Goal: Task Accomplishment & Management: Complete application form

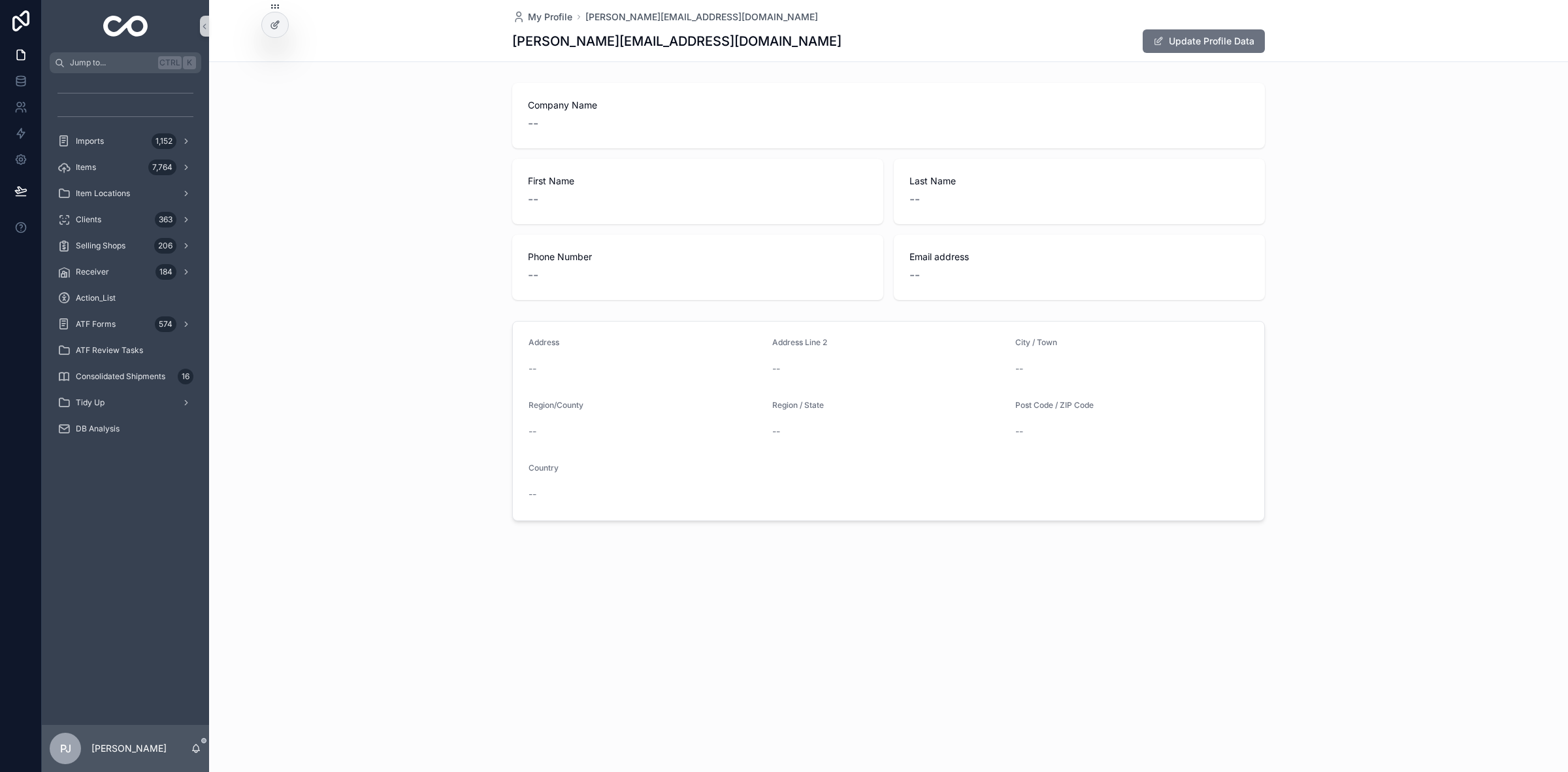
click at [116, 174] on div "Items 7,764" at bounding box center [126, 167] width 136 height 21
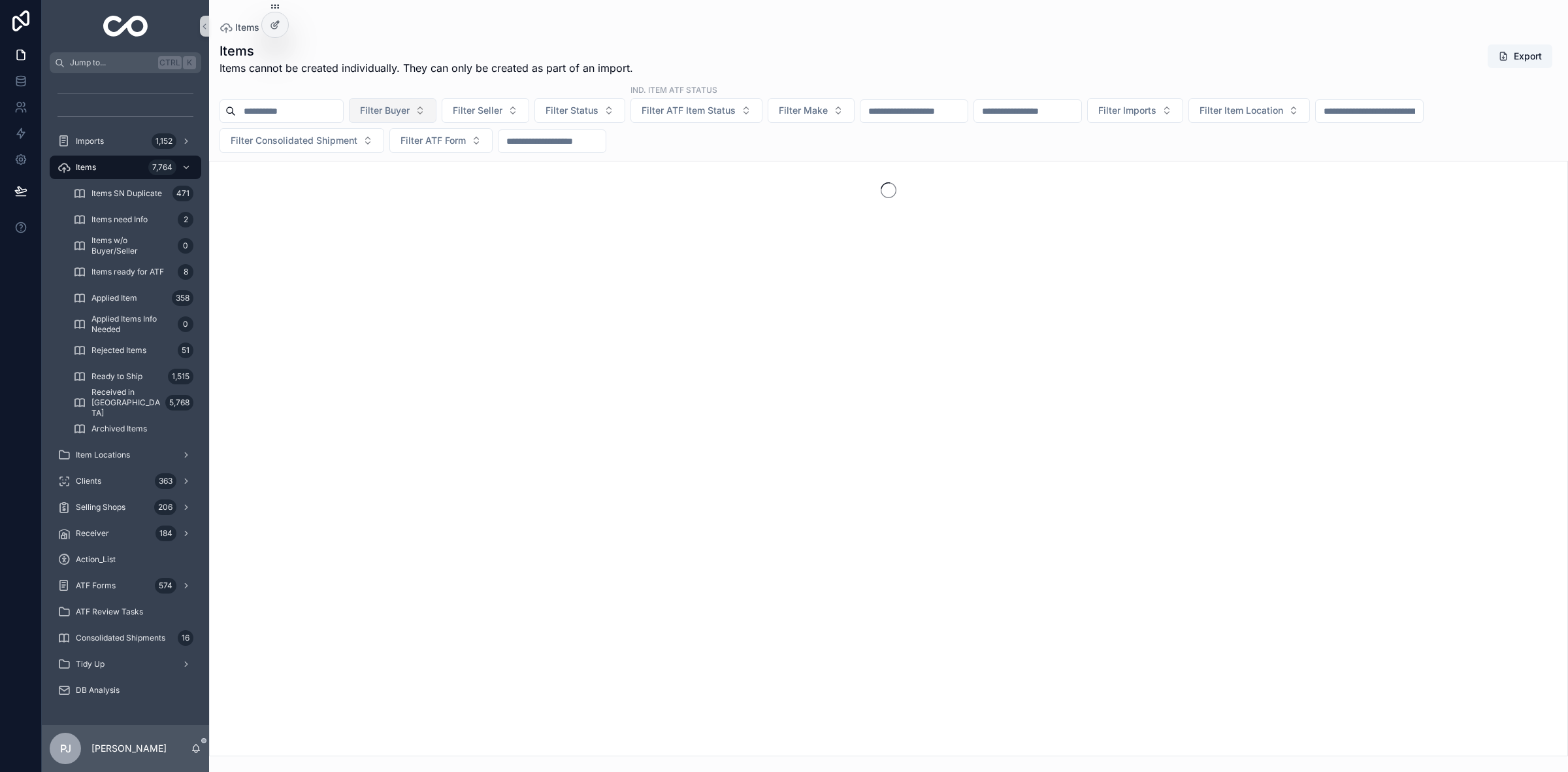
click at [409, 108] on span "Filter Buyer" at bounding box center [385, 111] width 50 height 13
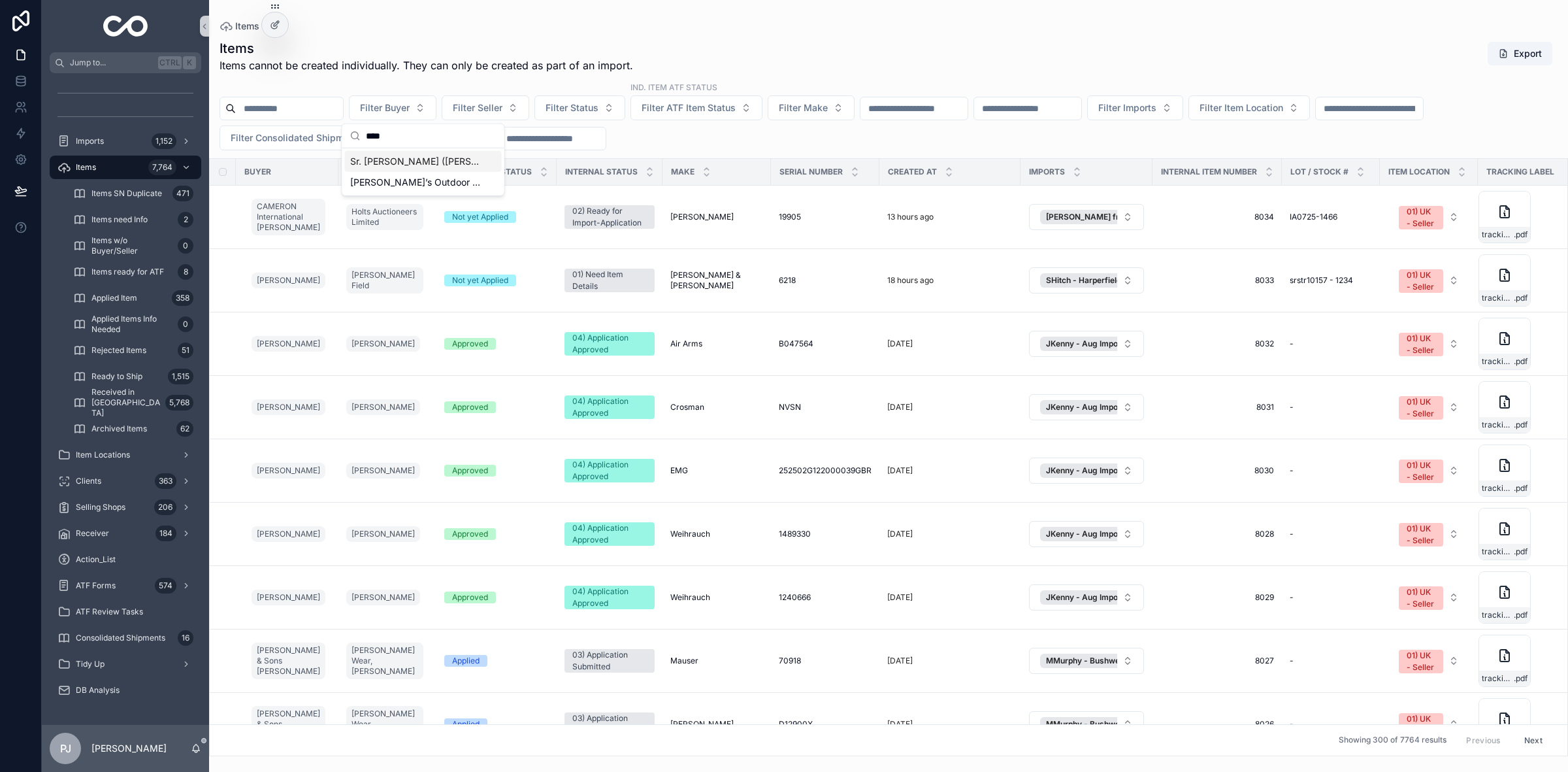
type input "****"
click at [417, 159] on span "Sr. [PERSON_NAME] ([PERSON_NAME]) [PERSON_NAME]" at bounding box center [415, 161] width 131 height 13
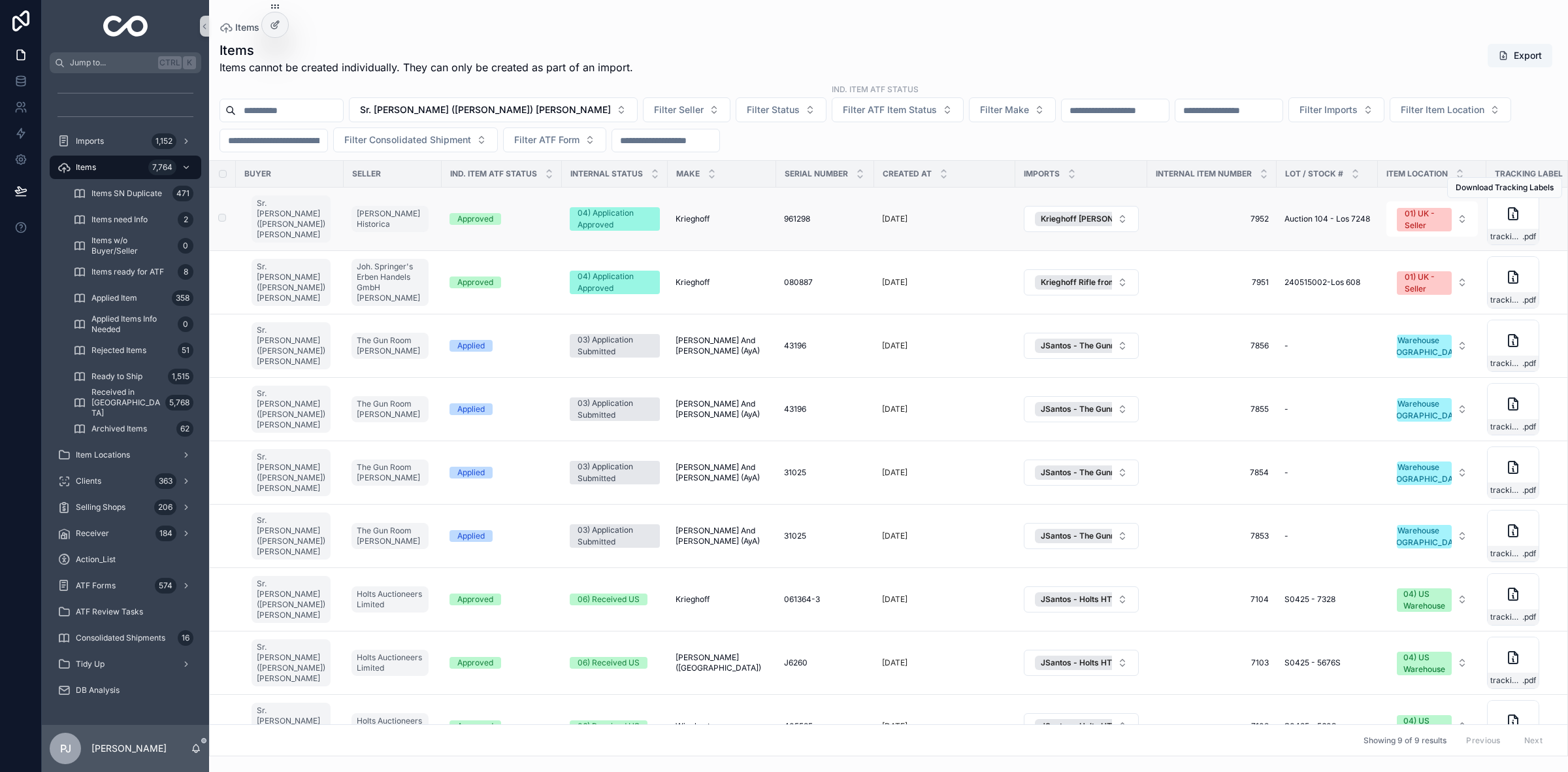
click at [681, 220] on span "Krieghoff" at bounding box center [693, 219] width 34 height 11
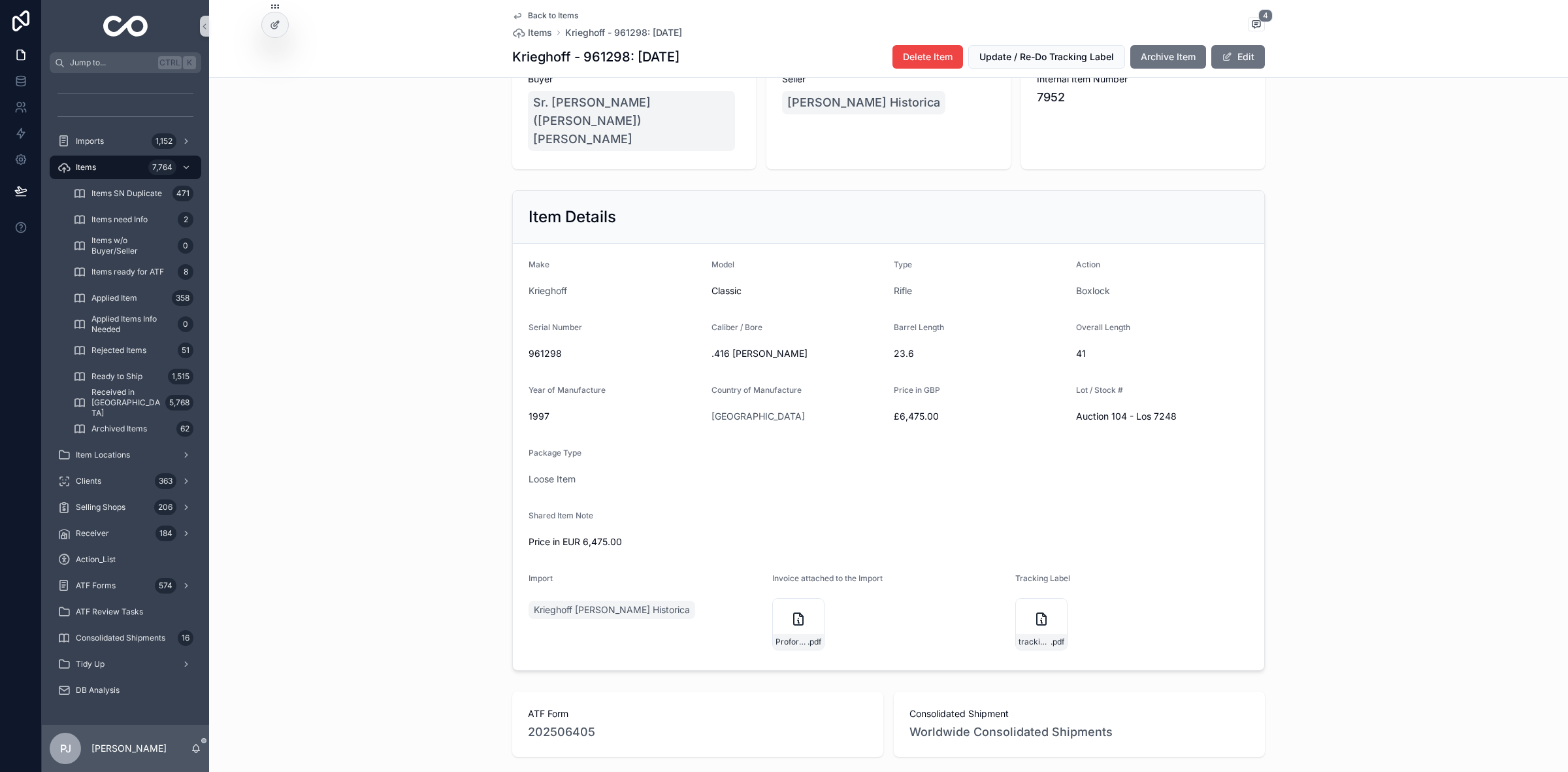
scroll to position [245, 0]
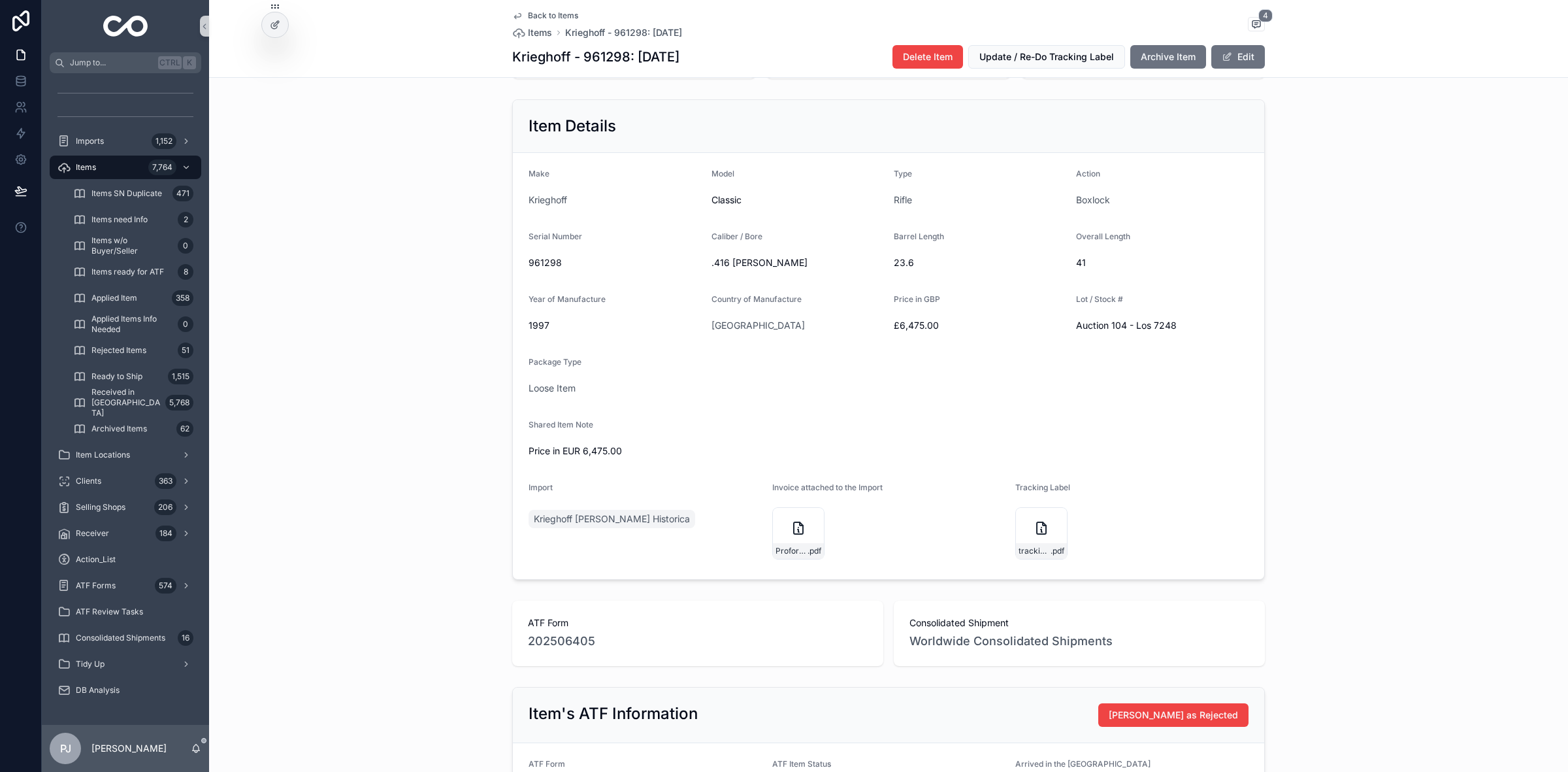
click at [250, 279] on div "Item Details Make Krieghoff Model Classic Type Rifle Action Boxlock Serial Numb…" at bounding box center [888, 340] width 1359 height 491
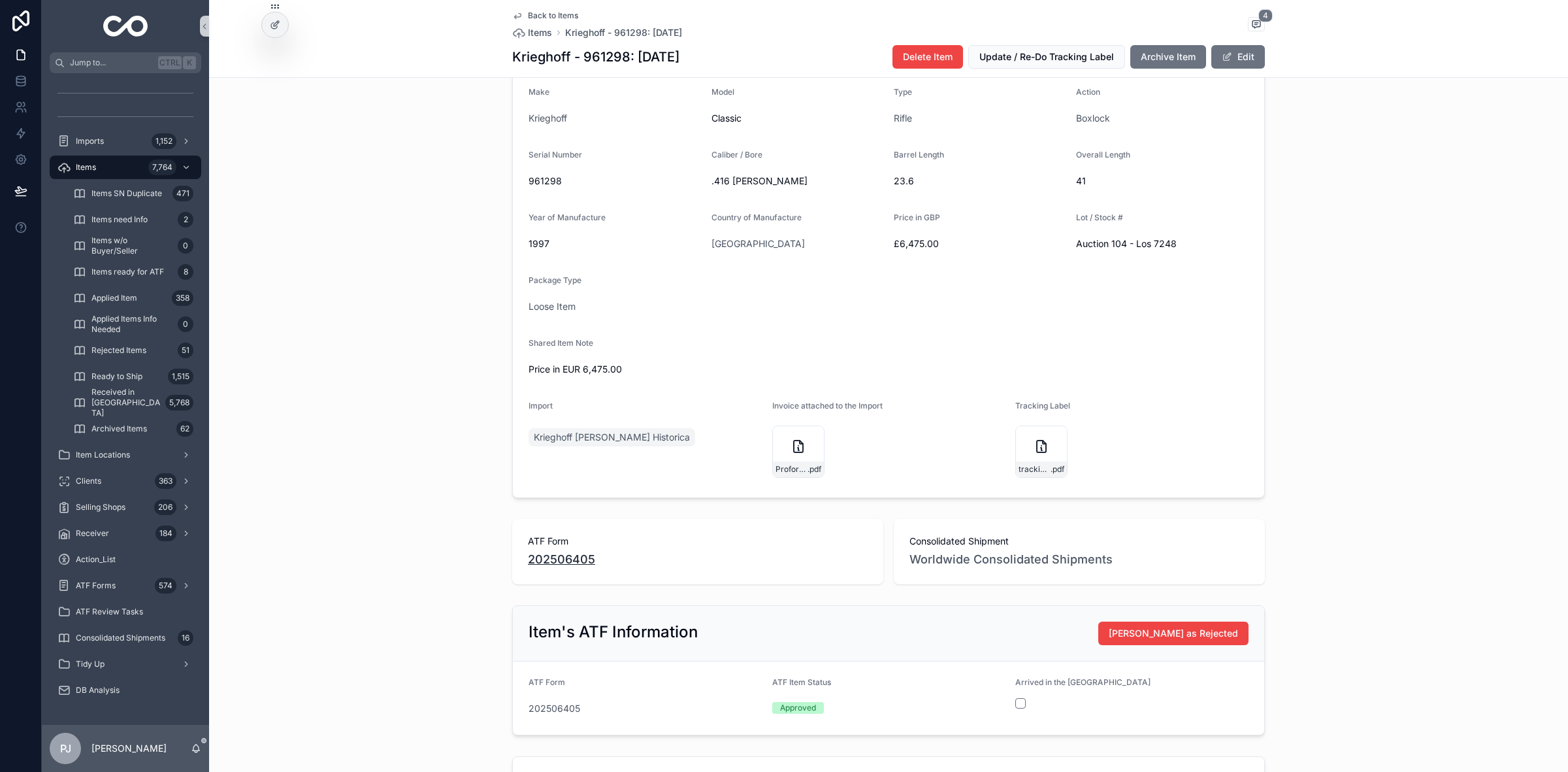
click at [585, 550] on span "202506405" at bounding box center [561, 559] width 67 height 19
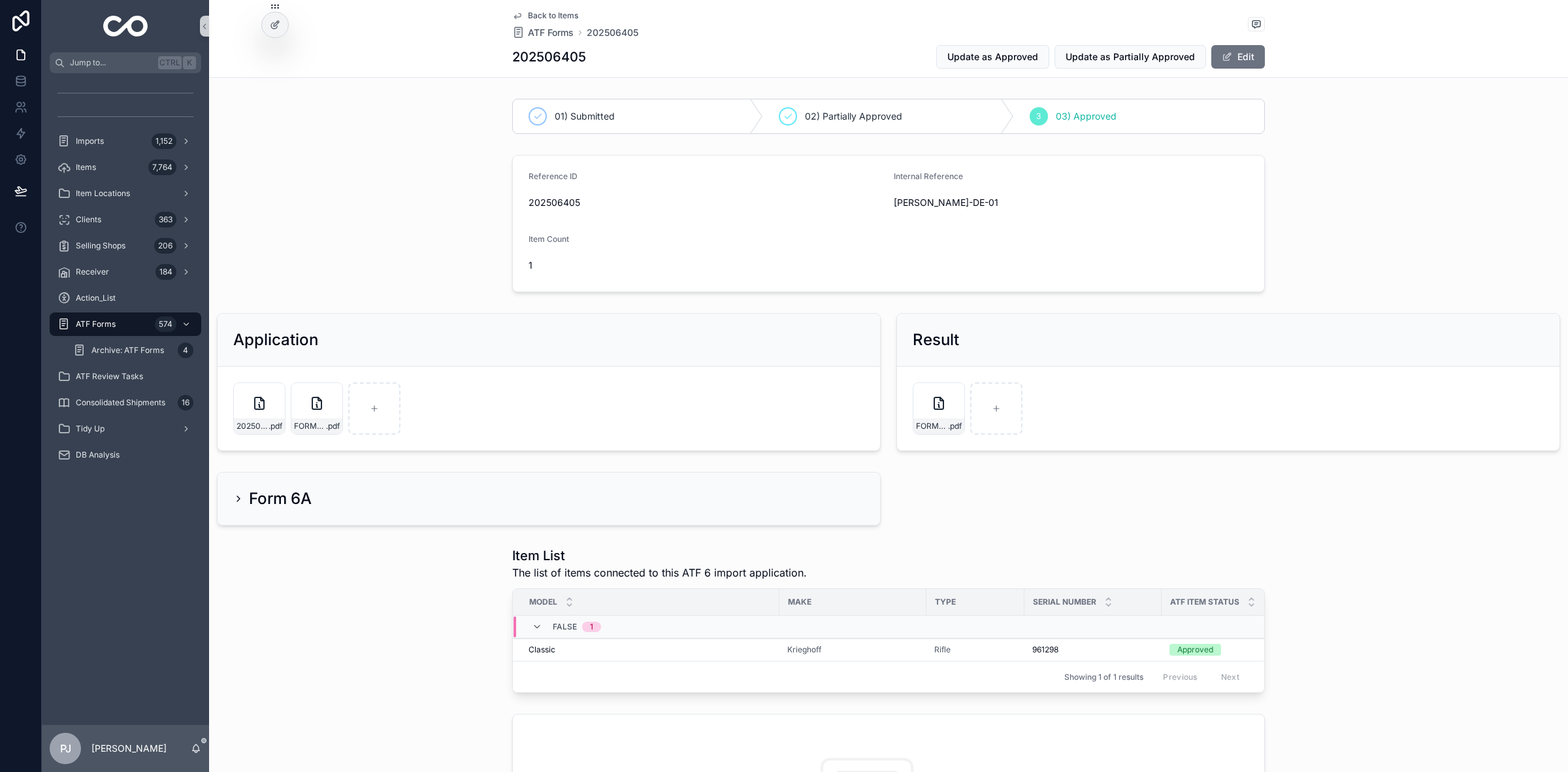
scroll to position [81, 0]
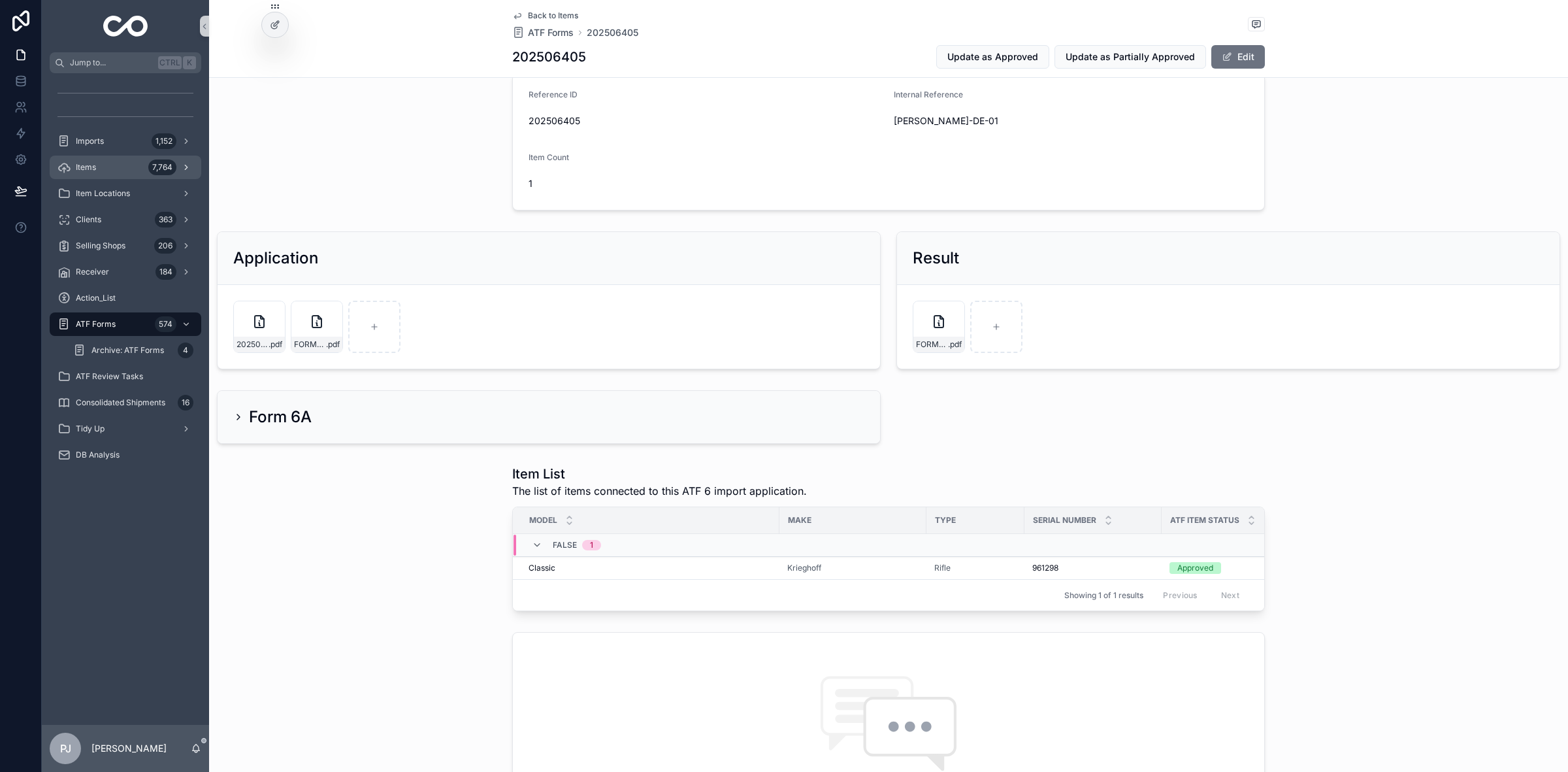
click at [143, 167] on div "Items 7,764" at bounding box center [126, 167] width 136 height 21
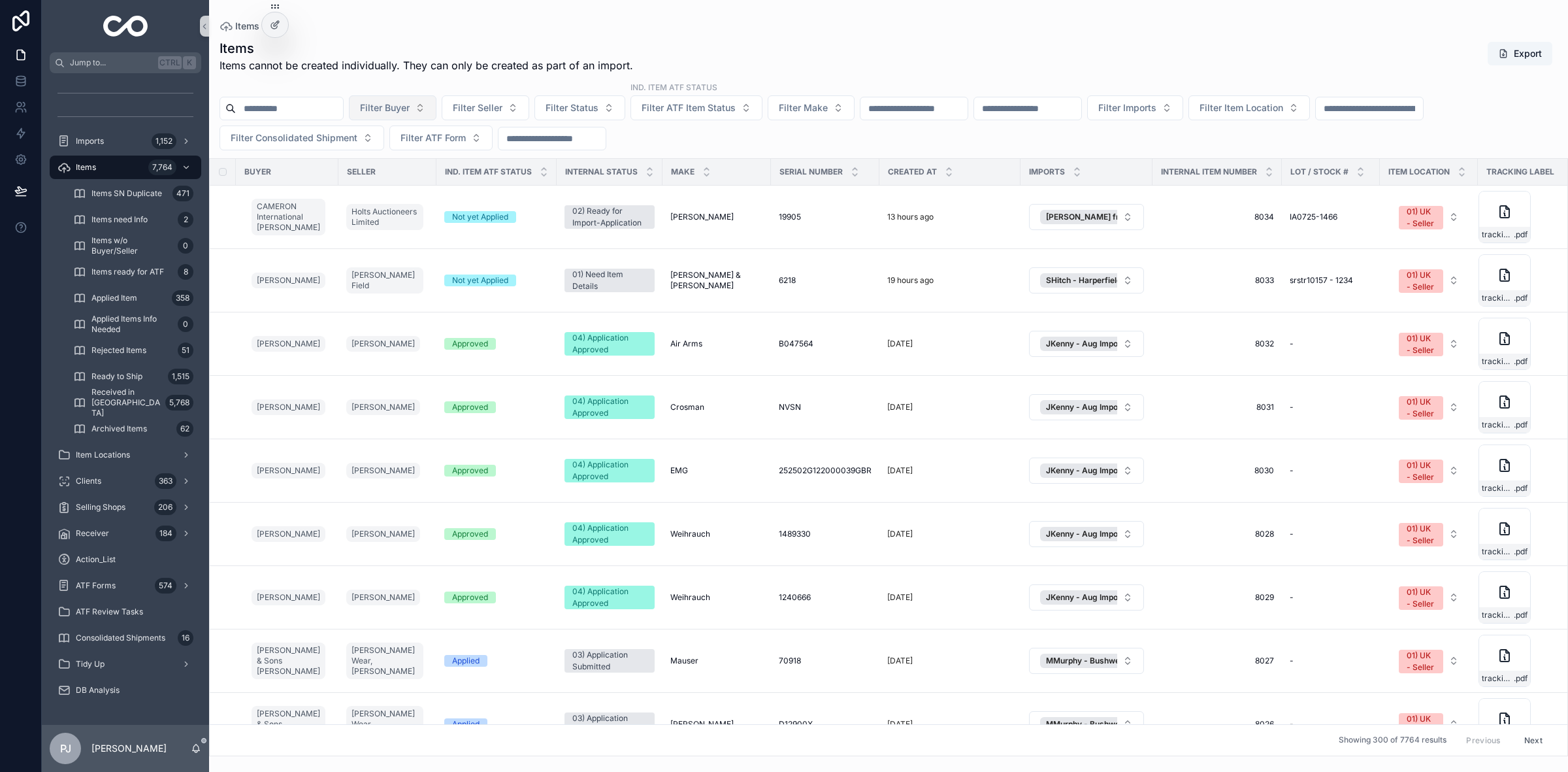
click at [409, 105] on span "Filter Buyer" at bounding box center [385, 108] width 50 height 13
type input "***"
click at [399, 161] on span "[PERSON_NAME]" at bounding box center [387, 161] width 75 height 13
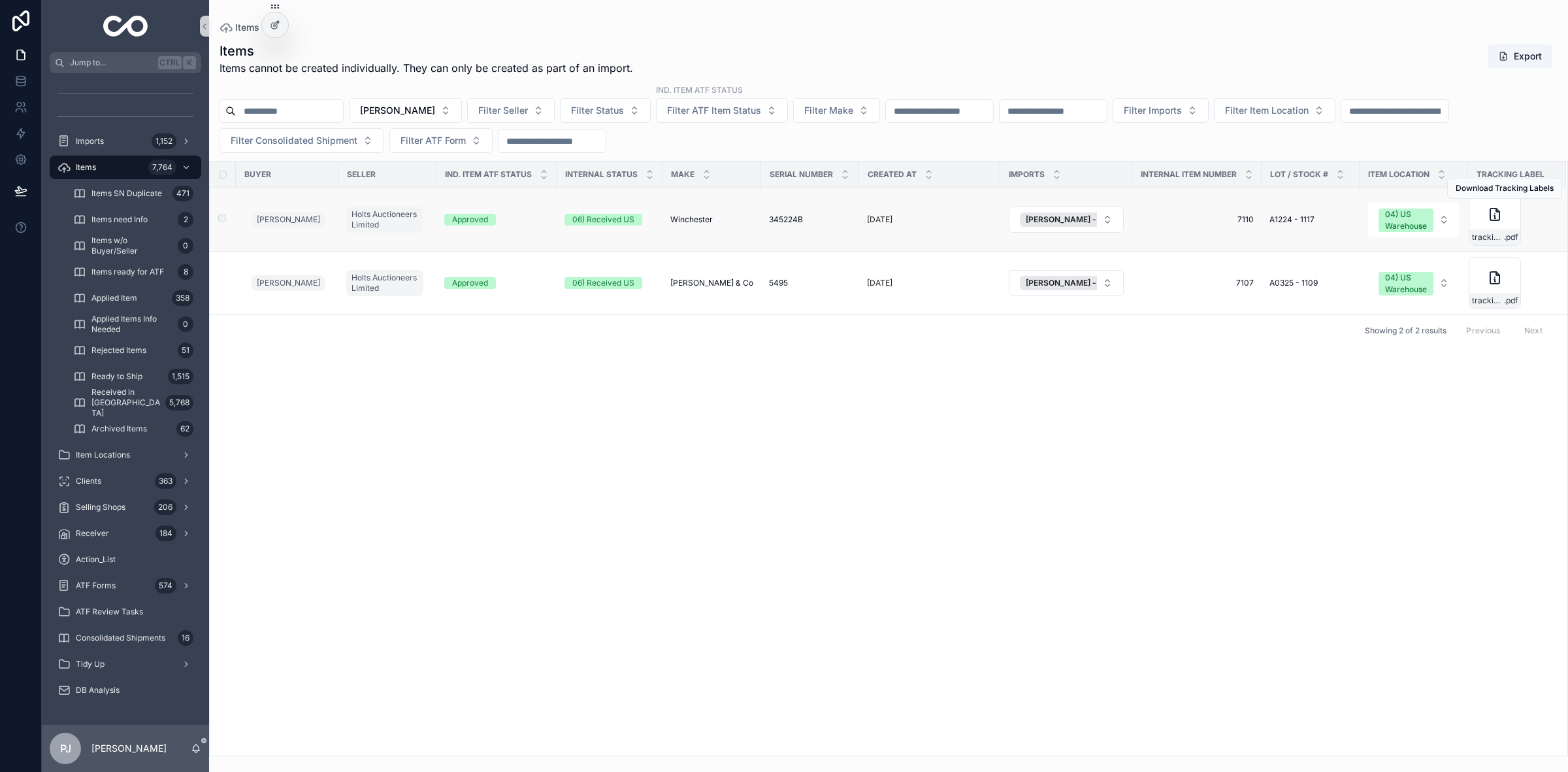
click at [688, 224] on span "Winchester" at bounding box center [692, 219] width 43 height 11
click at [698, 280] on span "[PERSON_NAME] & Co" at bounding box center [712, 283] width 83 height 11
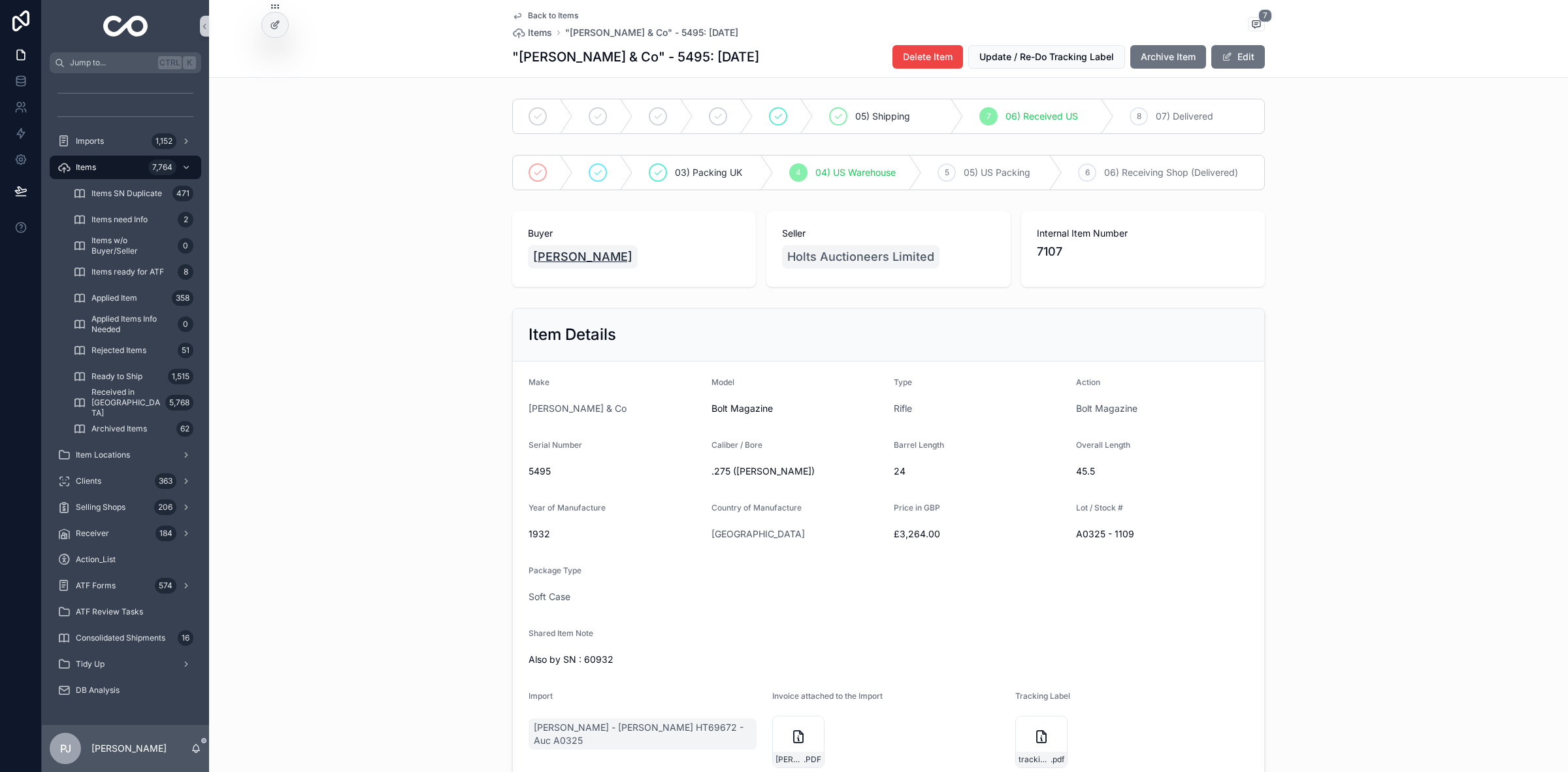
click at [569, 256] on span "[PERSON_NAME]" at bounding box center [582, 257] width 99 height 19
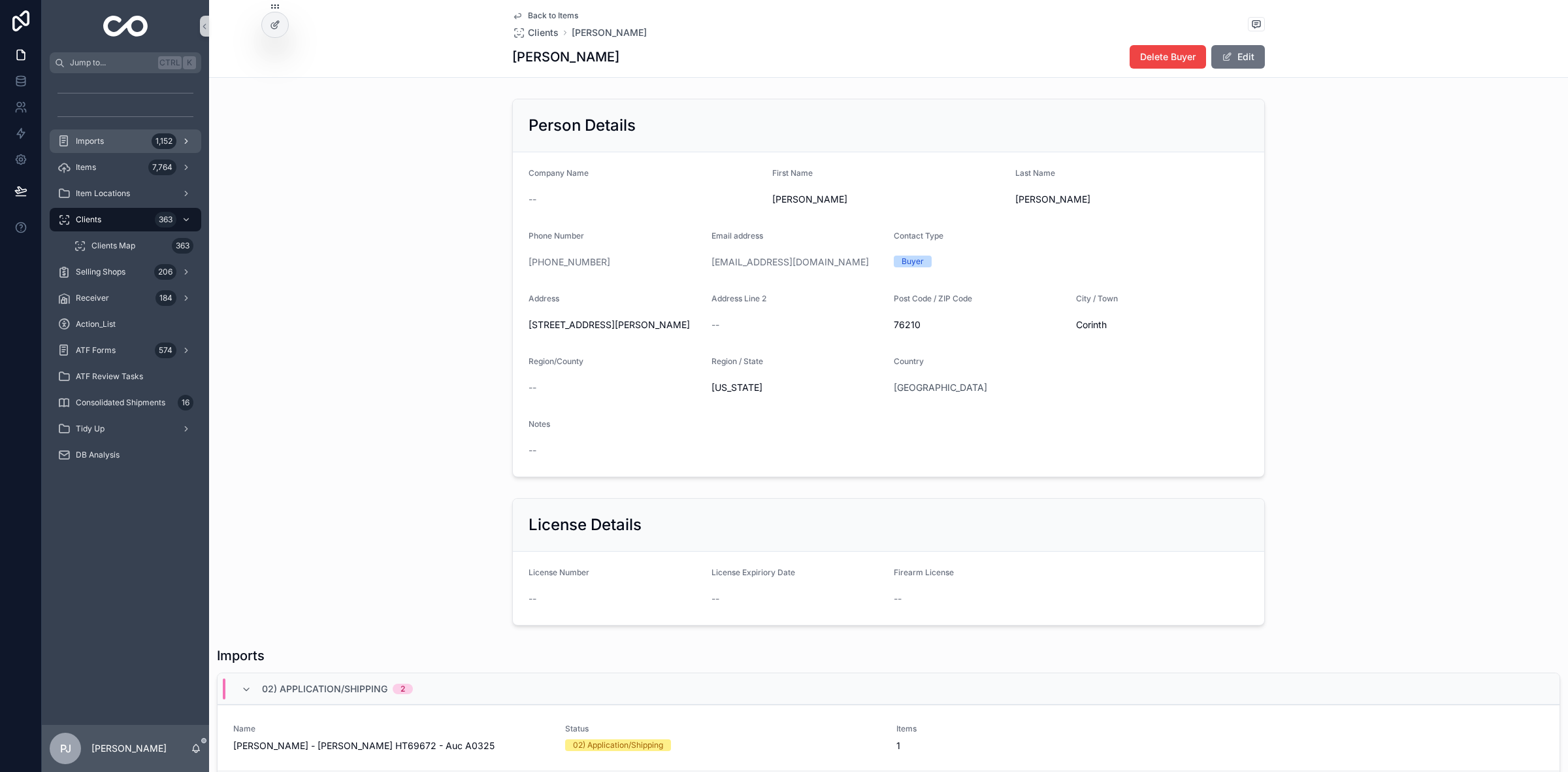
click at [93, 138] on span "Imports" at bounding box center [89, 141] width 28 height 11
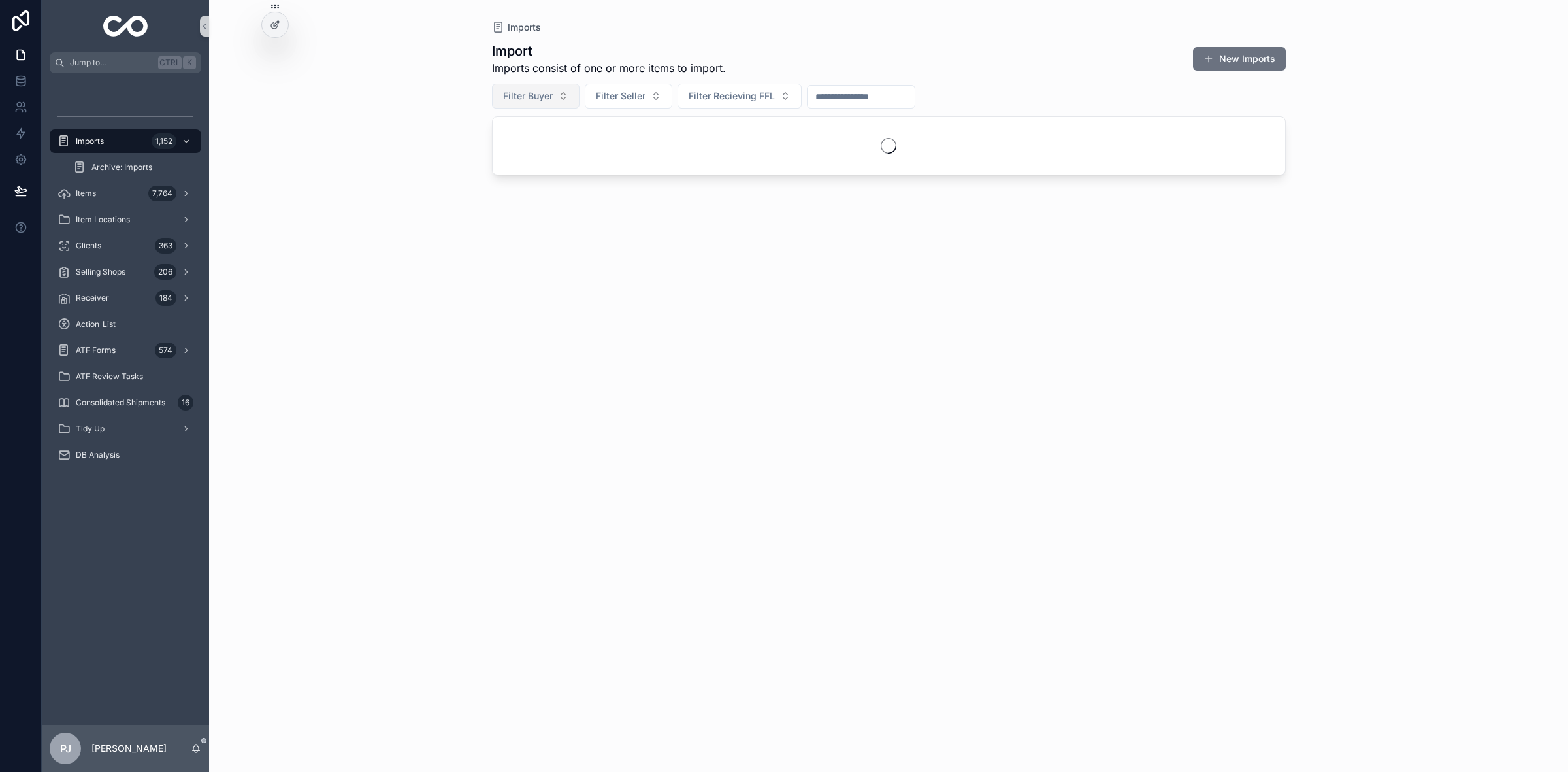
click at [556, 89] on button "Filter Buyer" at bounding box center [536, 96] width 88 height 25
type input "****"
click at [498, 147] on span "[PERSON_NAME]" at bounding box center [499, 149] width 75 height 13
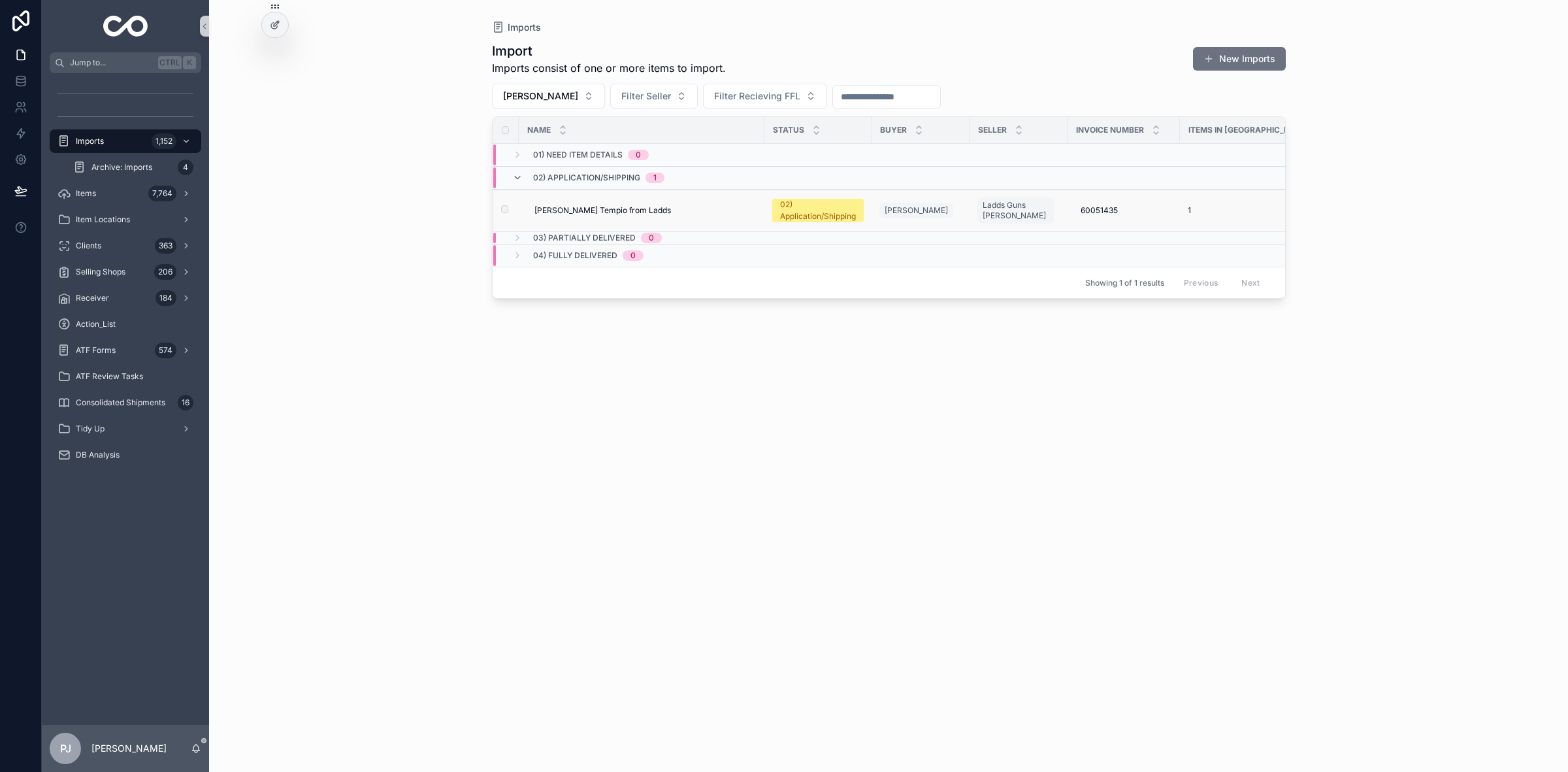
click at [808, 206] on div "02) Application/Shipping" at bounding box center [818, 210] width 76 height 24
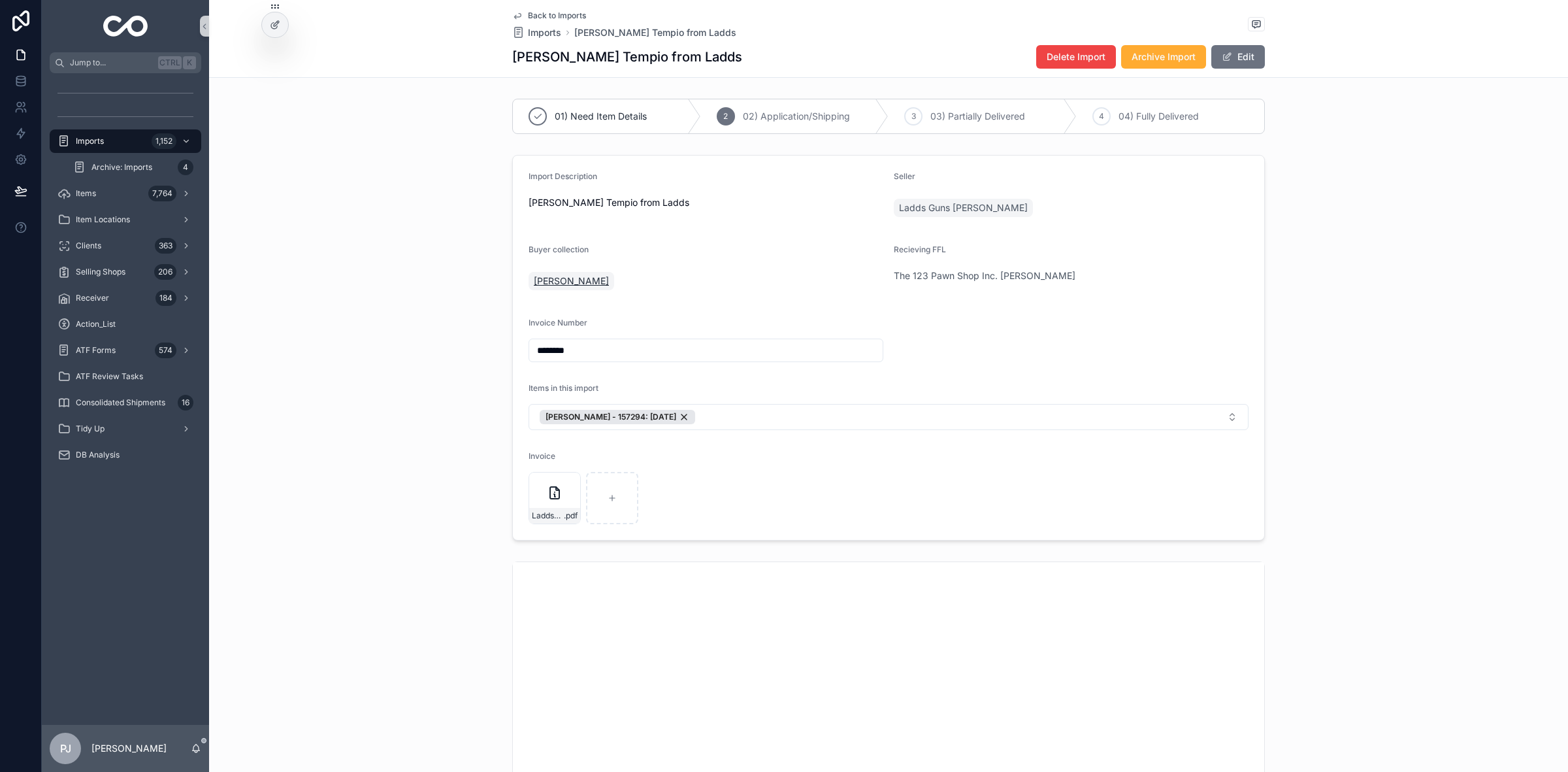
click at [566, 275] on span "[PERSON_NAME]" at bounding box center [571, 281] width 75 height 13
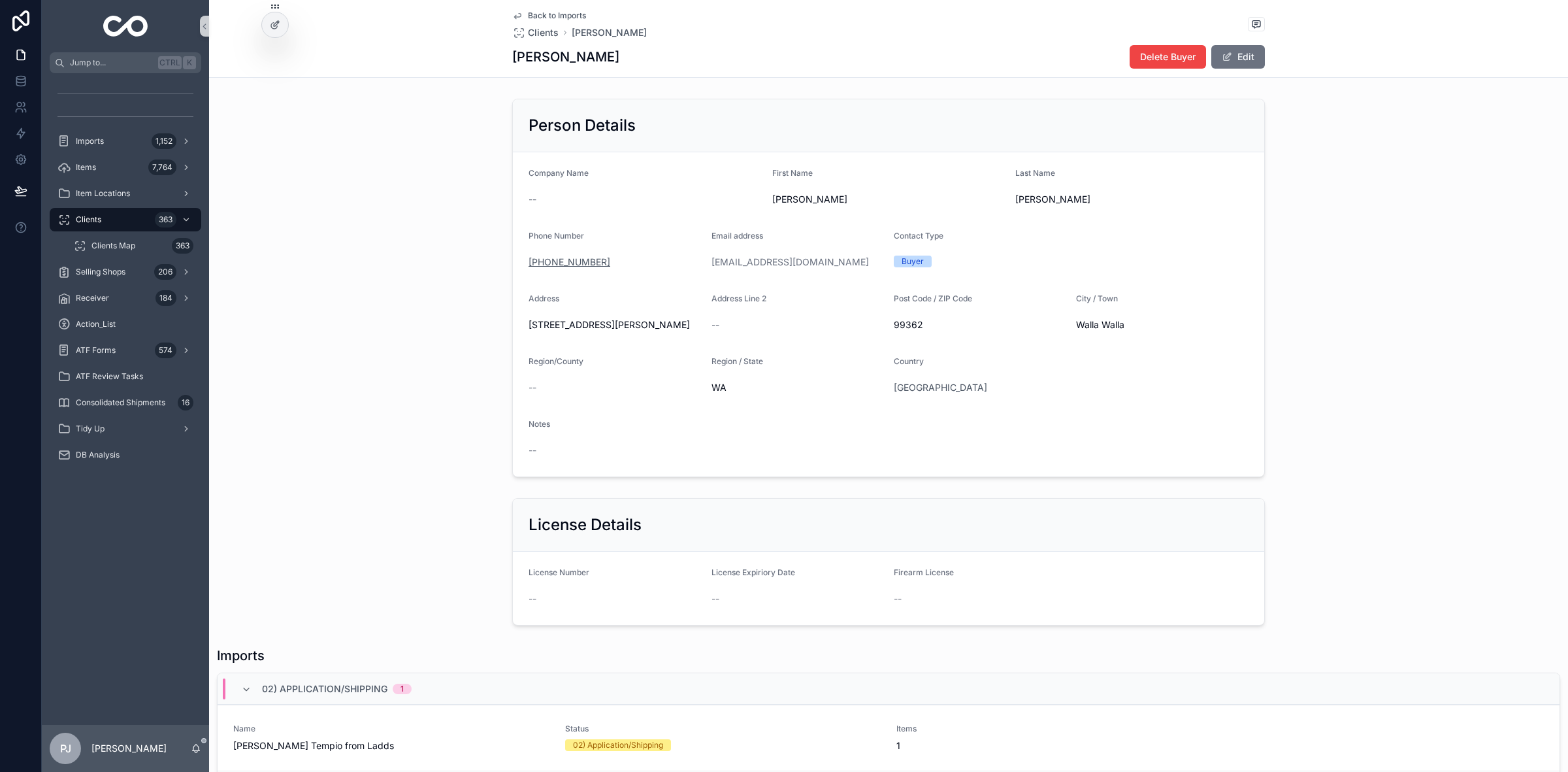
drag, startPoint x: 599, startPoint y: 260, endPoint x: 536, endPoint y: 260, distance: 63.0
click at [536, 260] on div "[PHONE_NUMBER]" at bounding box center [615, 262] width 173 height 13
copy link "[PHONE_NUMBER]"
drag, startPoint x: 618, startPoint y: 329, endPoint x: 519, endPoint y: 328, distance: 99.0
click at [519, 328] on form "Company Name -- First Name [PERSON_NAME] Name [PERSON_NAME] Phone Number [PHONE…" at bounding box center [888, 314] width 751 height 324
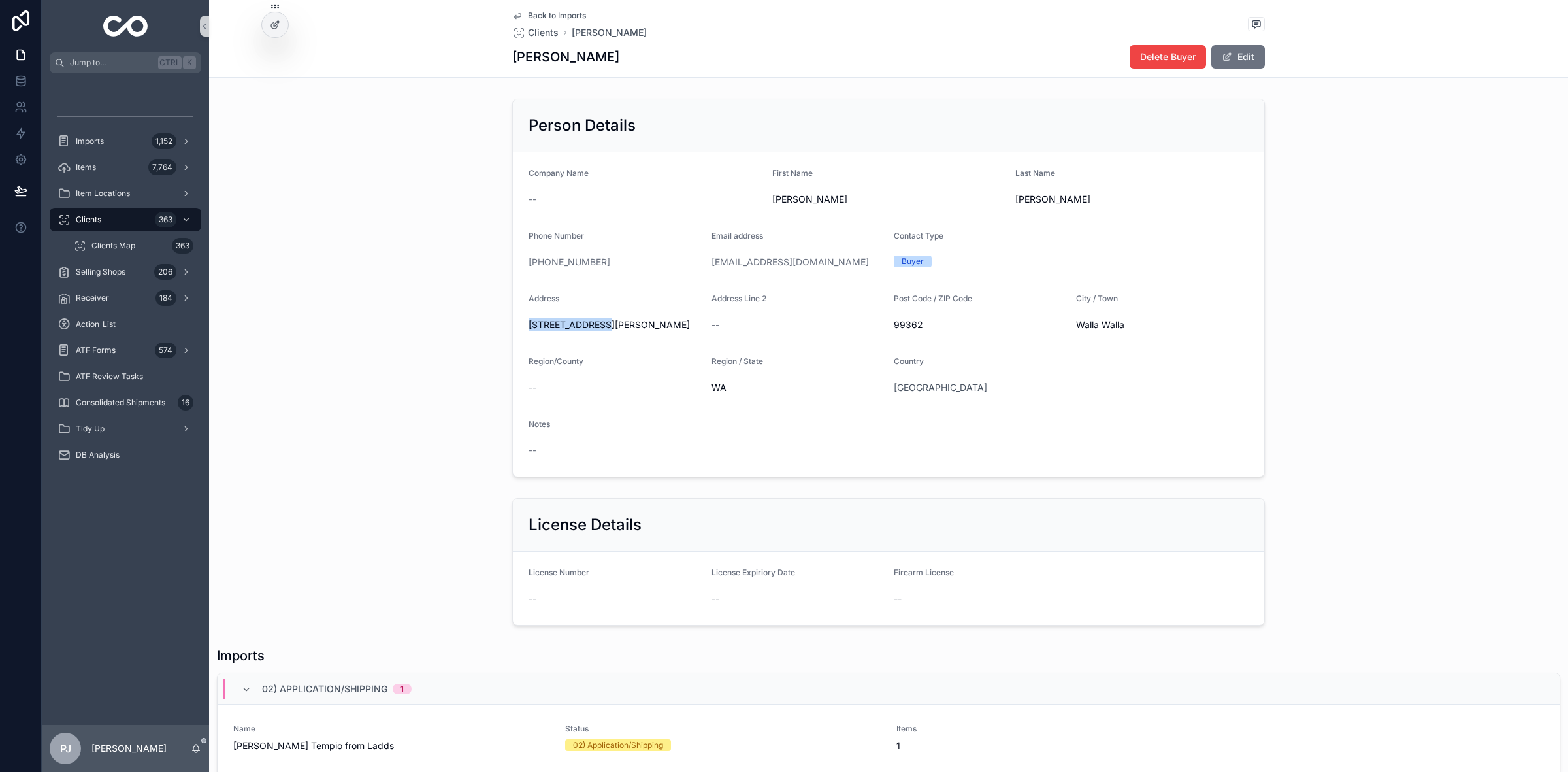
copy span "[STREET_ADDRESS][PERSON_NAME]"
drag, startPoint x: 1129, startPoint y: 328, endPoint x: 1067, endPoint y: 322, distance: 62.3
click at [1067, 322] on form "Company Name -- First Name [PERSON_NAME] Name [PERSON_NAME] Phone Number [PHONE…" at bounding box center [888, 314] width 751 height 324
copy span "Walla Walla"
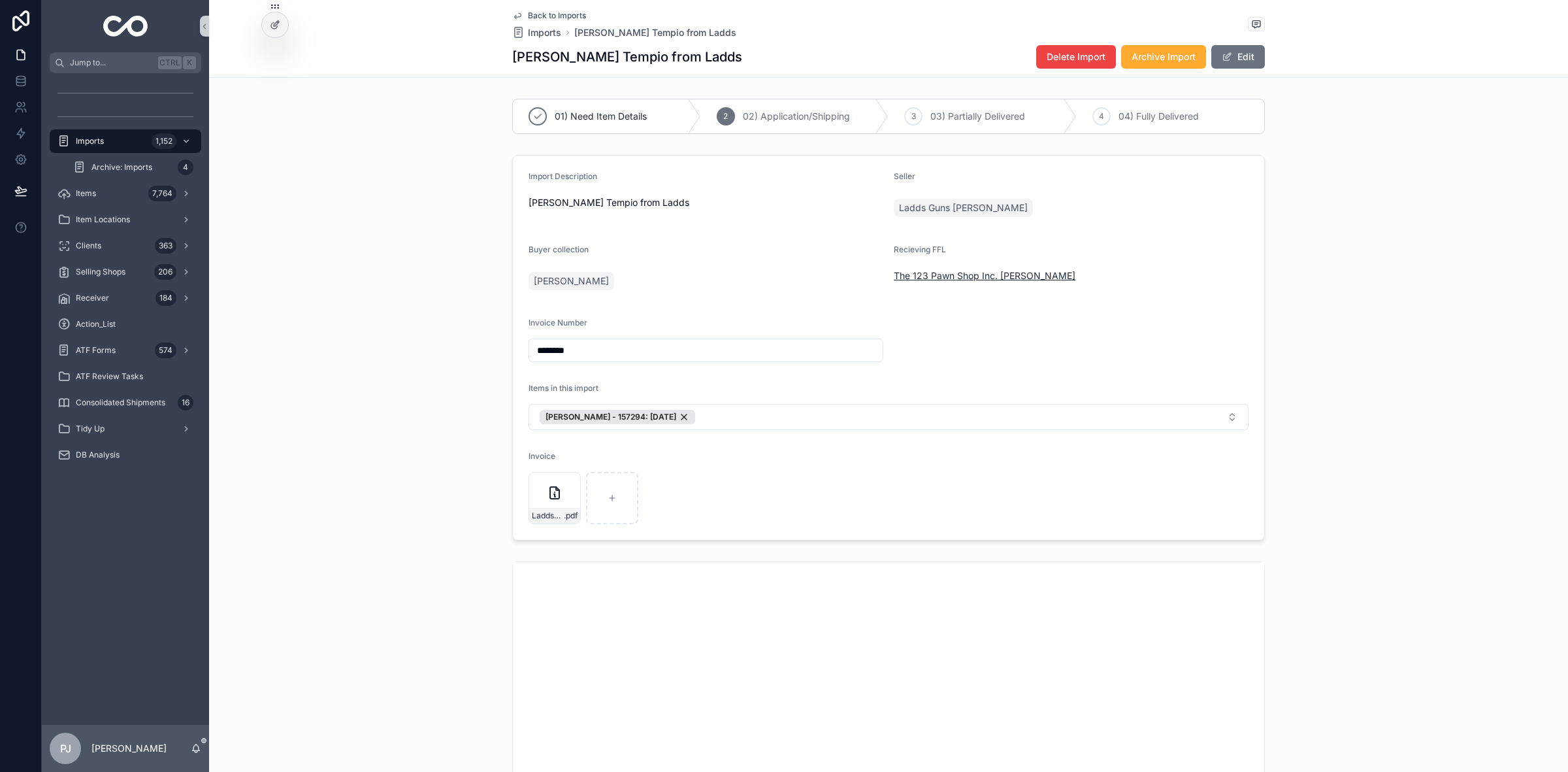
click at [937, 275] on span "The 123 Pawn Shop Inc. [PERSON_NAME]" at bounding box center [984, 275] width 182 height 13
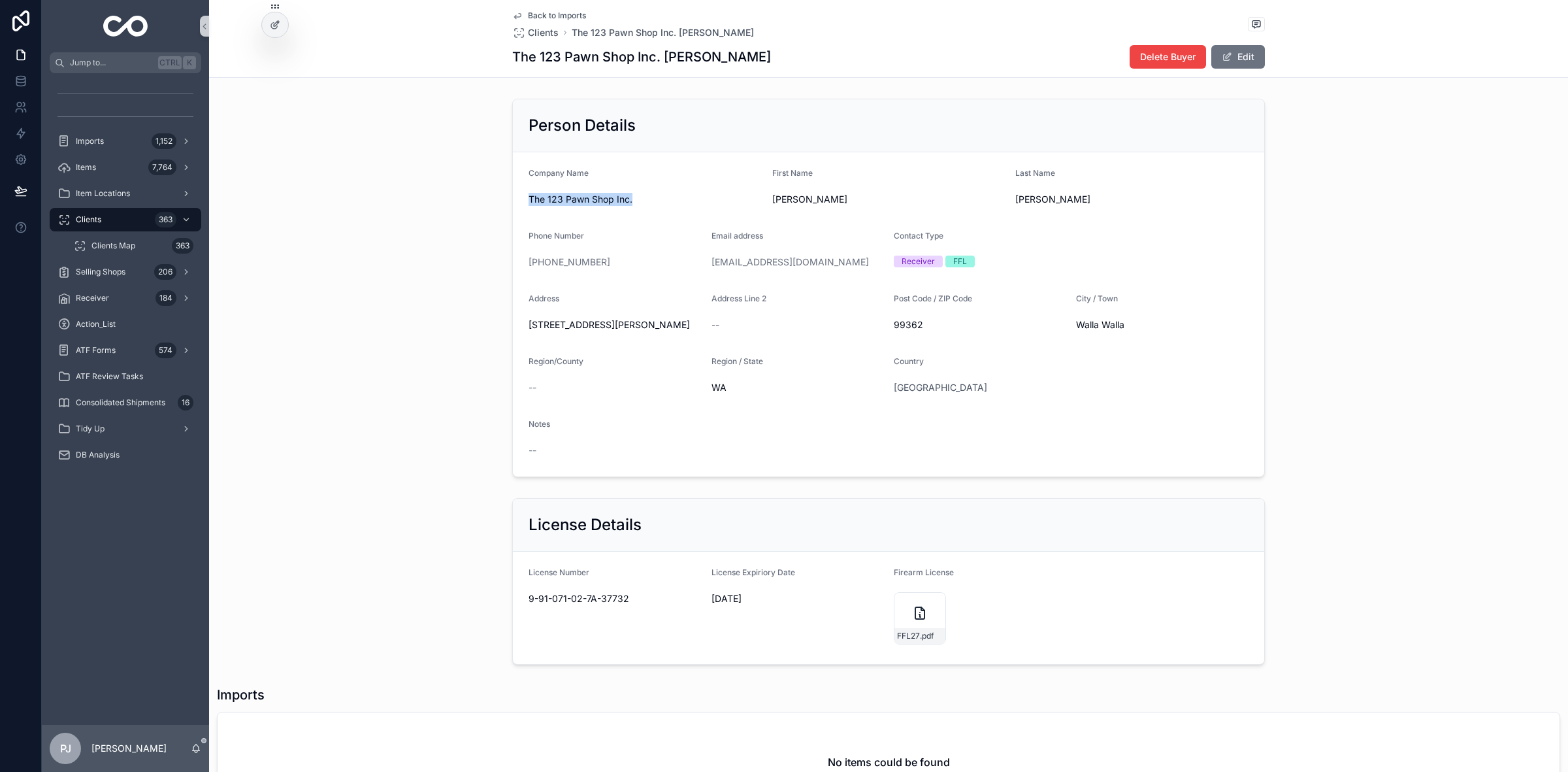
drag, startPoint x: 643, startPoint y: 198, endPoint x: 524, endPoint y: 206, distance: 119.3
click at [529, 206] on div "The 123 Pawn Shop Inc." at bounding box center [645, 199] width 233 height 21
copy span "The 123 Pawn Shop Inc."
drag, startPoint x: 631, startPoint y: 322, endPoint x: 519, endPoint y: 329, distance: 112.2
click at [529, 329] on span "[STREET_ADDRESS][PERSON_NAME]" at bounding box center [615, 325] width 173 height 13
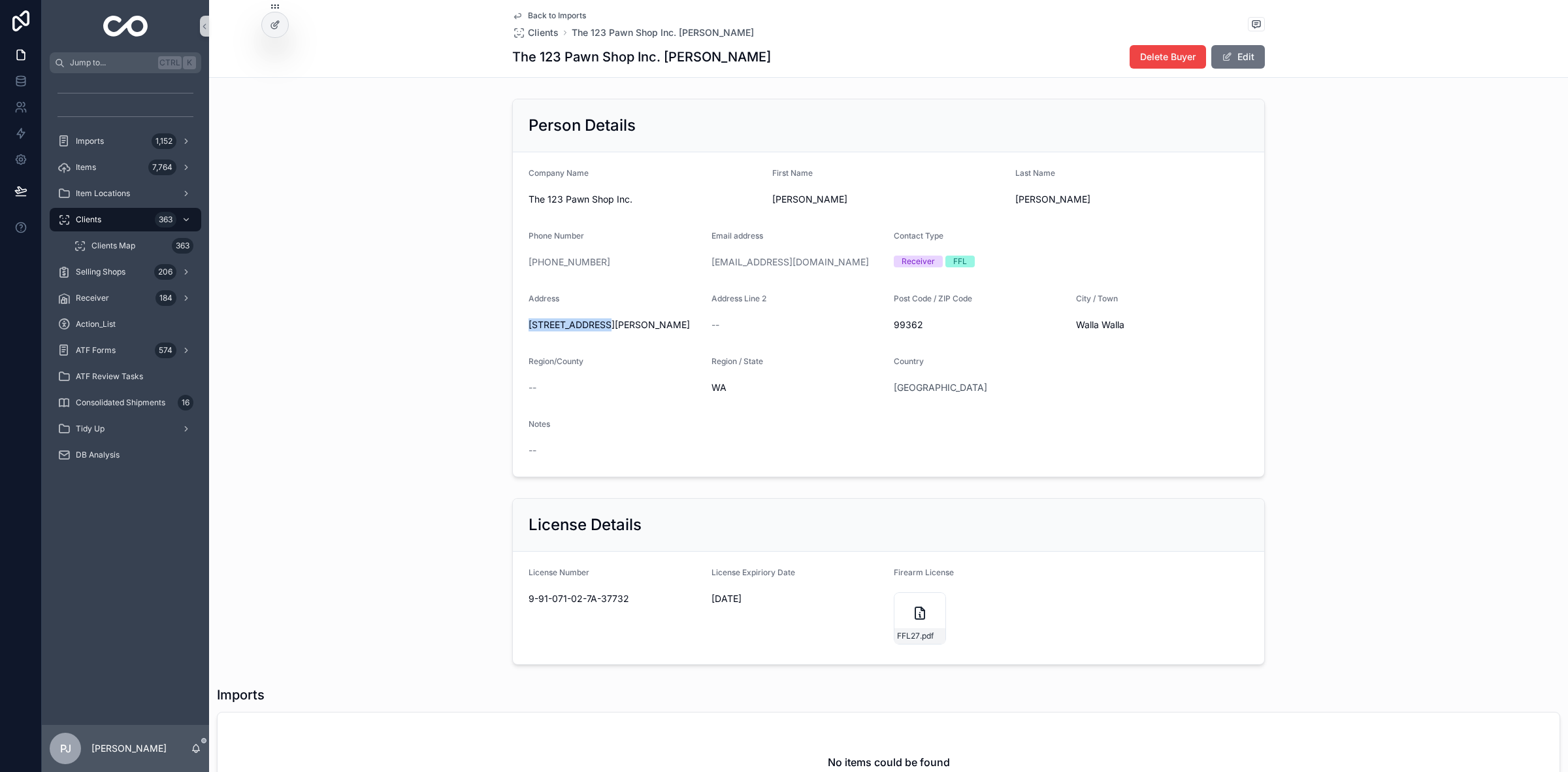
copy span "[STREET_ADDRESS][PERSON_NAME]"
drag, startPoint x: 1131, startPoint y: 325, endPoint x: 1069, endPoint y: 331, distance: 62.3
click at [1069, 331] on form "Company Name The 123 Pawn Shop Inc. First Name [PERSON_NAME] Last Name [PERSON_…" at bounding box center [888, 314] width 751 height 324
copy span "Walla Walla"
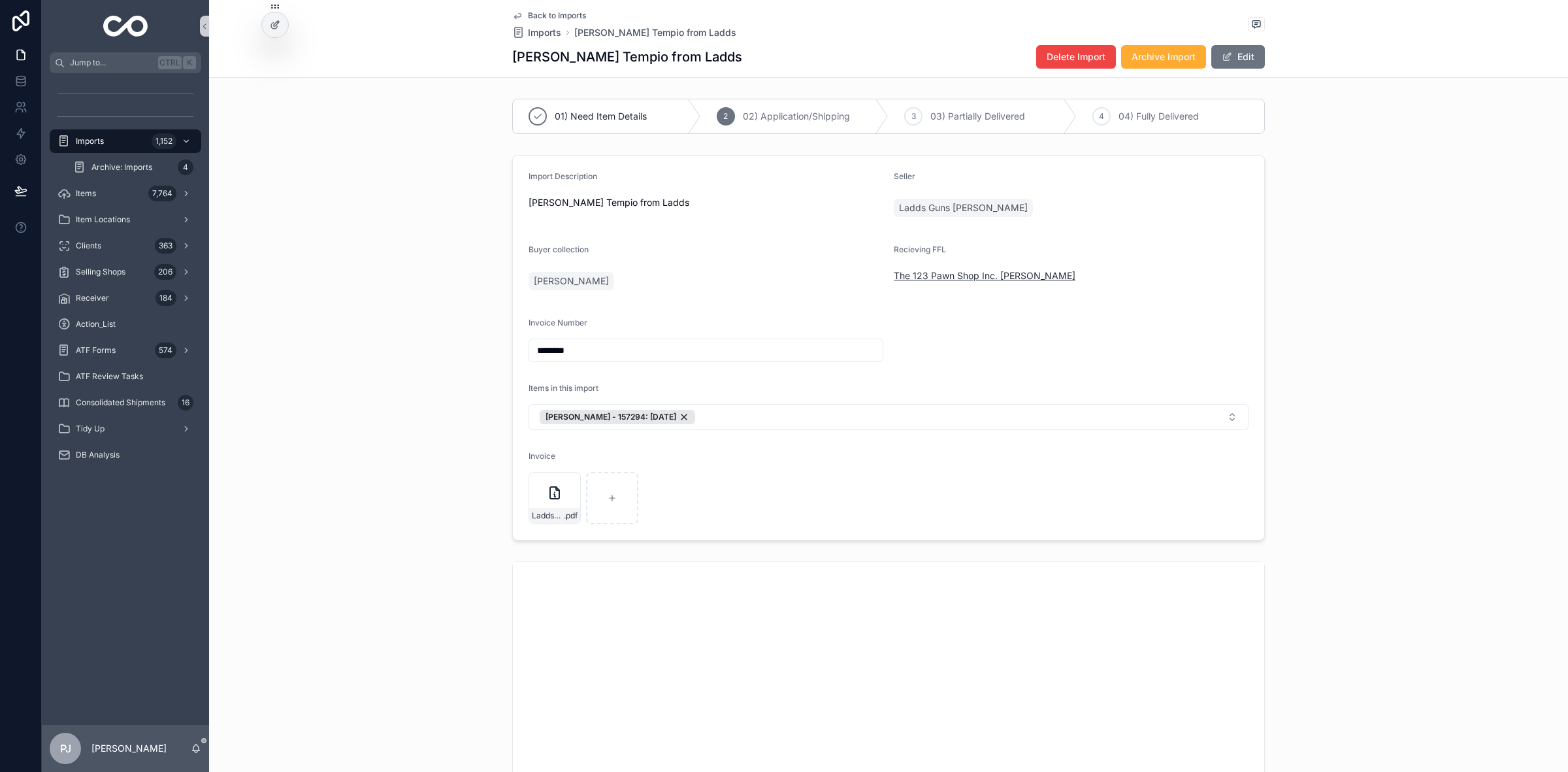
click at [1049, 282] on span "The 123 Pawn Shop Inc. [PERSON_NAME]" at bounding box center [984, 275] width 182 height 13
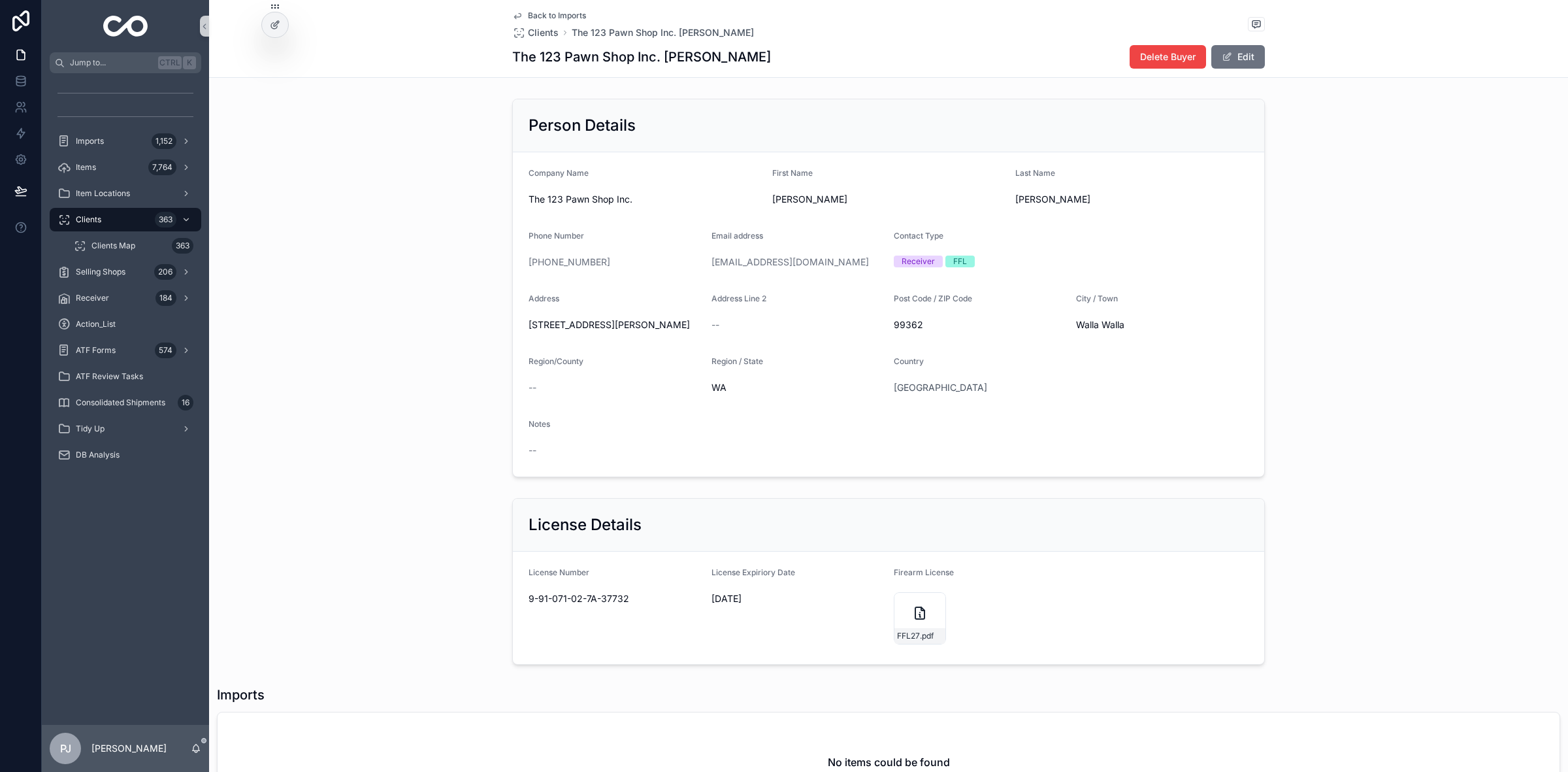
drag, startPoint x: 622, startPoint y: 262, endPoint x: 534, endPoint y: 269, distance: 88.3
click at [534, 269] on div "[PHONE_NUMBER]" at bounding box center [615, 262] width 173 height 21
copy link "[PHONE_NUMBER]"
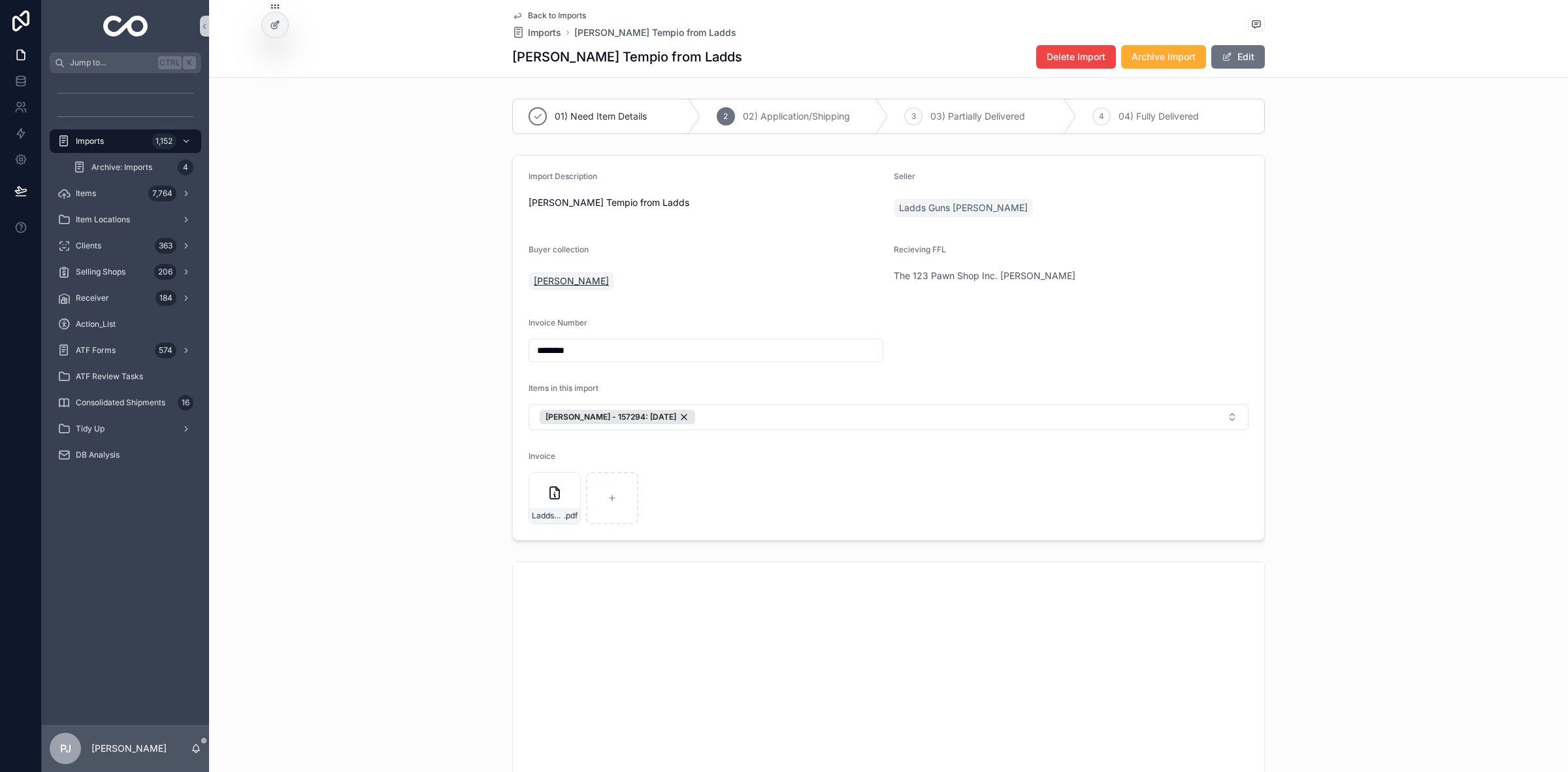
click at [539, 279] on span "[PERSON_NAME]" at bounding box center [571, 281] width 75 height 13
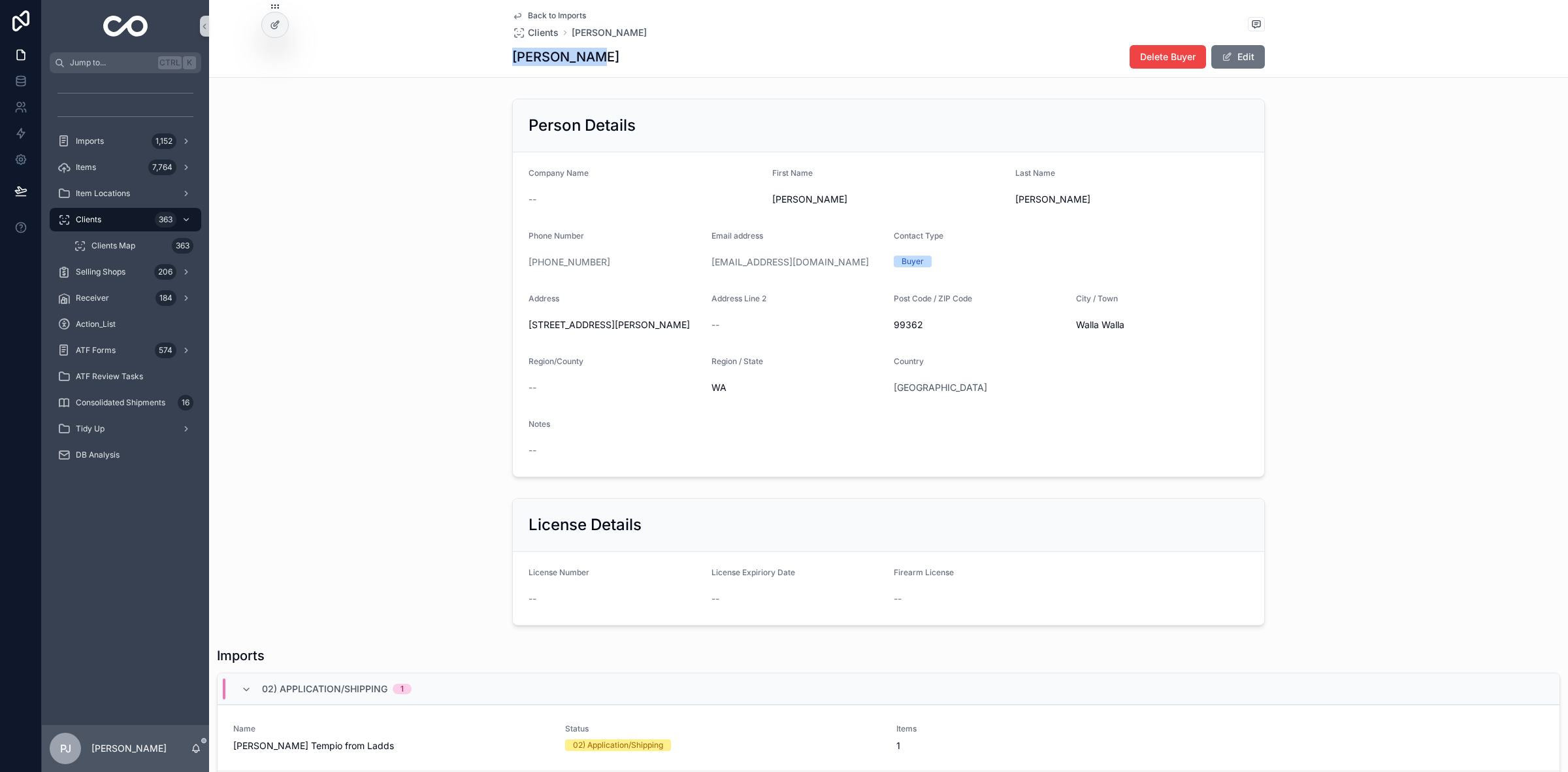
drag, startPoint x: 593, startPoint y: 47, endPoint x: 502, endPoint y: 69, distance: 93.6
click at [502, 69] on div "Back to Imports Clients [PERSON_NAME] [PERSON_NAME] Delete Buyer Edit" at bounding box center [888, 39] width 1359 height 78
copy h1 "[PERSON_NAME]"
drag, startPoint x: 610, startPoint y: 268, endPoint x: 531, endPoint y: 266, distance: 79.0
click at [531, 266] on div "[PHONE_NUMBER]" at bounding box center [615, 262] width 173 height 13
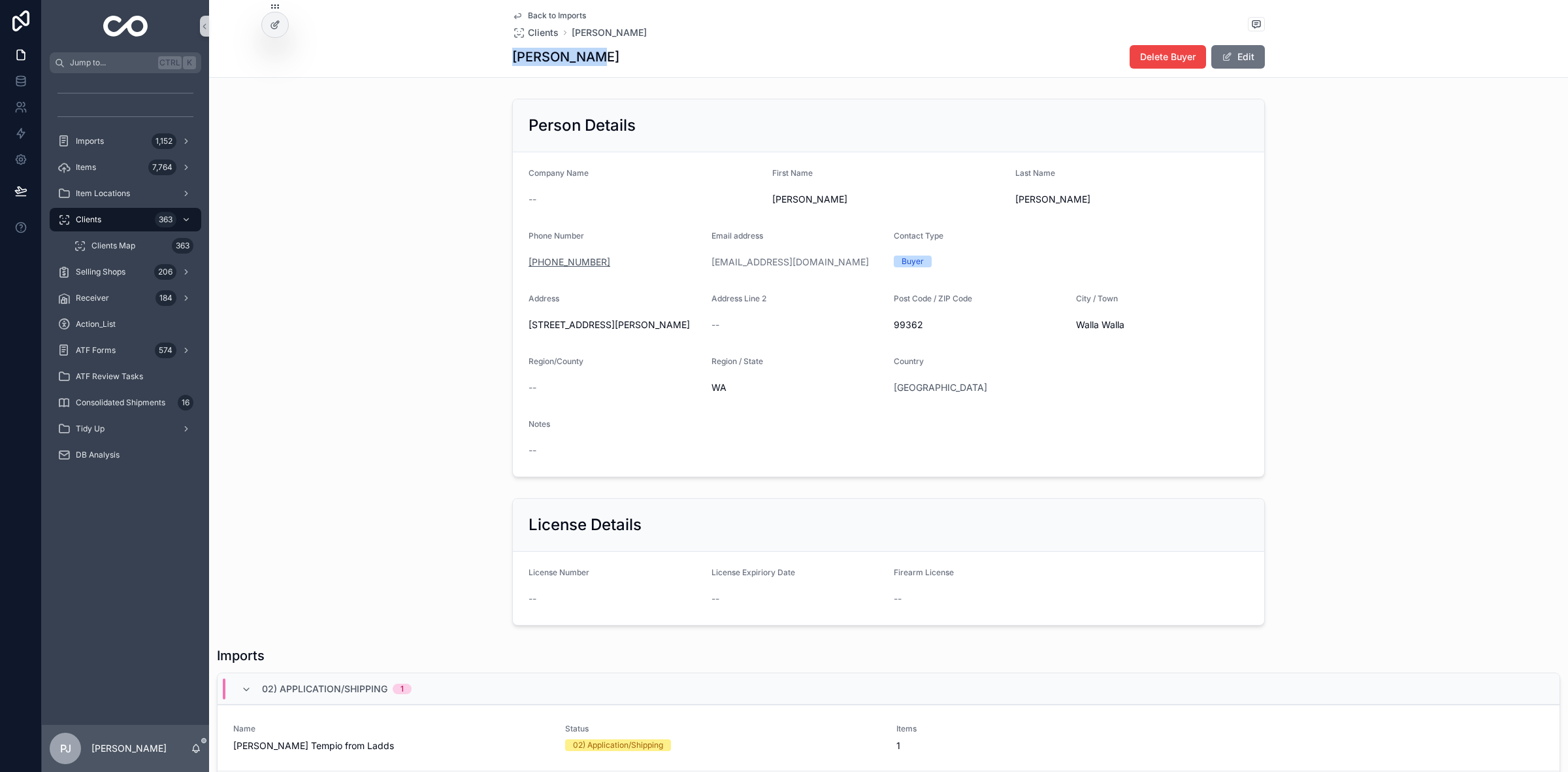
copy link "[PHONE_NUMBER]"
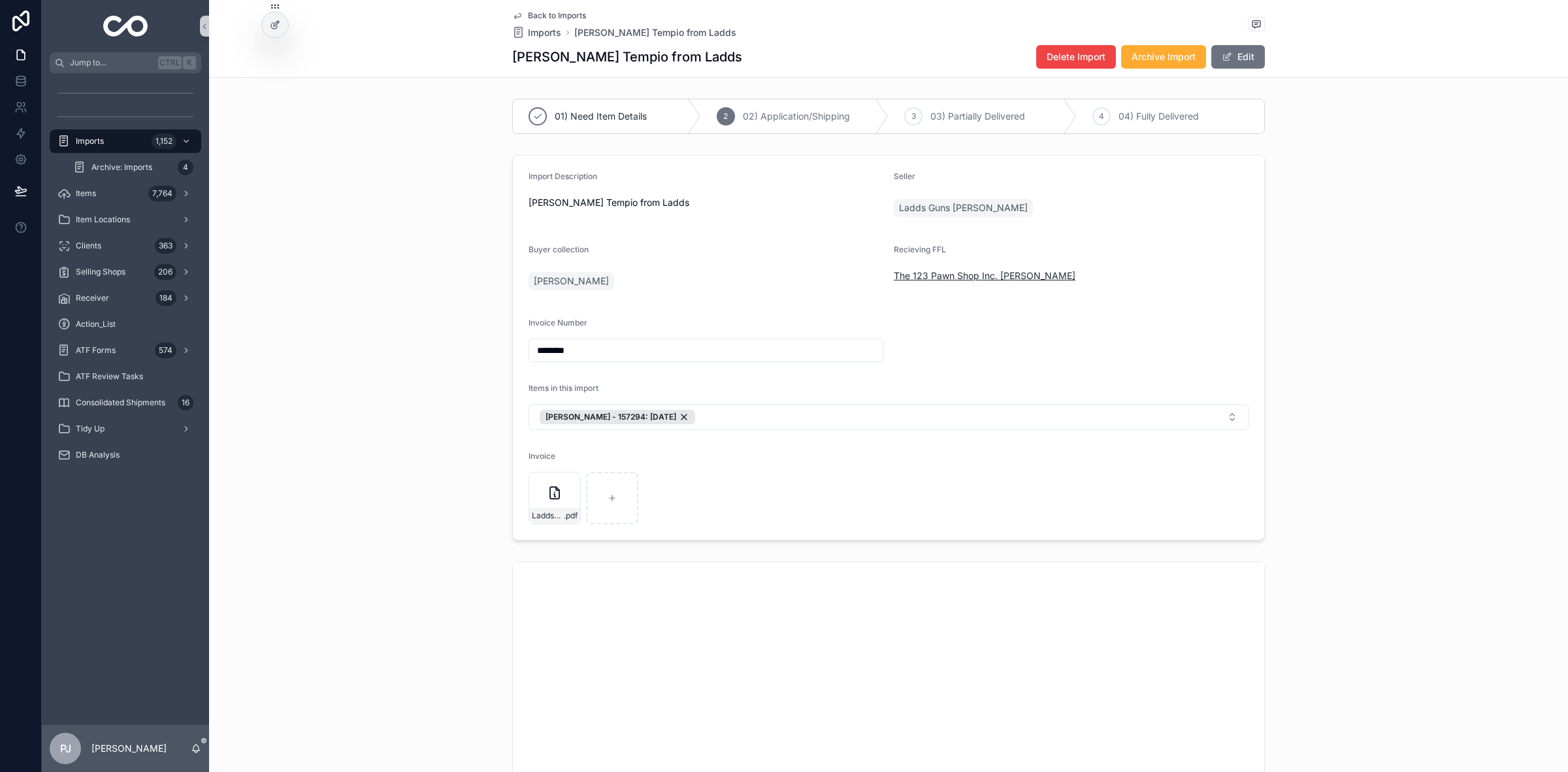
click at [961, 272] on span "The 123 Pawn Shop Inc. [PERSON_NAME]" at bounding box center [984, 275] width 182 height 13
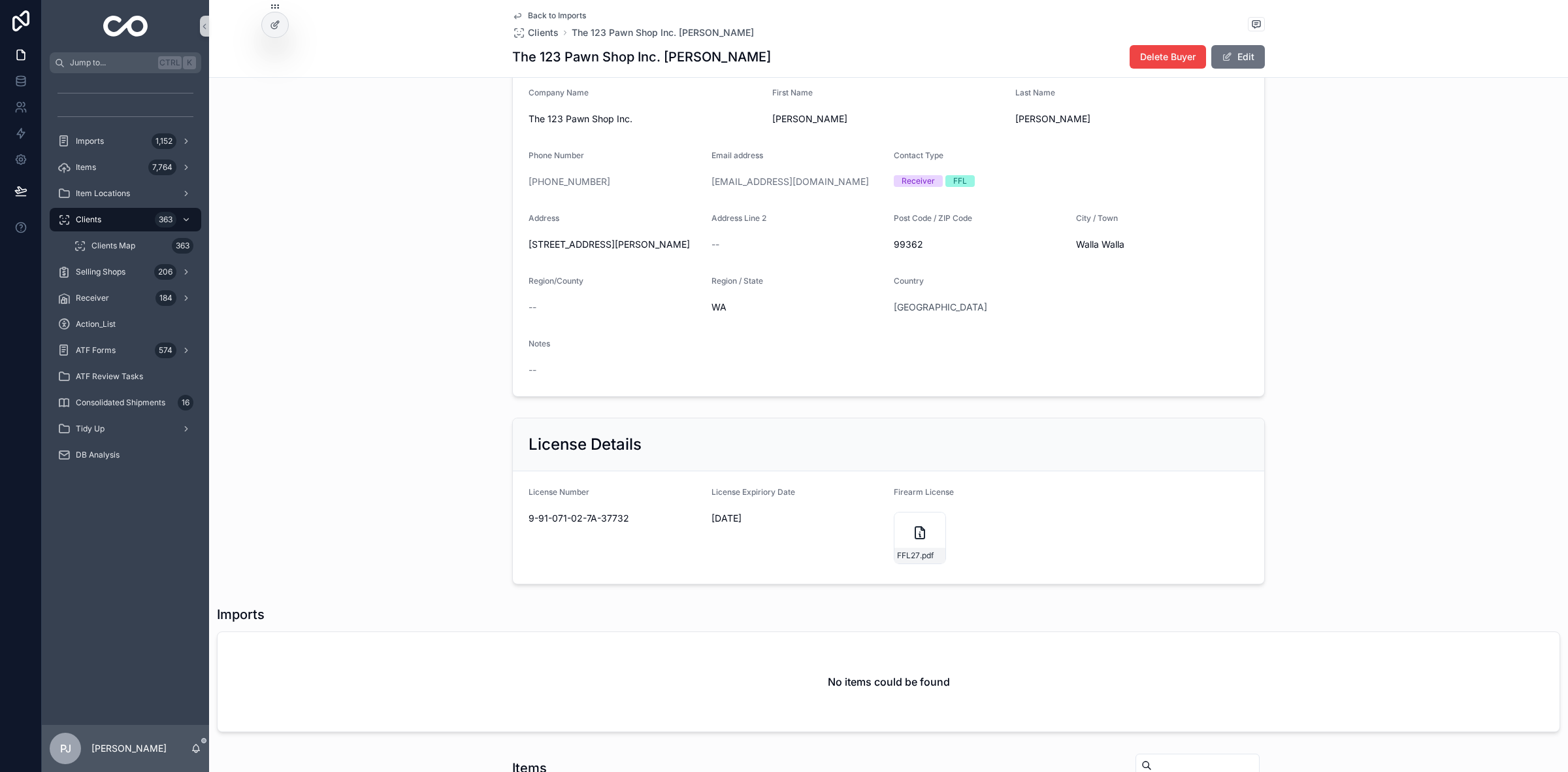
scroll to position [81, 0]
drag, startPoint x: 621, startPoint y: 520, endPoint x: 517, endPoint y: 524, distance: 104.1
click at [517, 524] on form "License Number 9-91-071-02-7A-37732 License Expiriory Date [DATE] Firearm Licen…" at bounding box center [888, 527] width 751 height 113
copy span "9-91-071-02-7A-37732"
click at [97, 136] on span "Imports" at bounding box center [89, 141] width 28 height 11
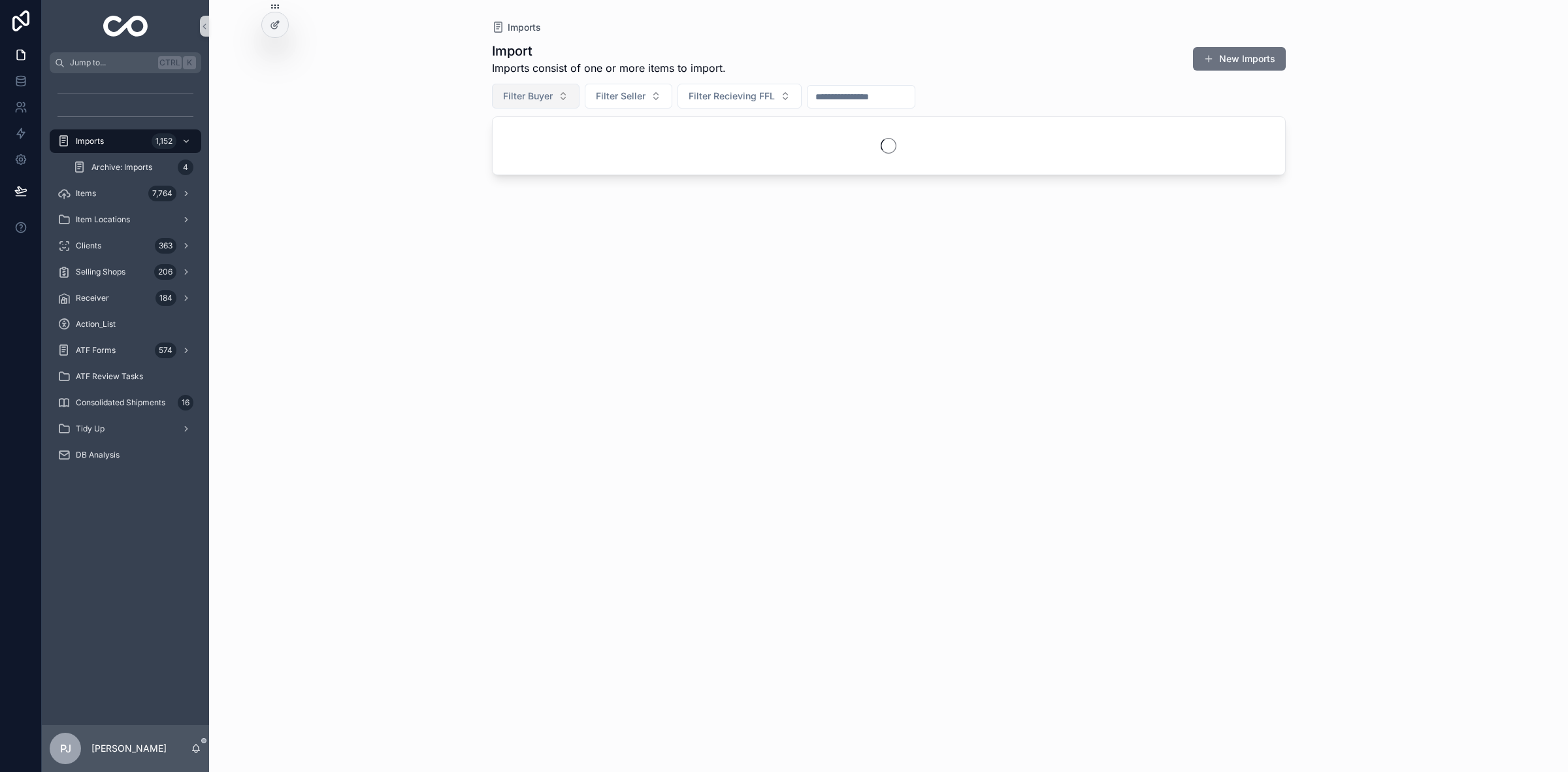
click at [529, 98] on span "Filter Buyer" at bounding box center [528, 96] width 50 height 13
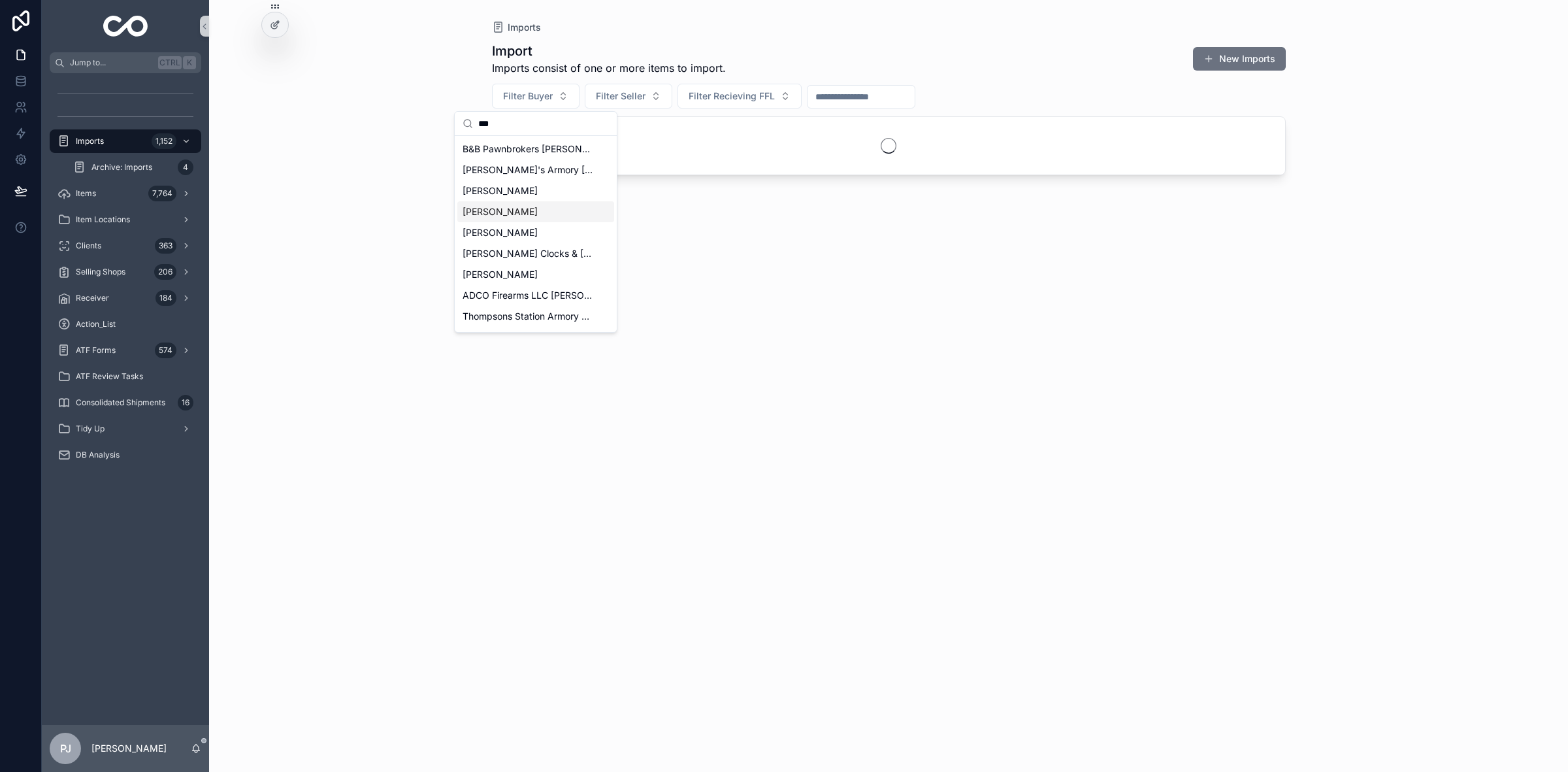
type input "***"
click at [524, 210] on div "[PERSON_NAME]" at bounding box center [536, 211] width 157 height 21
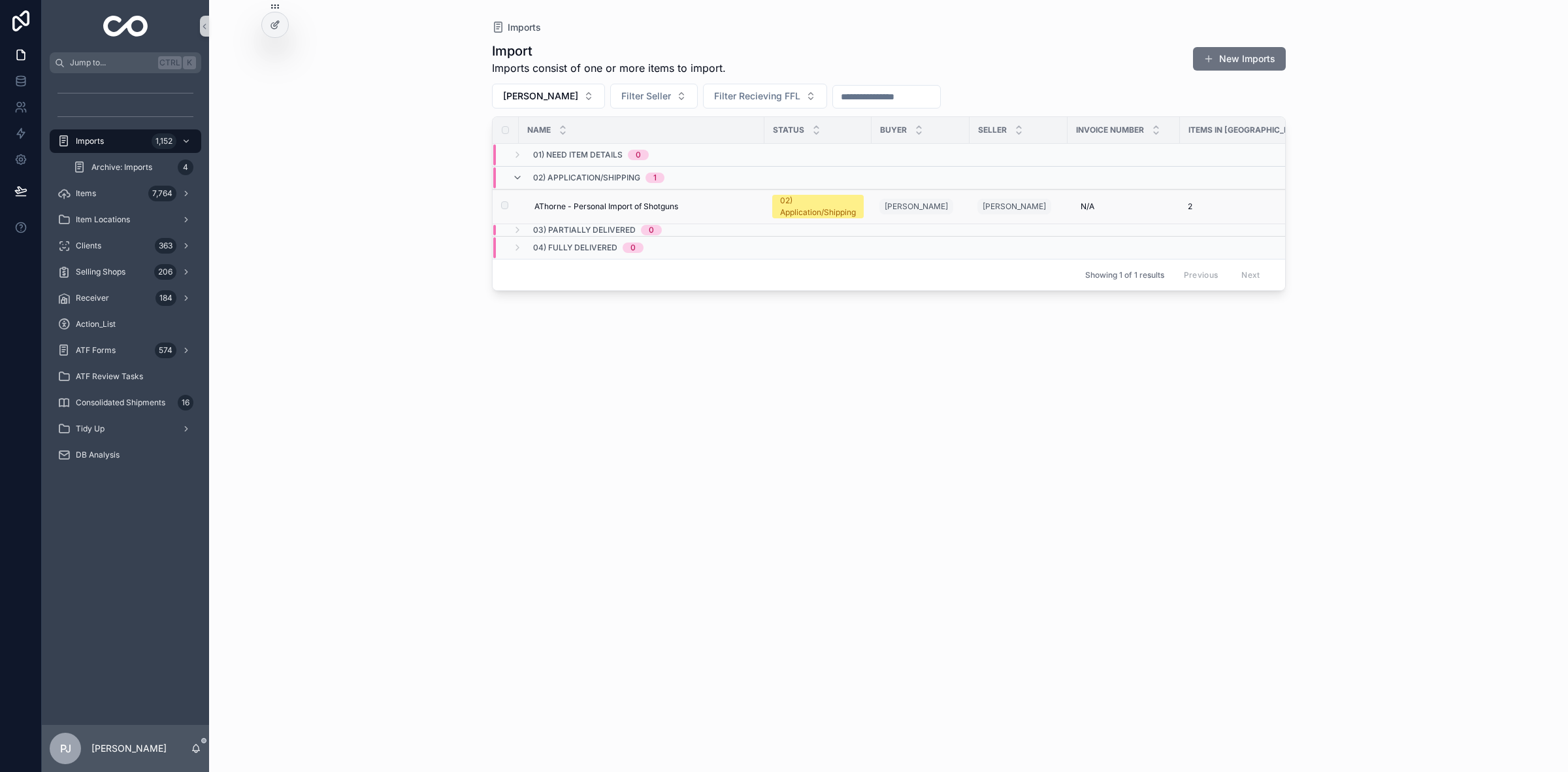
click at [805, 203] on div "02) Application/Shipping" at bounding box center [818, 206] width 76 height 24
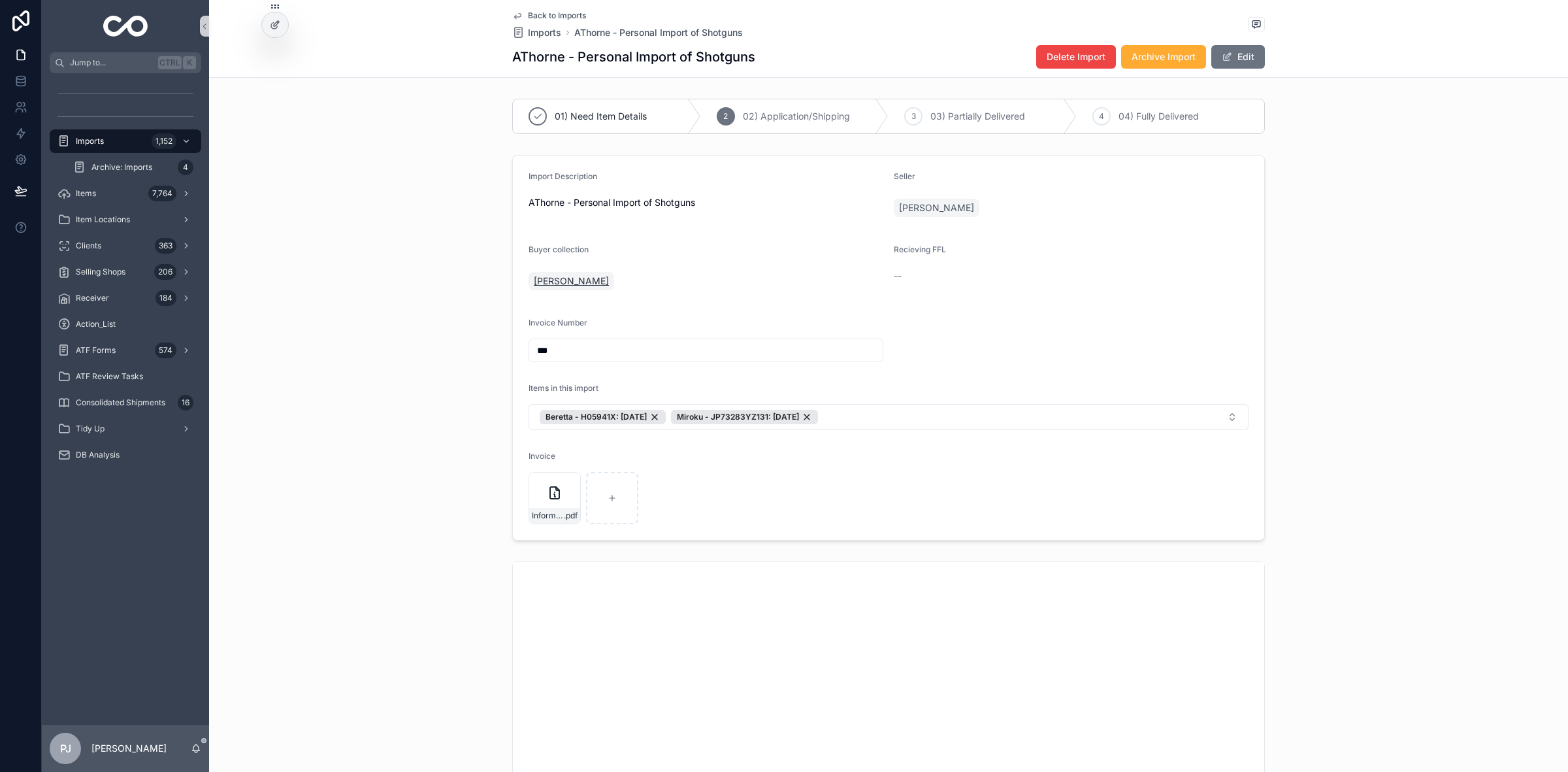
click at [560, 288] on span "[PERSON_NAME]" at bounding box center [571, 281] width 75 height 13
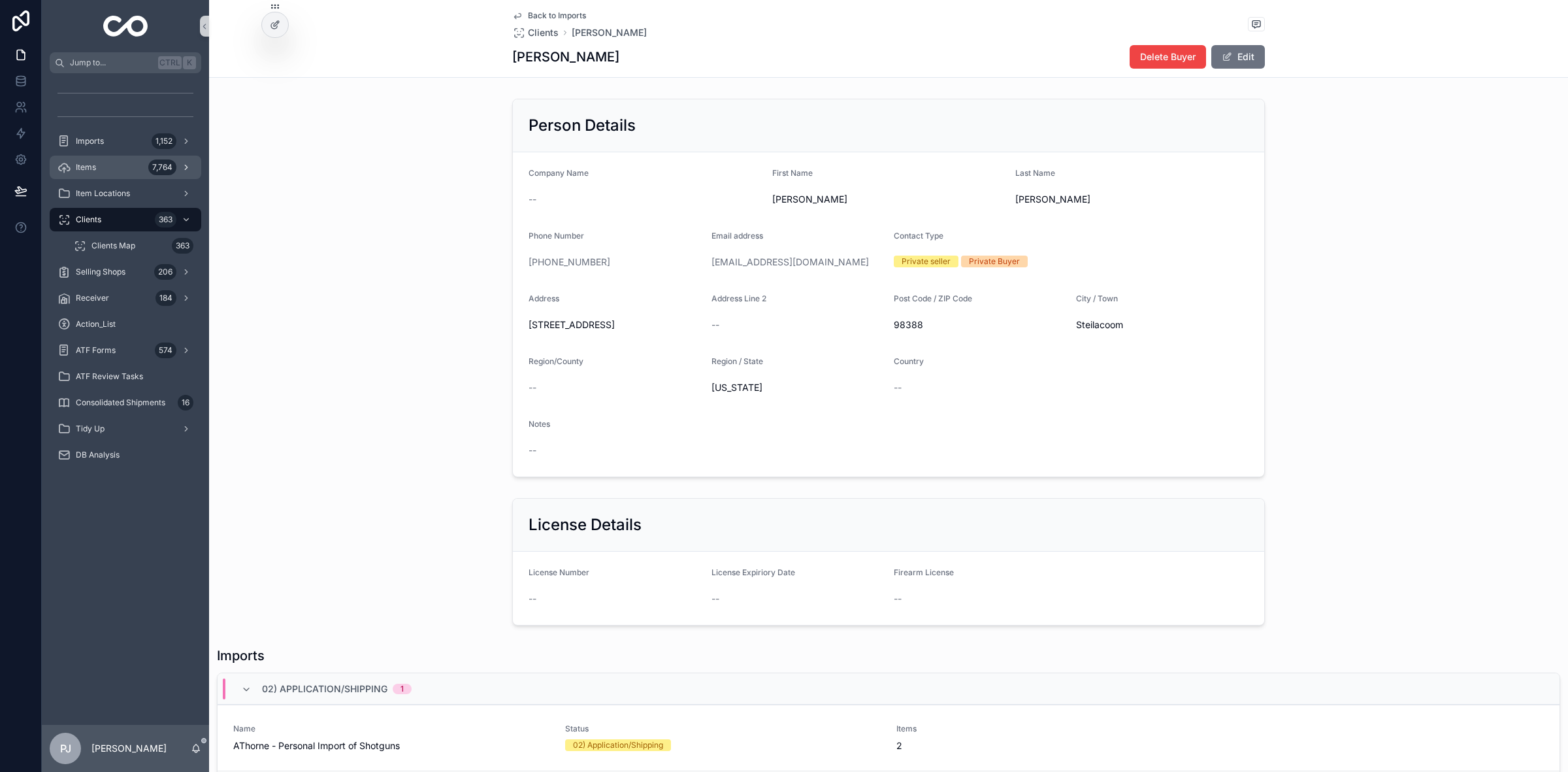
click at [141, 157] on div "Items 7,764" at bounding box center [126, 167] width 136 height 21
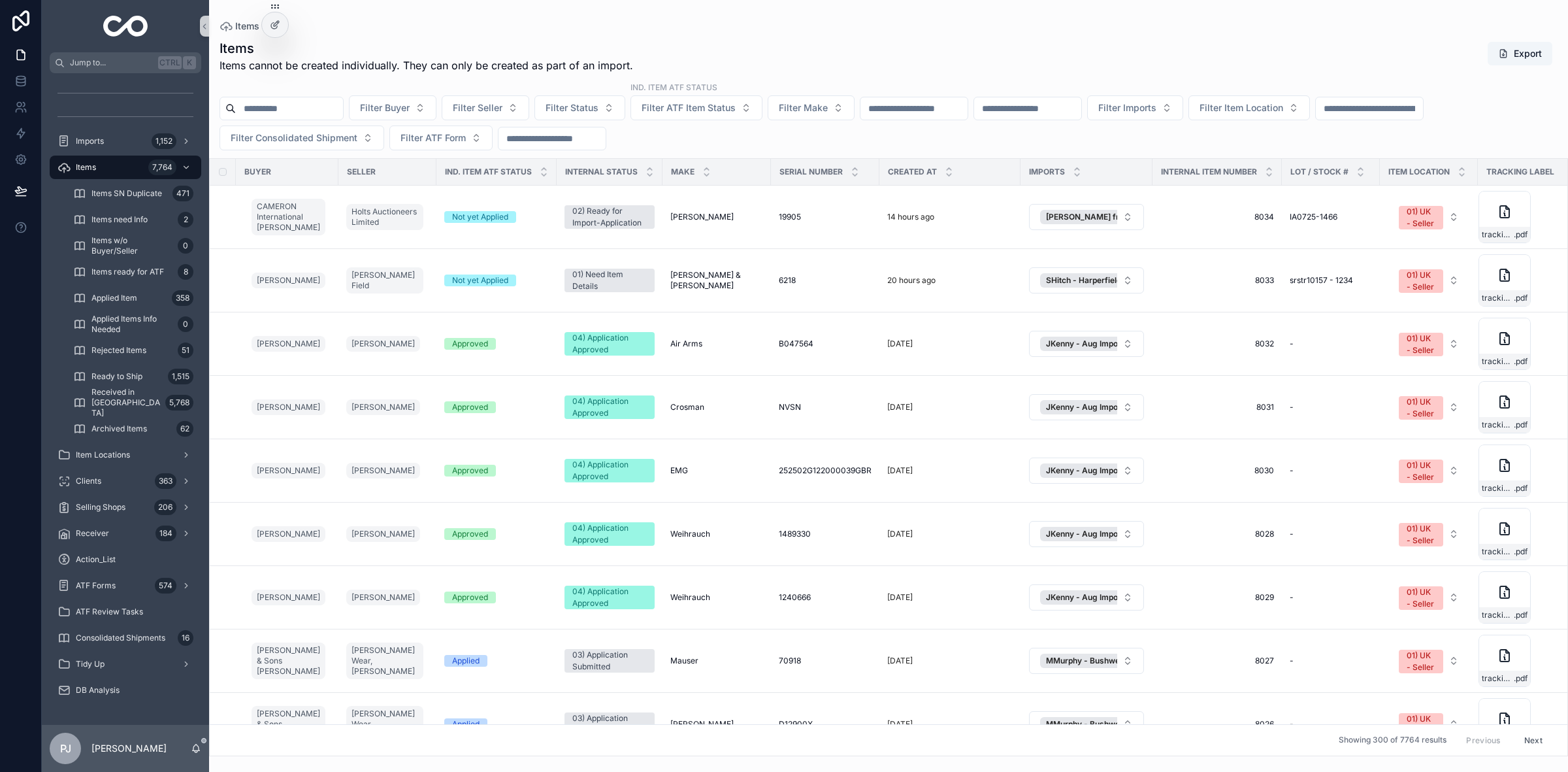
click at [918, 111] on input "scrollable content" at bounding box center [914, 108] width 107 height 19
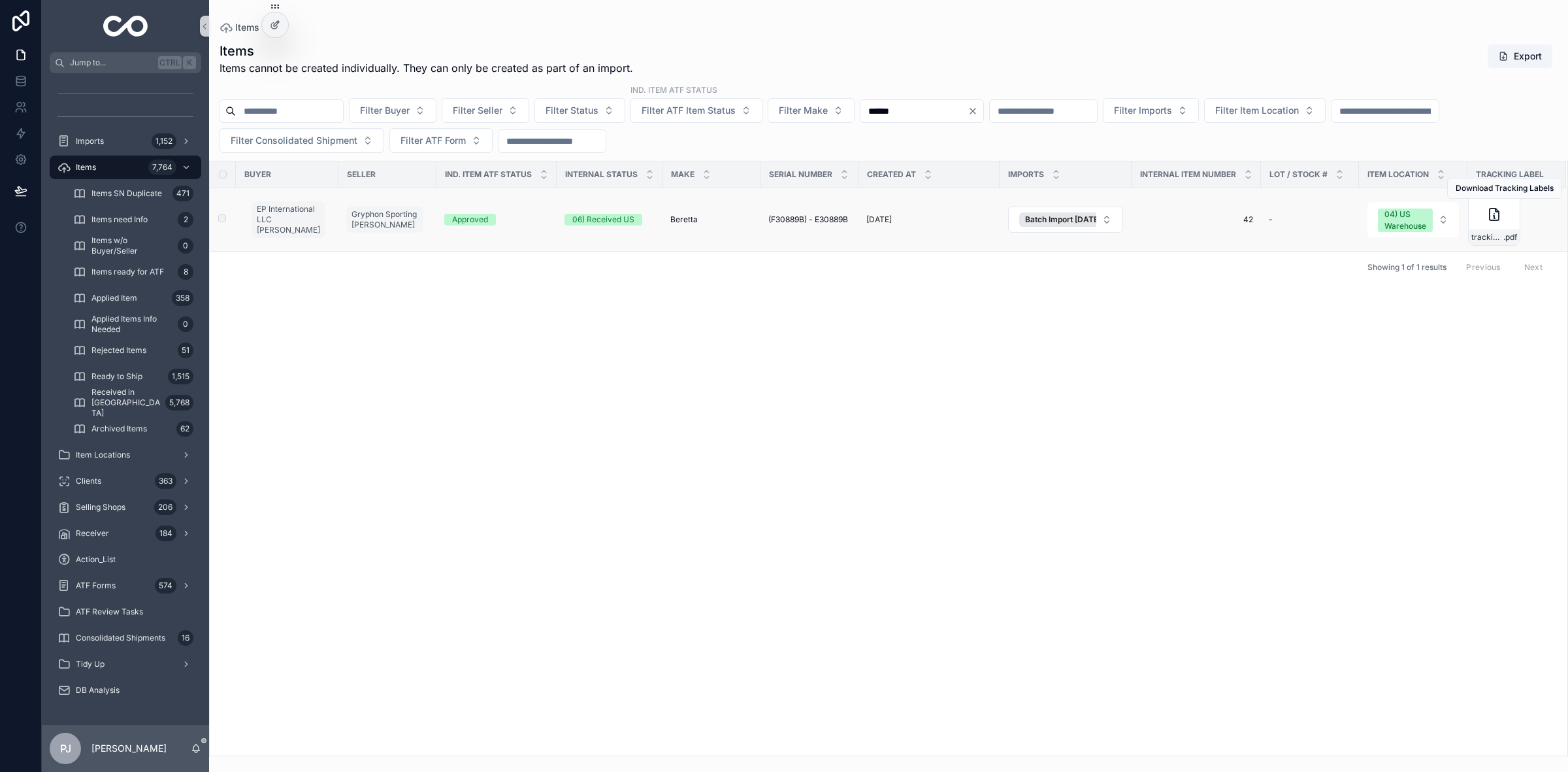
type input "******"
click at [681, 224] on span "Beretta" at bounding box center [684, 219] width 27 height 11
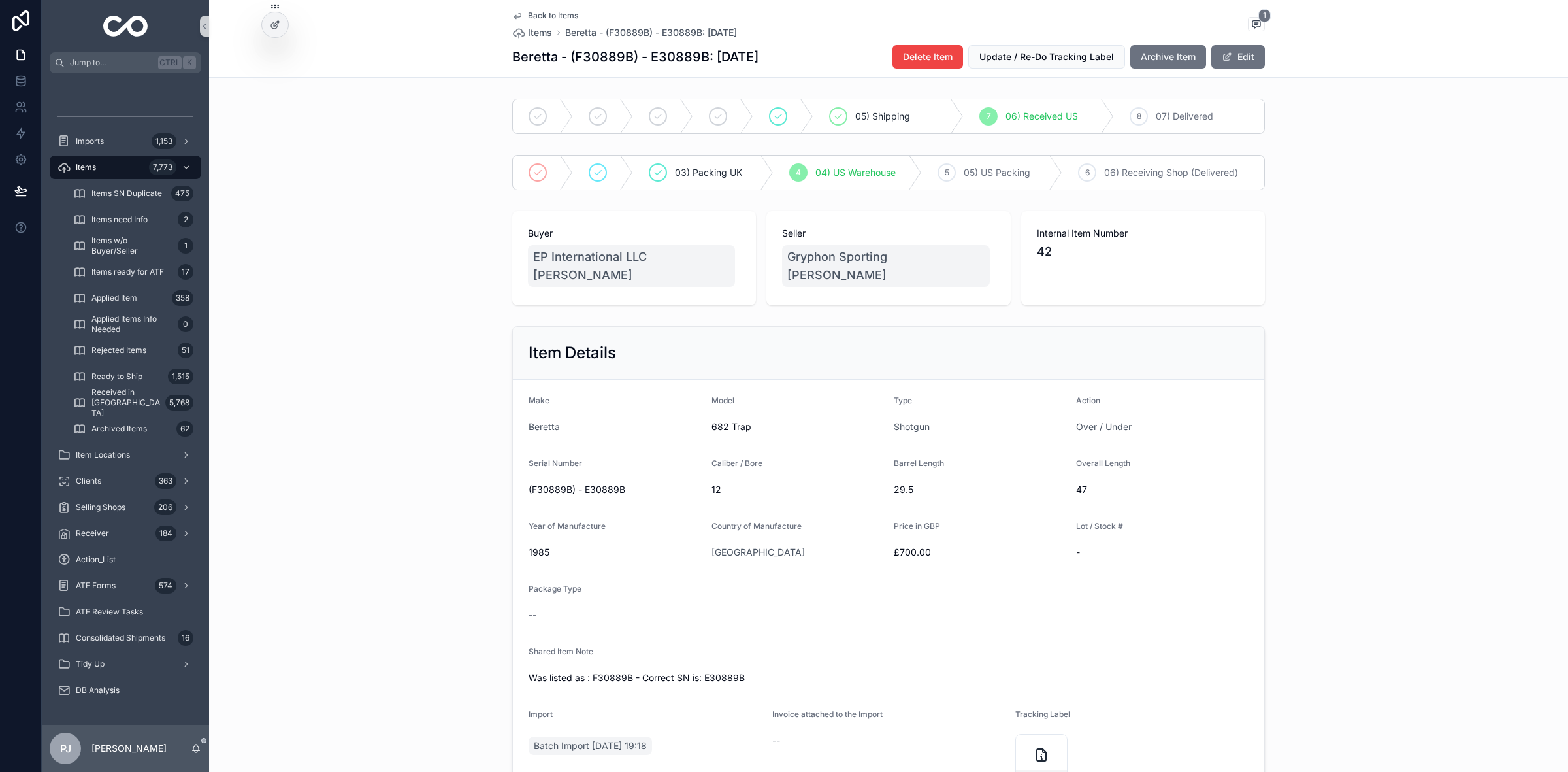
click at [456, 332] on div "Item Details Make Beretta Model 682 Trap Type Shotgun Action Over / Under Seria…" at bounding box center [888, 567] width 1359 height 491
click at [101, 159] on div "Items 7,773" at bounding box center [126, 167] width 136 height 21
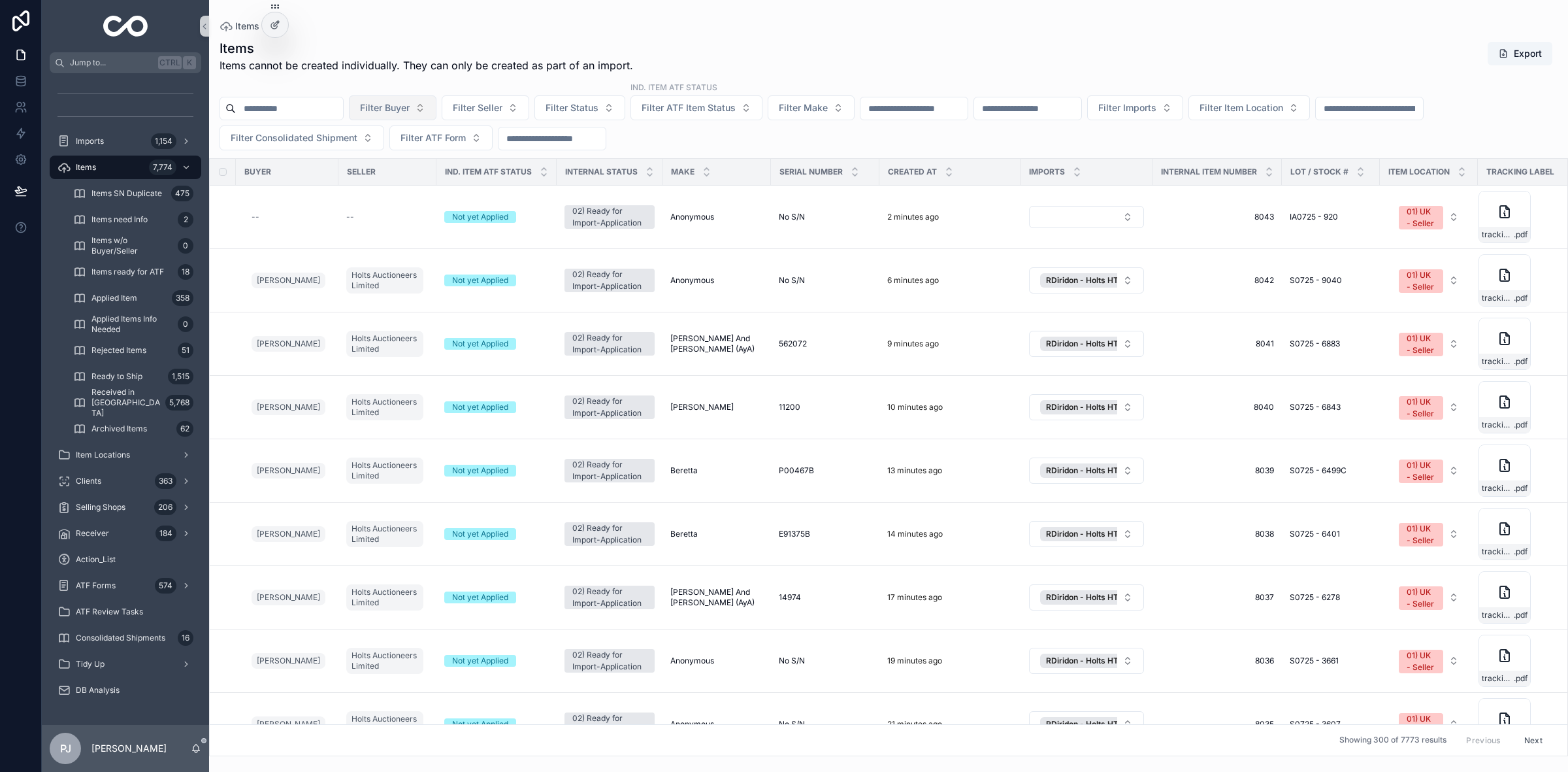
click at [406, 108] on span "Filter Buyer" at bounding box center [385, 108] width 50 height 13
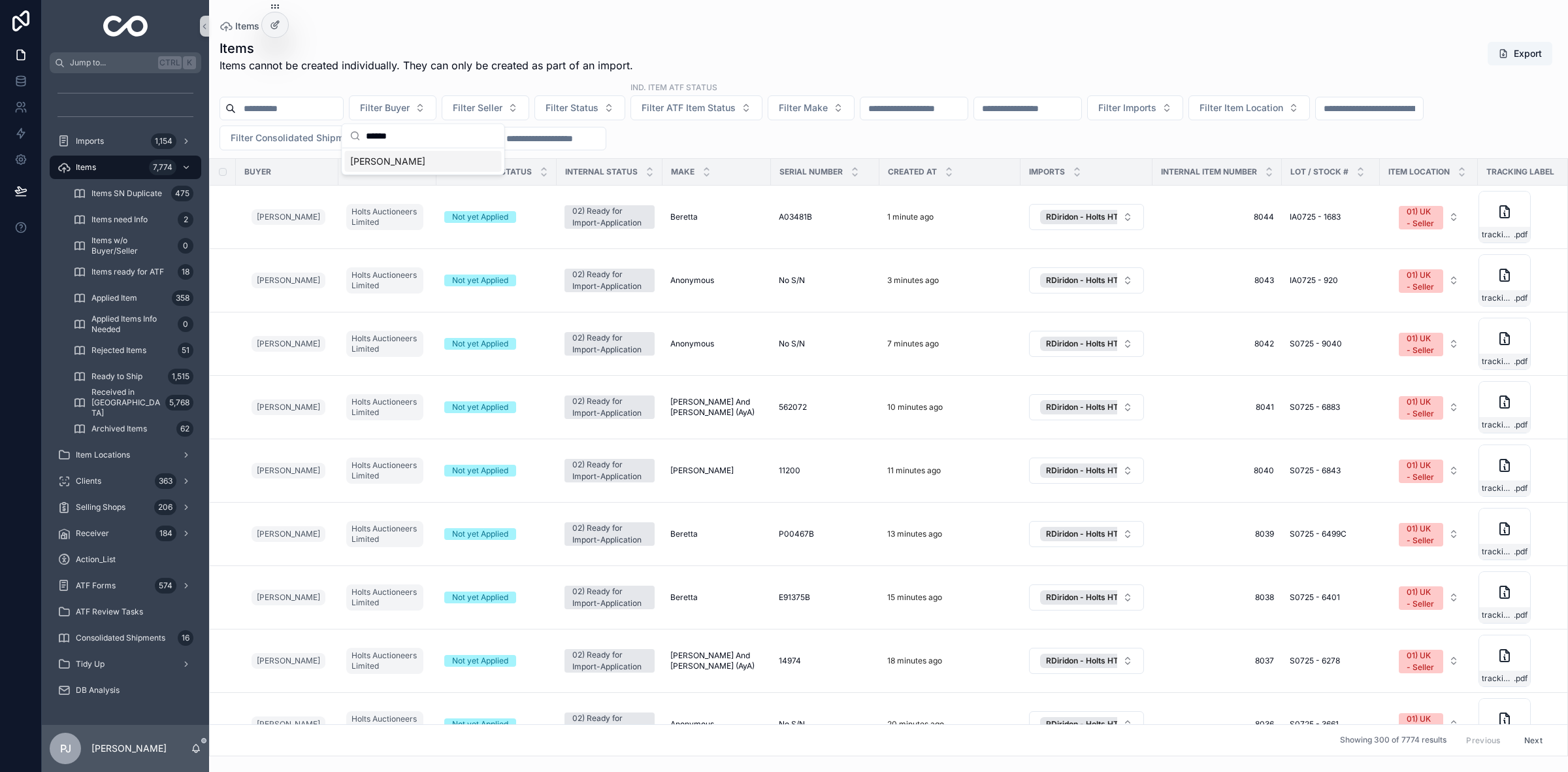
type input "******"
click at [399, 158] on span "[PERSON_NAME]" at bounding box center [387, 161] width 75 height 13
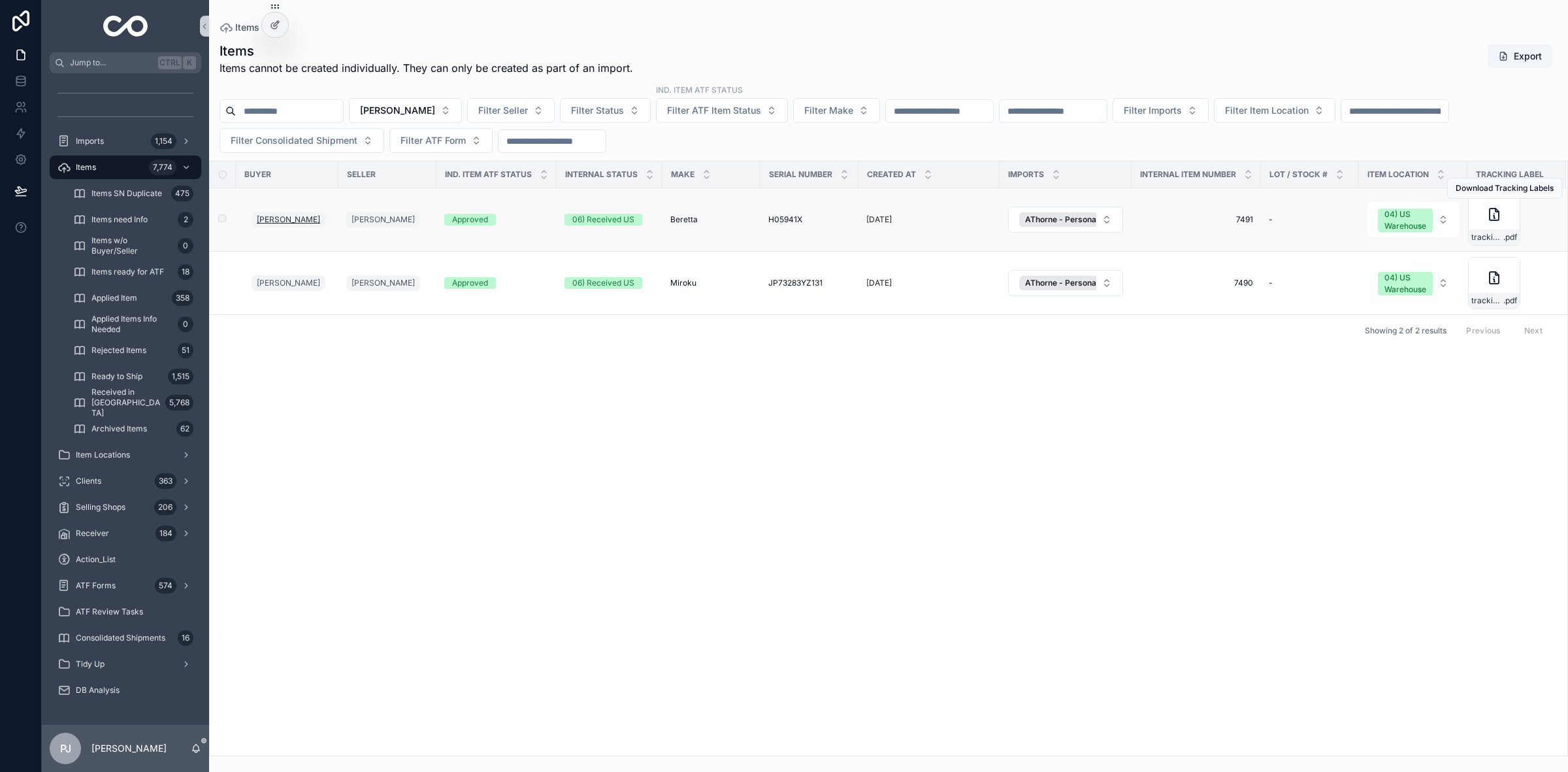
click at [289, 214] on link "[PERSON_NAME]" at bounding box center [289, 220] width 74 height 16
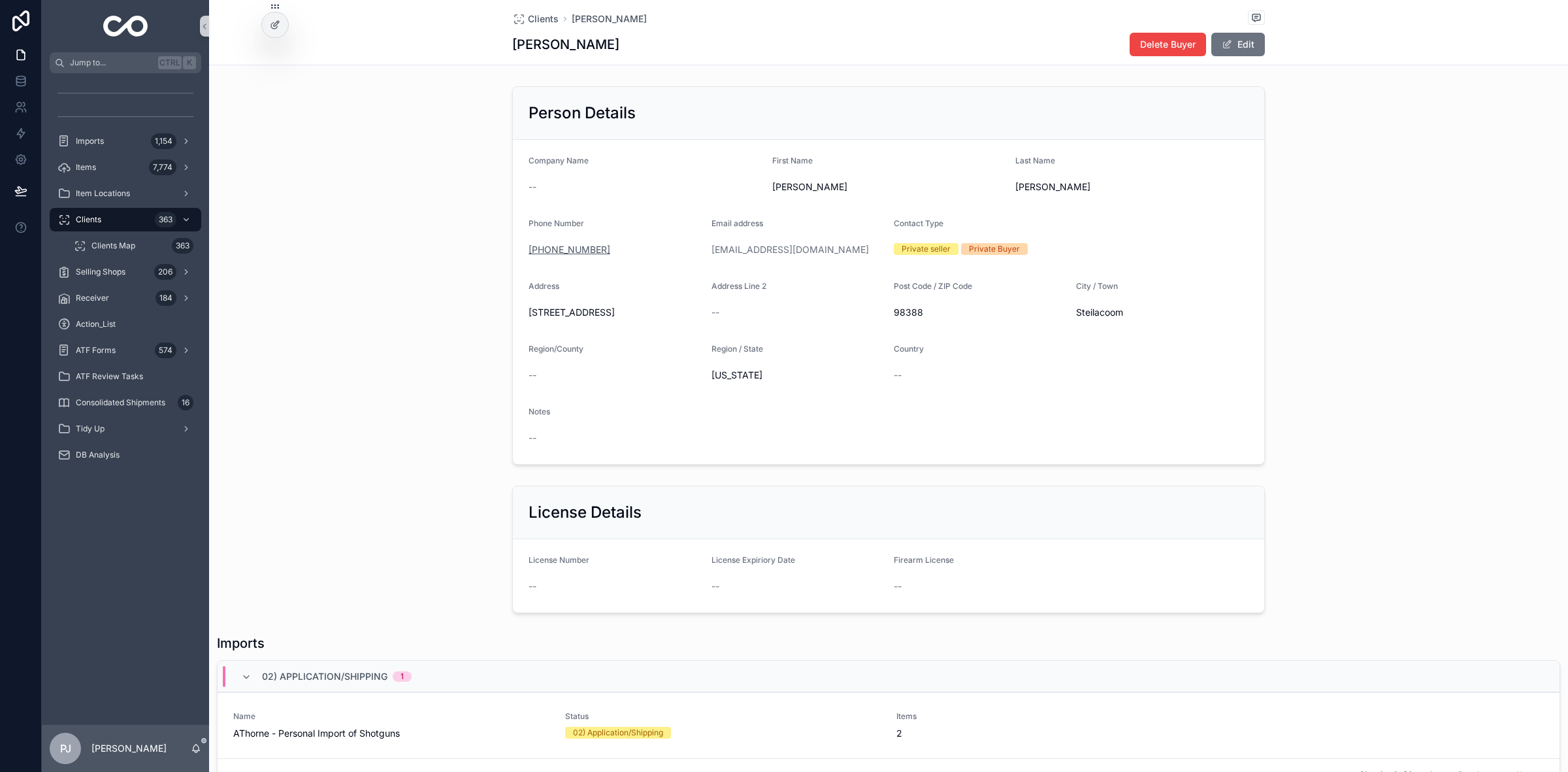
drag, startPoint x: 602, startPoint y: 250, endPoint x: 534, endPoint y: 255, distance: 68.2
click at [534, 255] on div "[PHONE_NUMBER]" at bounding box center [615, 250] width 173 height 13
click at [112, 144] on div "Imports 1,154" at bounding box center [126, 141] width 136 height 21
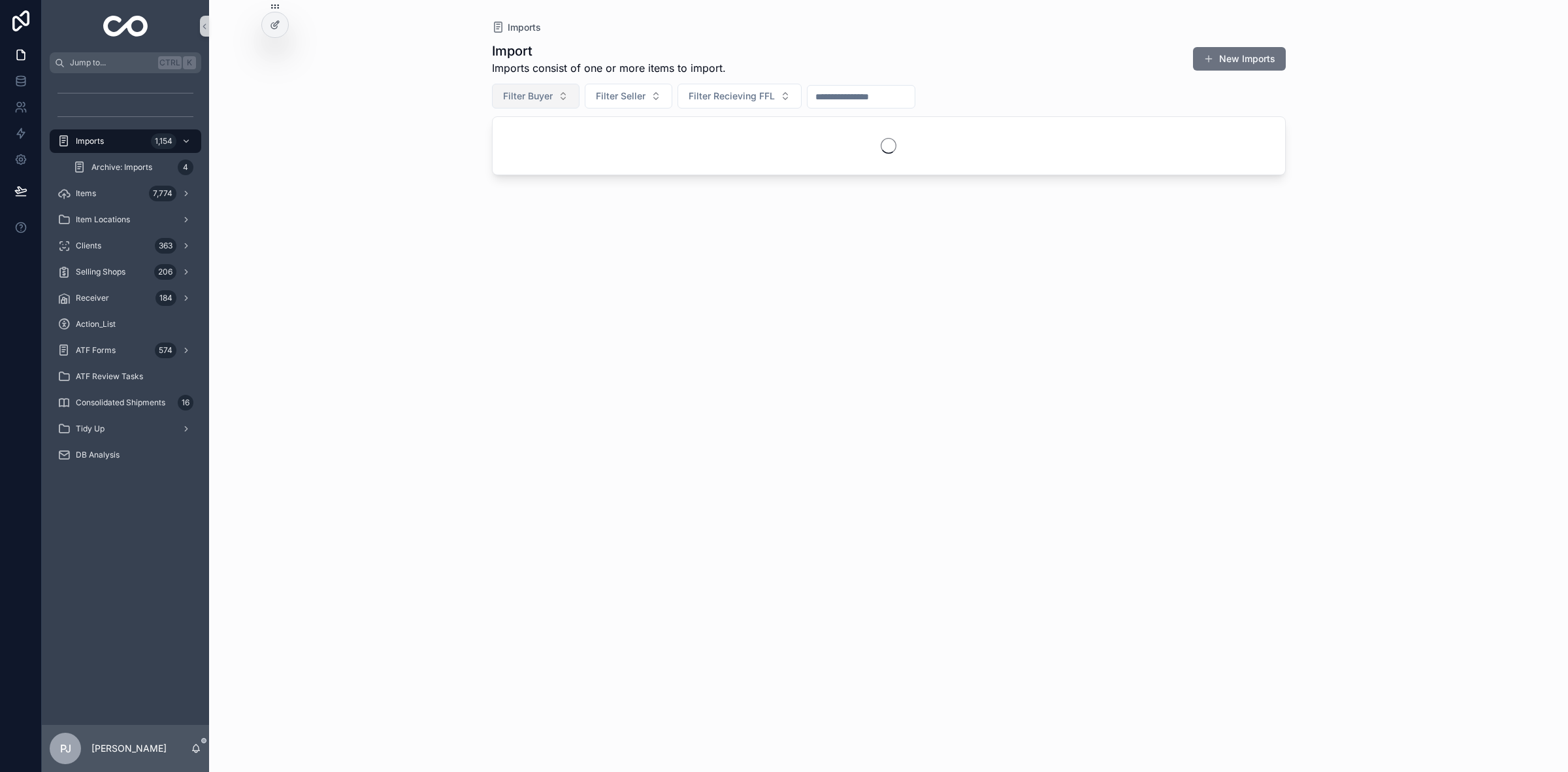
click at [542, 98] on span "Filter Buyer" at bounding box center [528, 96] width 50 height 13
type input "******"
click at [534, 145] on div "[PERSON_NAME]" at bounding box center [536, 148] width 157 height 21
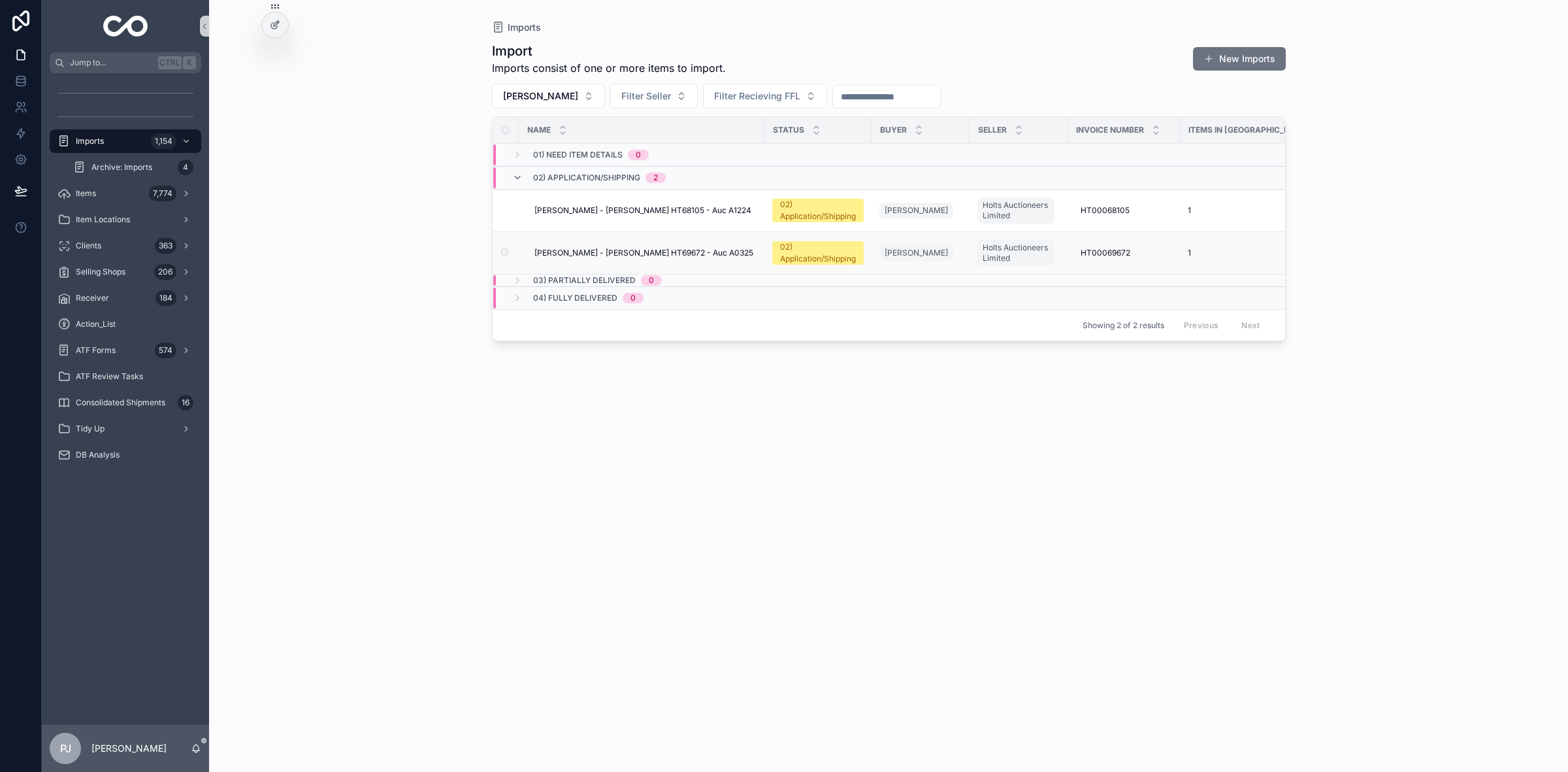
click at [838, 248] on div "02) Application/Shipping" at bounding box center [818, 253] width 76 height 24
click at [809, 214] on div "02) Application/Shipping" at bounding box center [818, 210] width 76 height 24
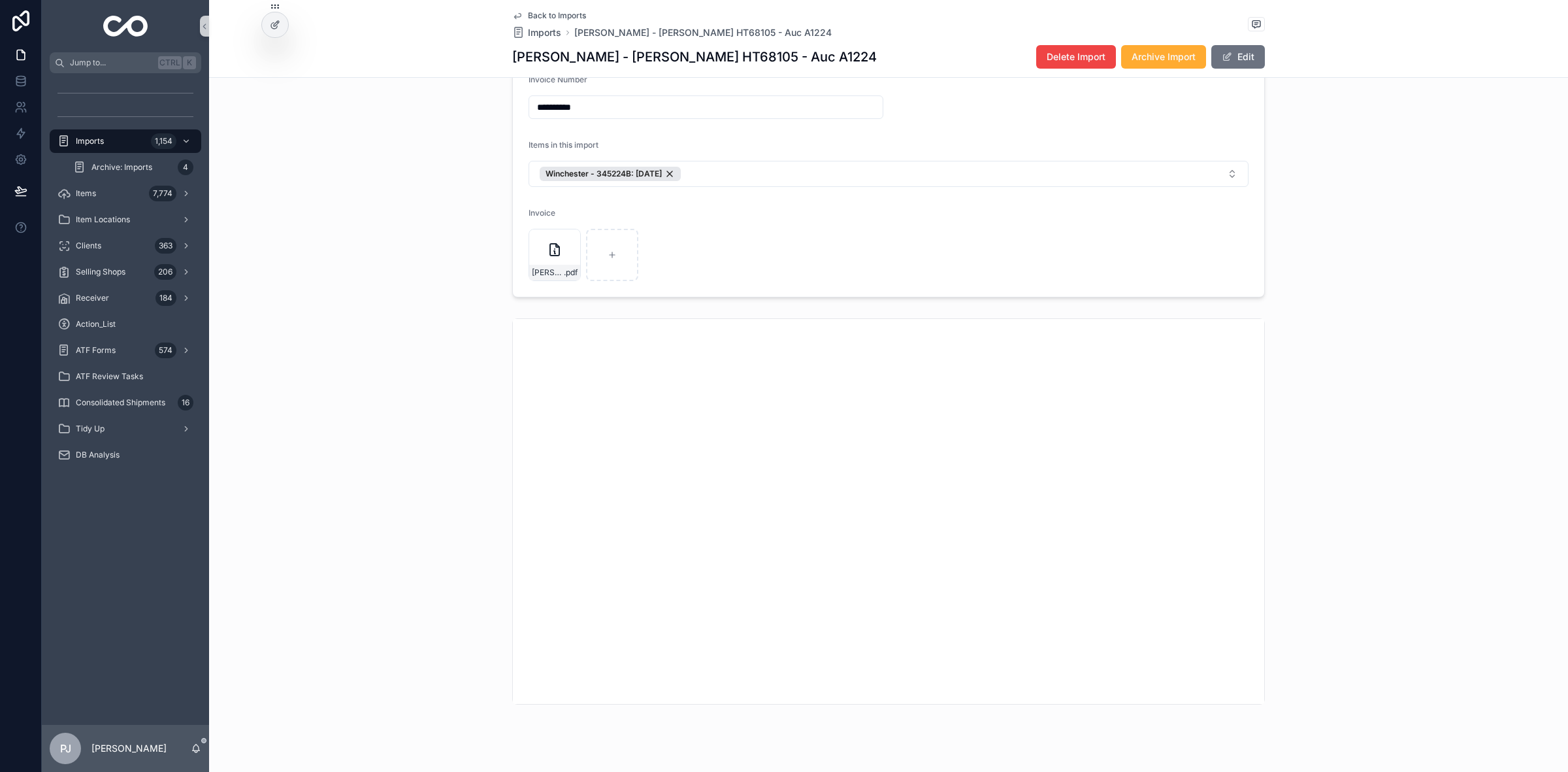
scroll to position [265, 0]
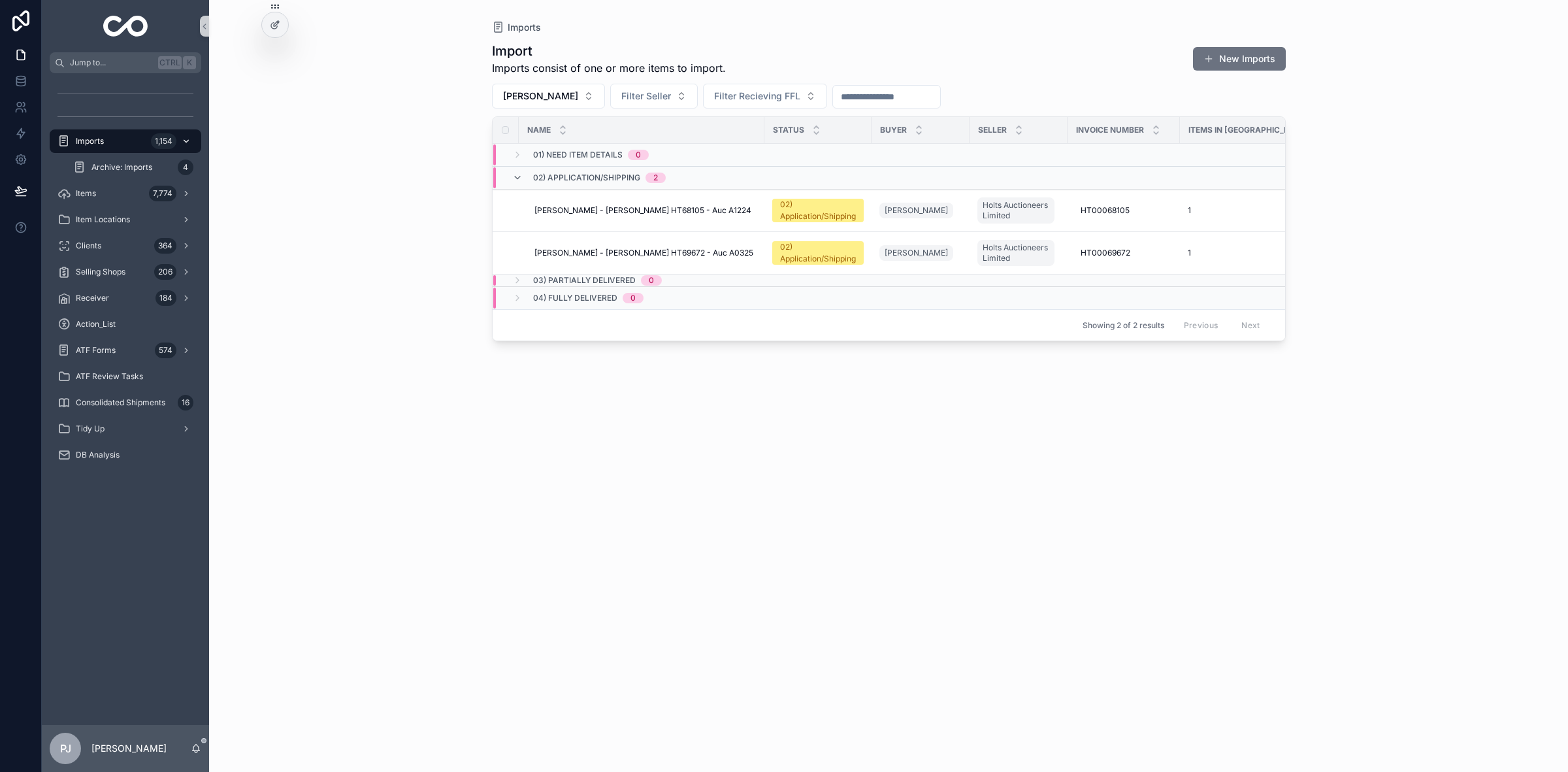
click at [114, 151] on div "Imports 1,154" at bounding box center [126, 141] width 136 height 21
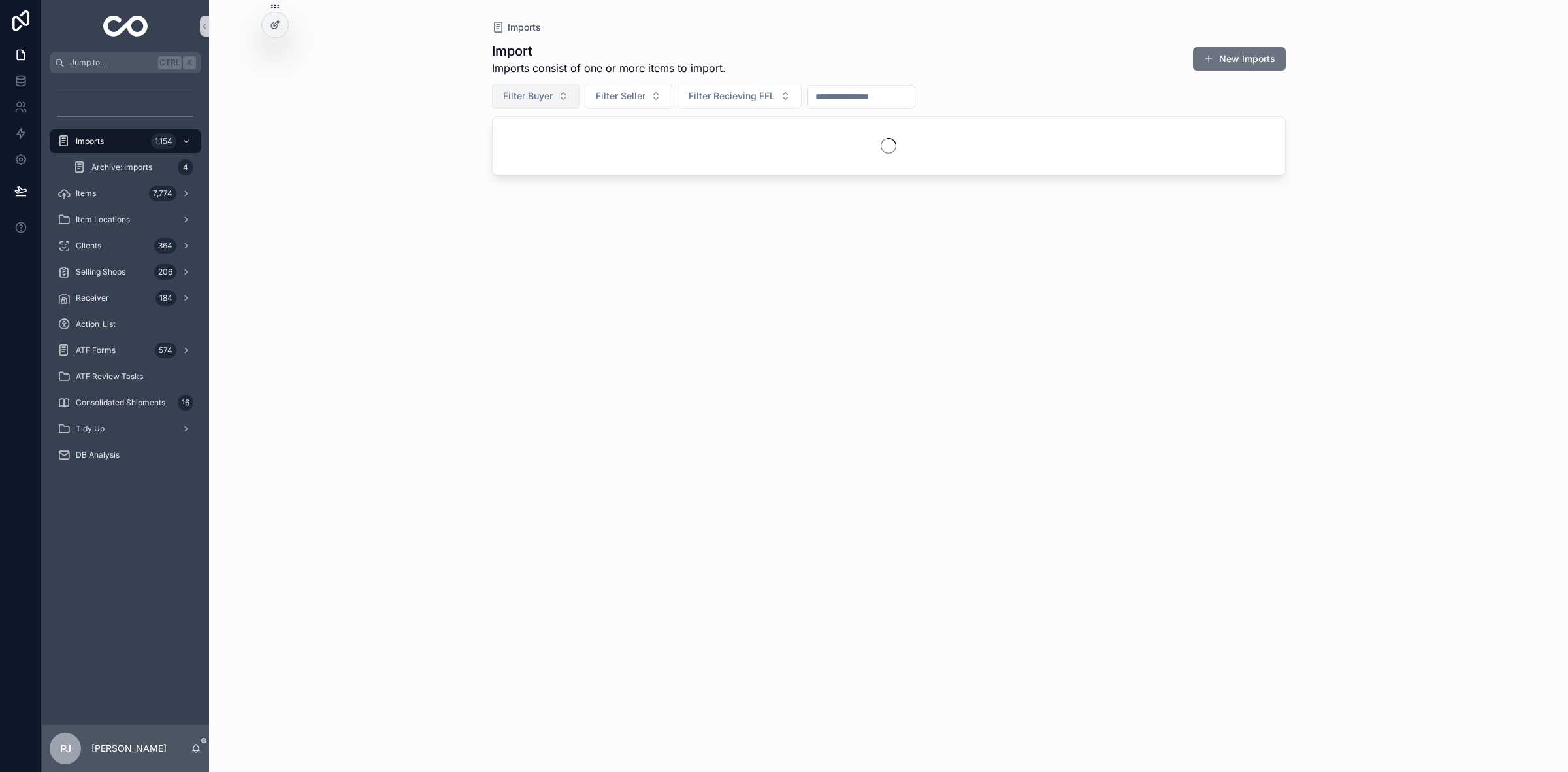
click at [533, 93] on span "Filter Buyer" at bounding box center [528, 96] width 50 height 13
type input "********"
click at [530, 151] on div "[PERSON_NAME]" at bounding box center [536, 148] width 157 height 21
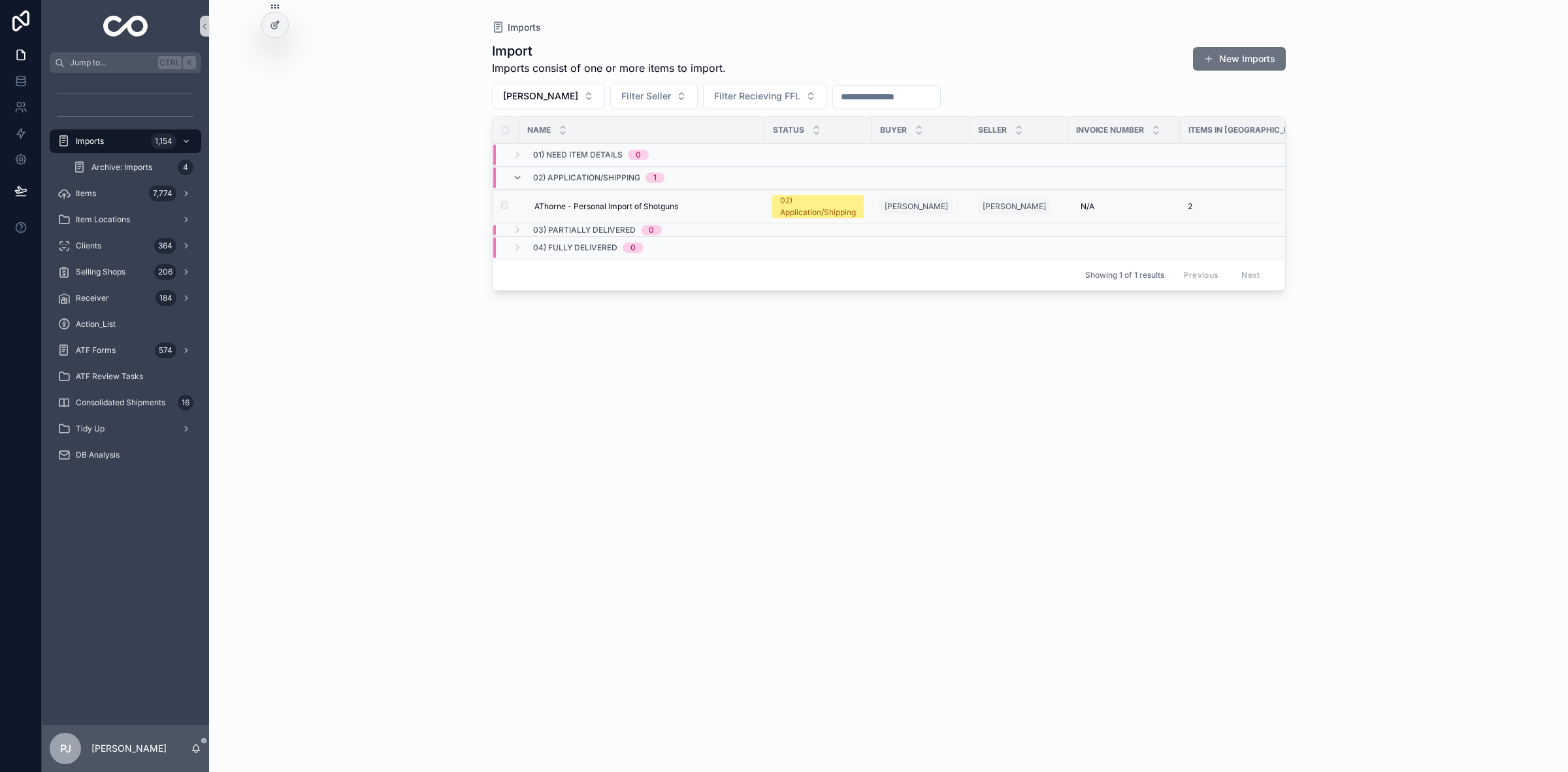
click at [813, 205] on div "02) Application/Shipping" at bounding box center [818, 206] width 76 height 24
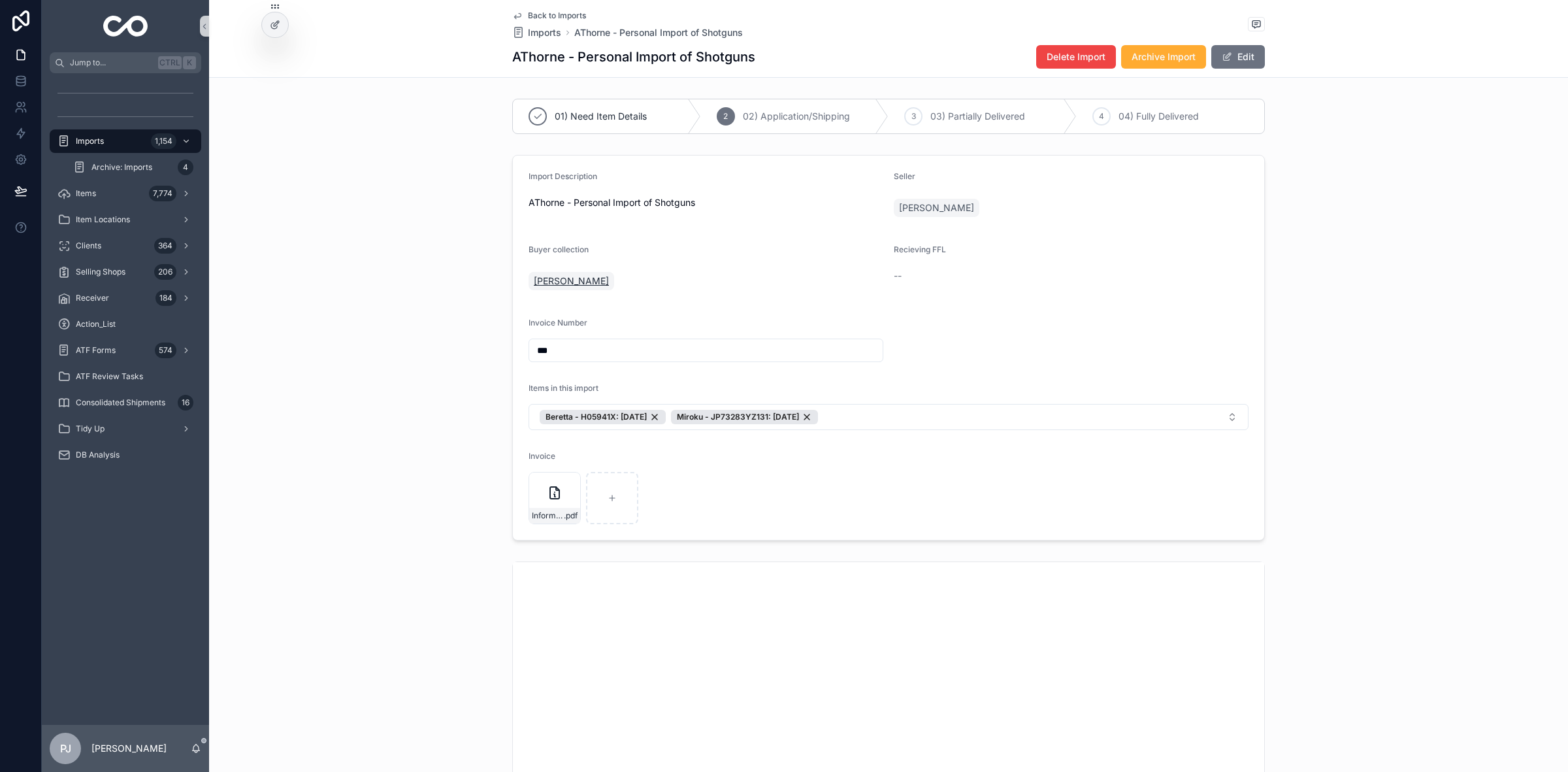
click at [566, 284] on span "[PERSON_NAME]" at bounding box center [571, 281] width 75 height 13
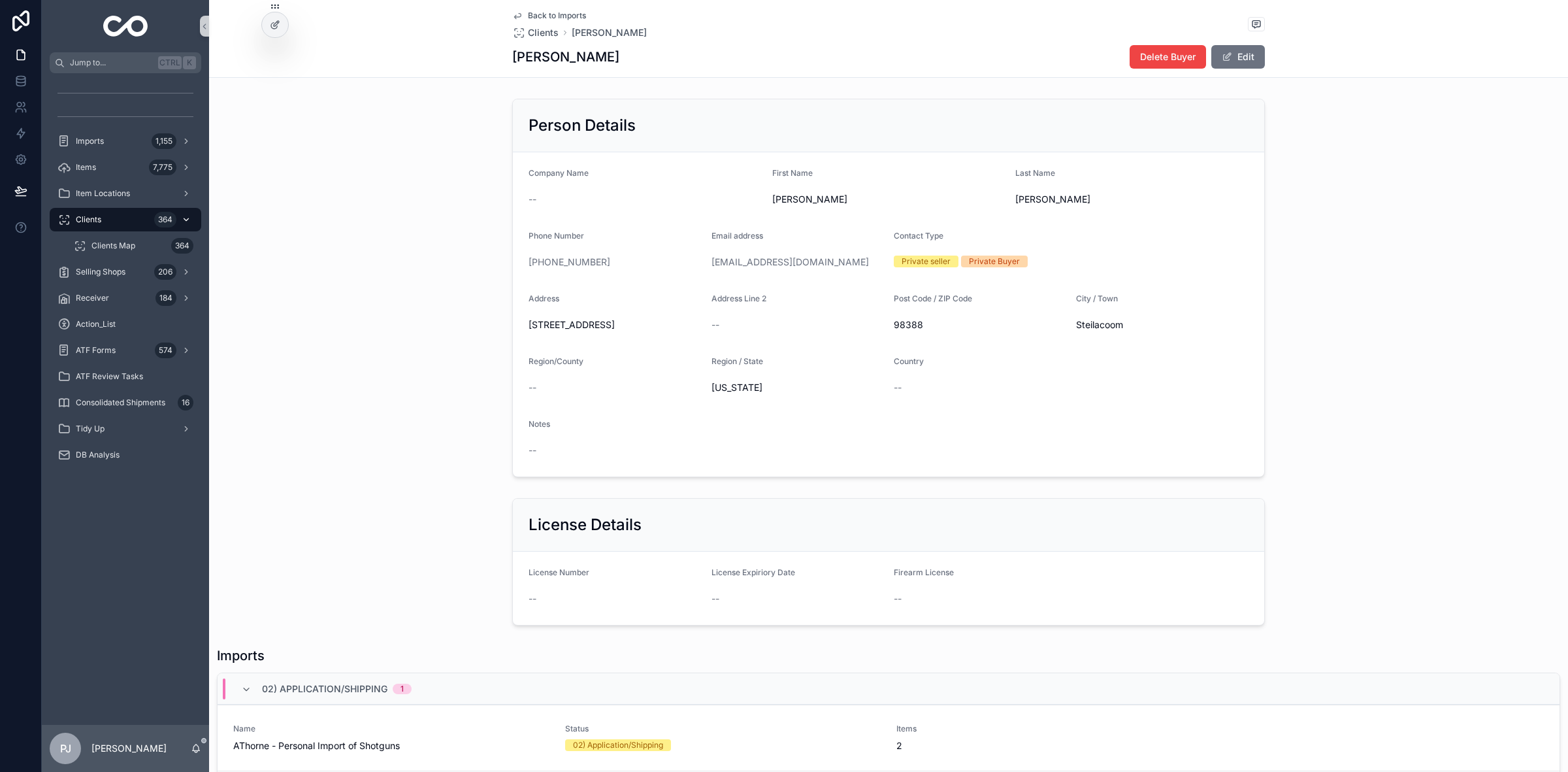
click at [110, 211] on div "Clients 364" at bounding box center [126, 219] width 136 height 21
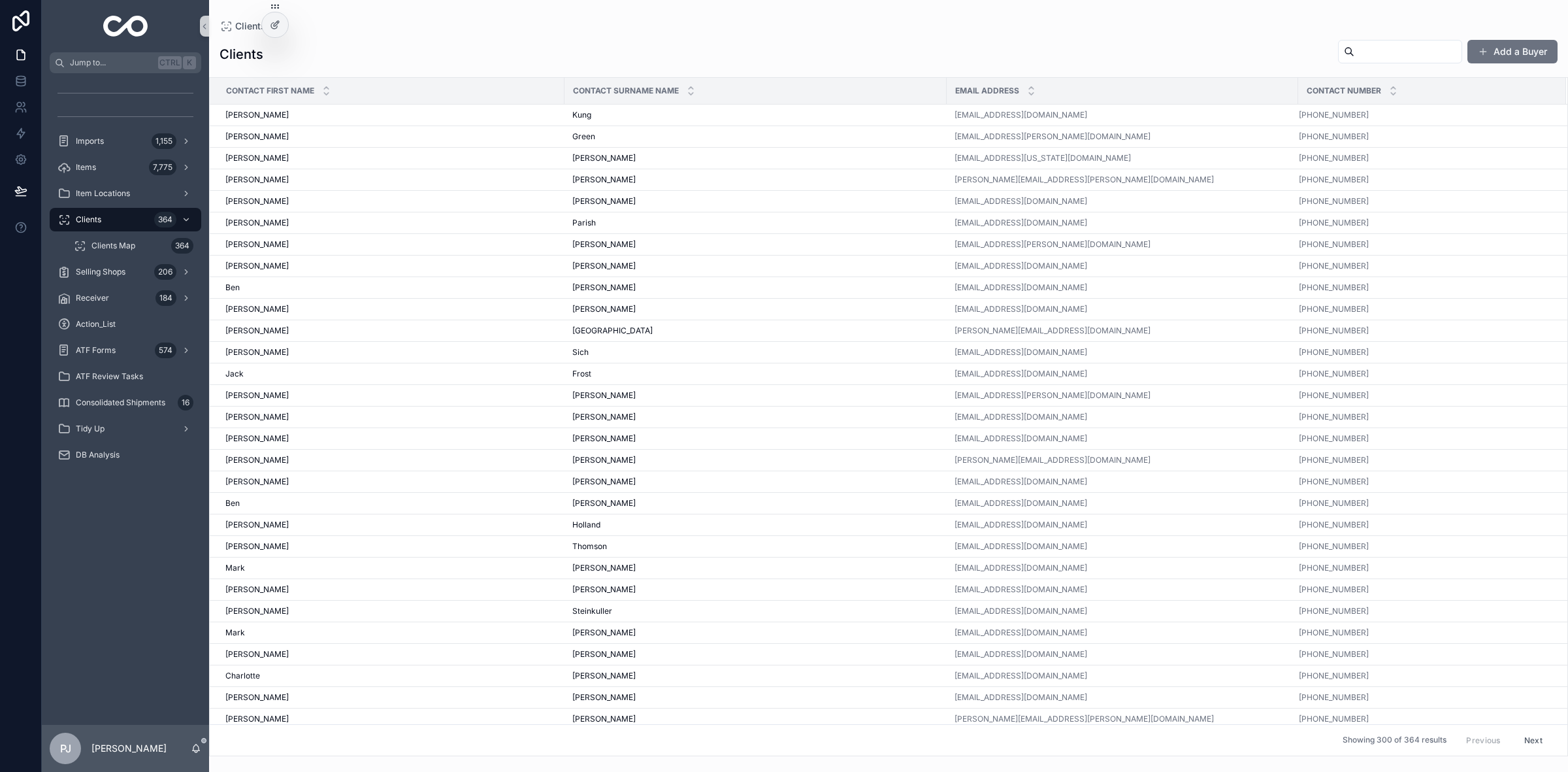
click at [1431, 40] on div "scrollable content" at bounding box center [1400, 51] width 124 height 24
click at [1421, 48] on input "scrollable content" at bounding box center [1408, 52] width 107 height 19
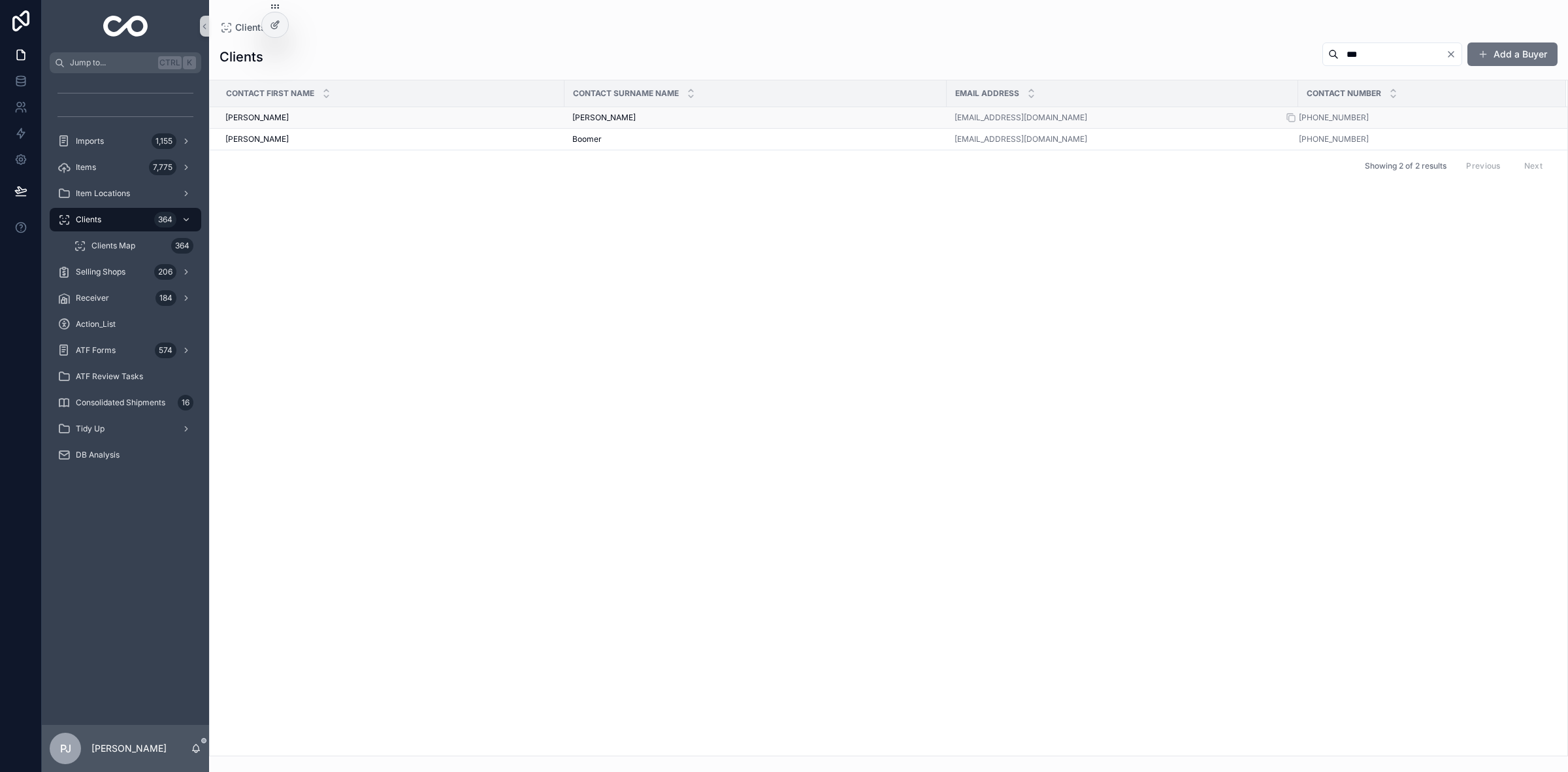
type input "***"
click at [1294, 116] on icon "scrollable content" at bounding box center [1292, 118] width 6 height 6
click at [1289, 119] on icon "scrollable content" at bounding box center [1292, 118] width 6 height 6
click at [123, 301] on div "Receiver 184" at bounding box center [126, 298] width 136 height 21
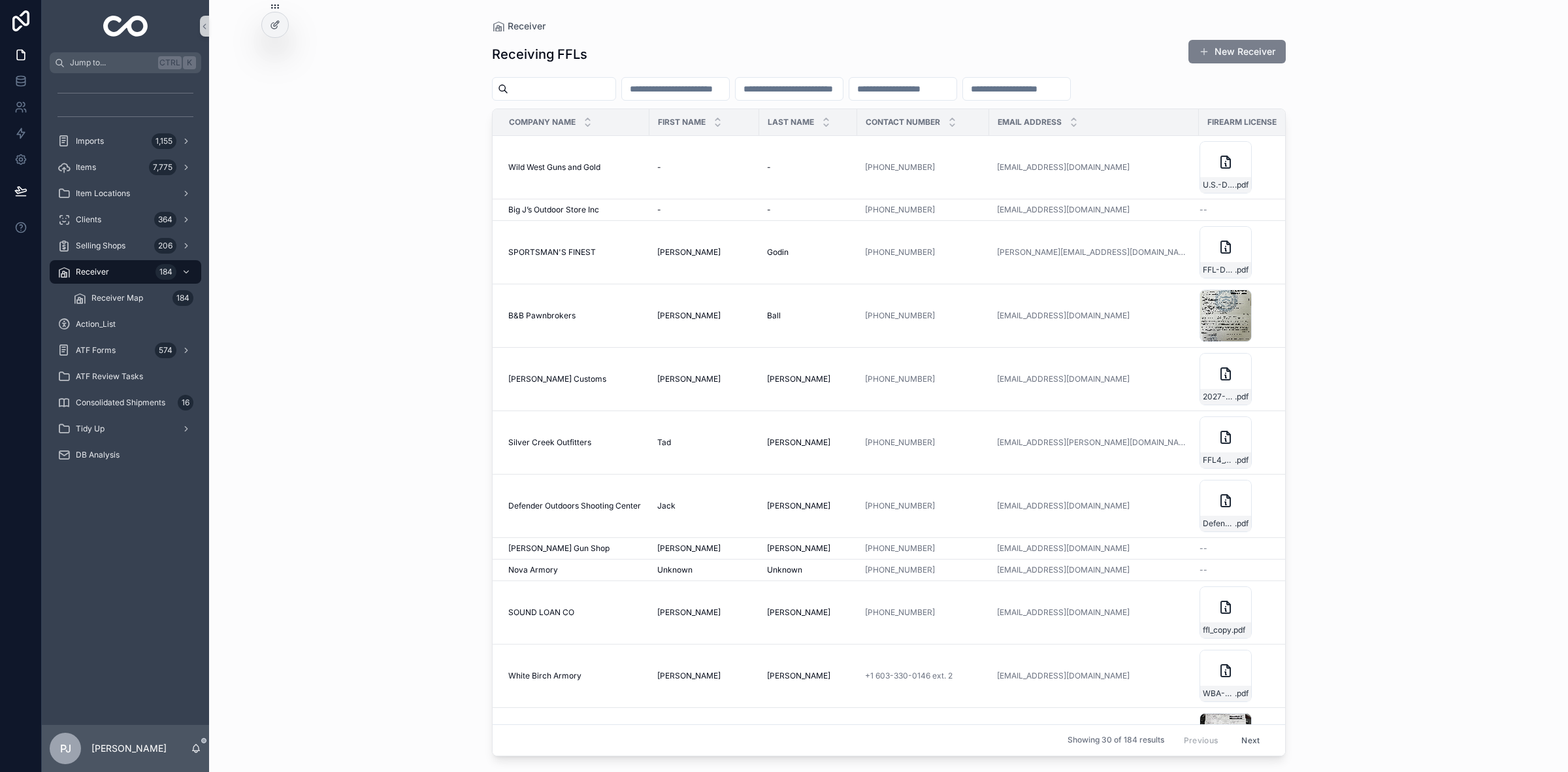
click at [1245, 40] on button "New Receiver" at bounding box center [1237, 51] width 97 height 24
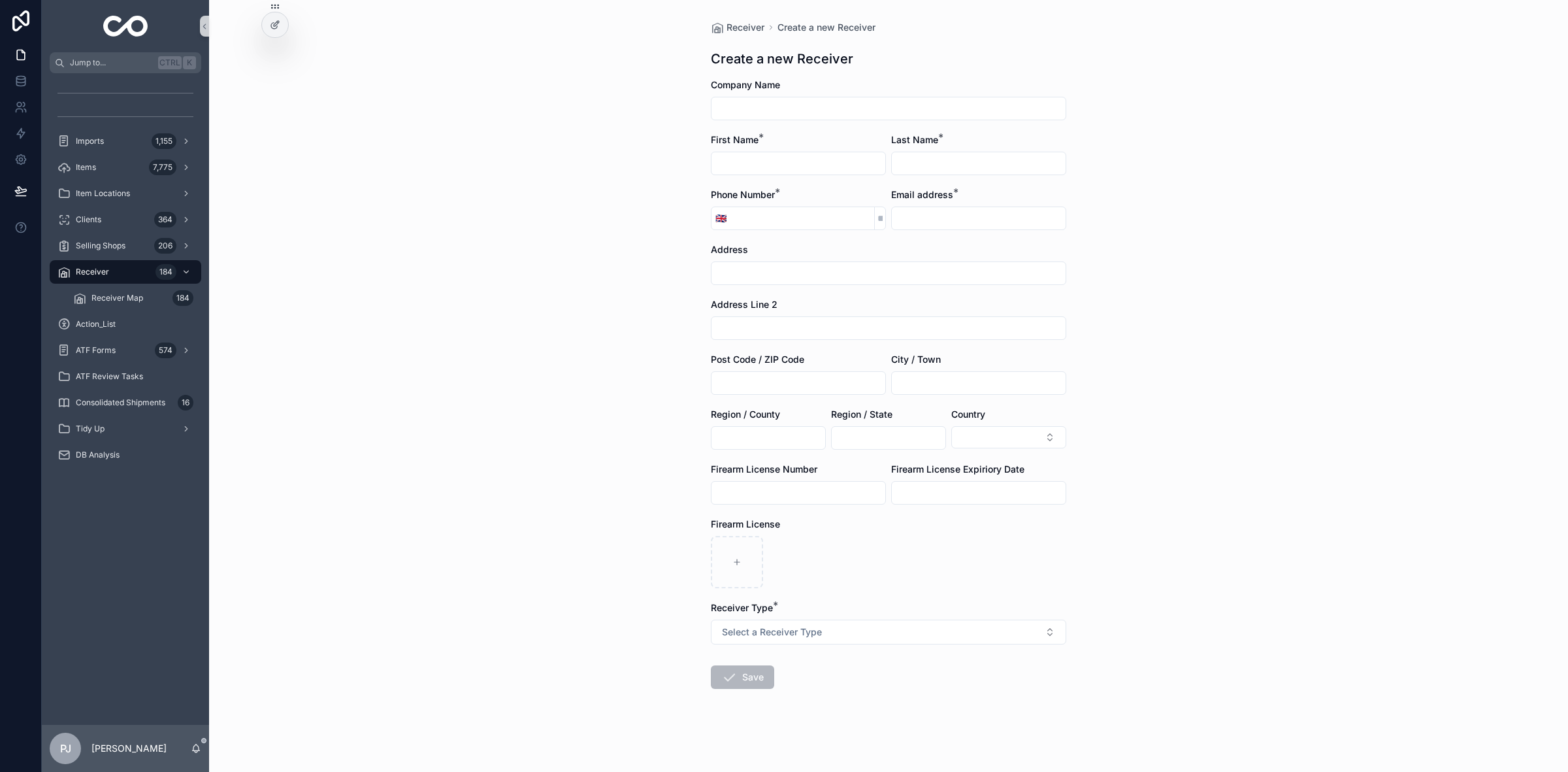
click at [789, 101] on input "scrollable content" at bounding box center [888, 108] width 354 height 19
type input "**********"
type input "*"
click at [808, 223] on input "scrollable content" at bounding box center [803, 218] width 144 height 19
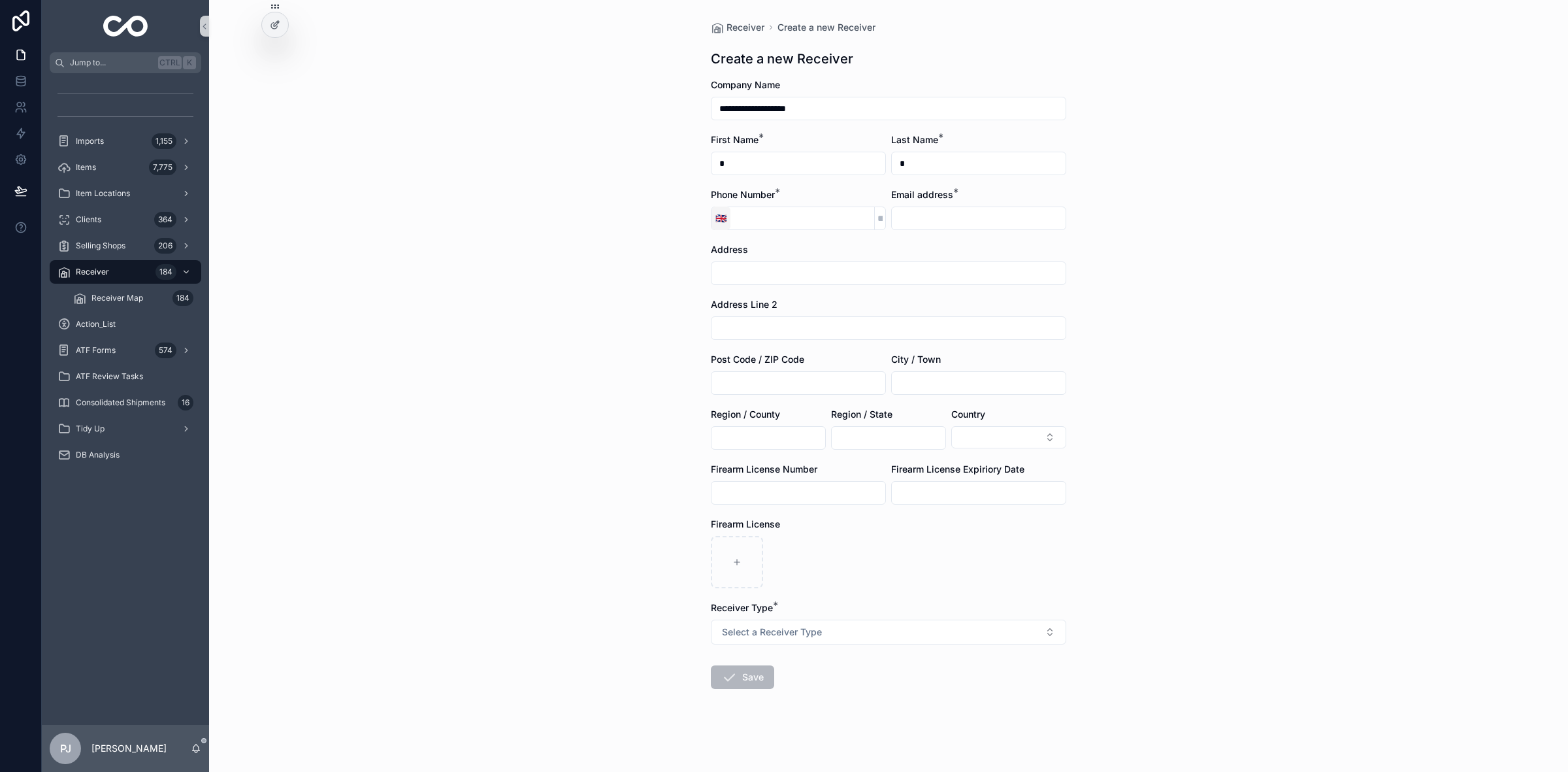
click at [716, 222] on span "🇬🇧" at bounding box center [721, 218] width 11 height 13
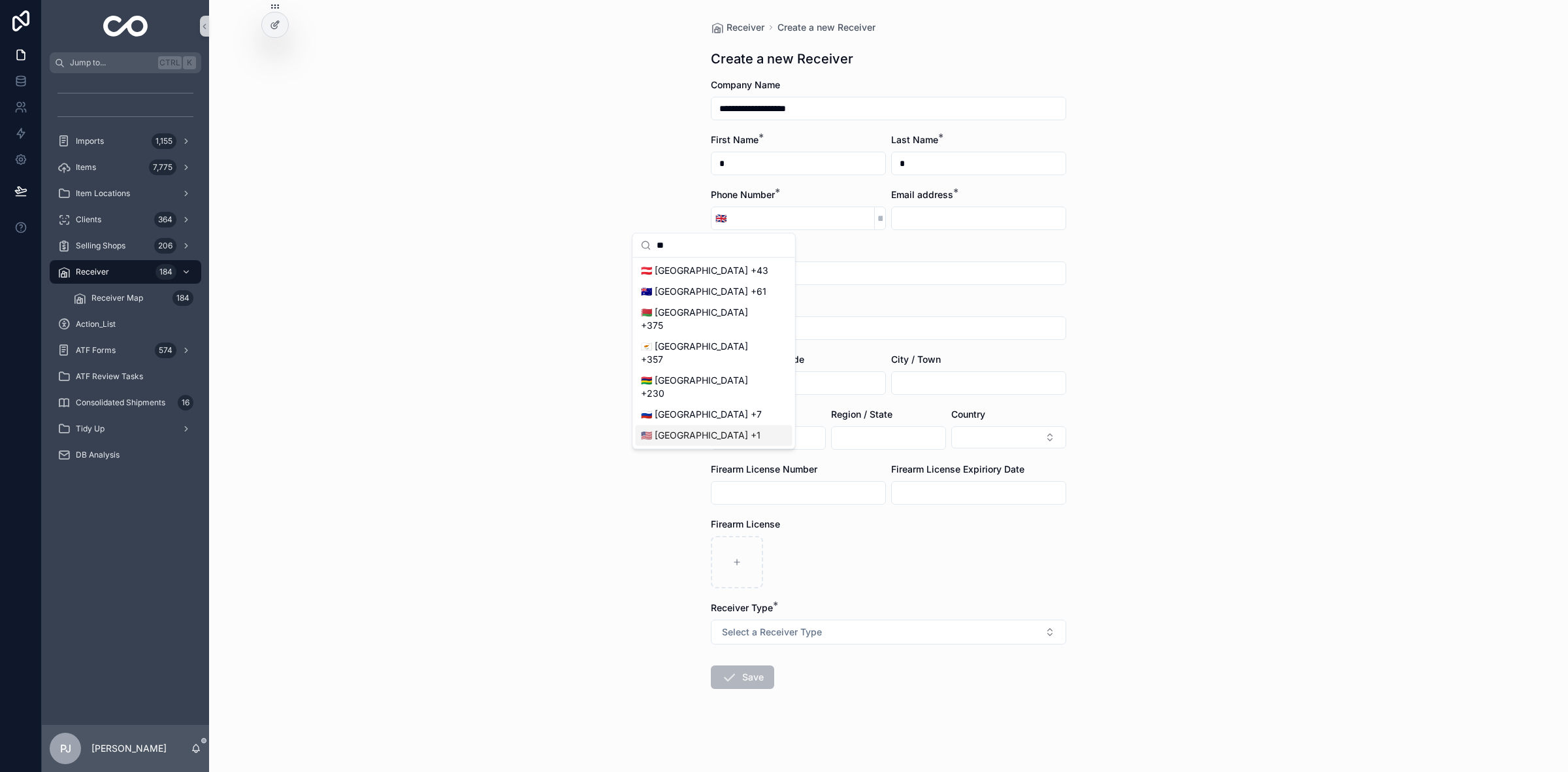
type input "**"
click at [681, 425] on div "🇺🇸 [GEOGRAPHIC_DATA] +1" at bounding box center [714, 435] width 157 height 21
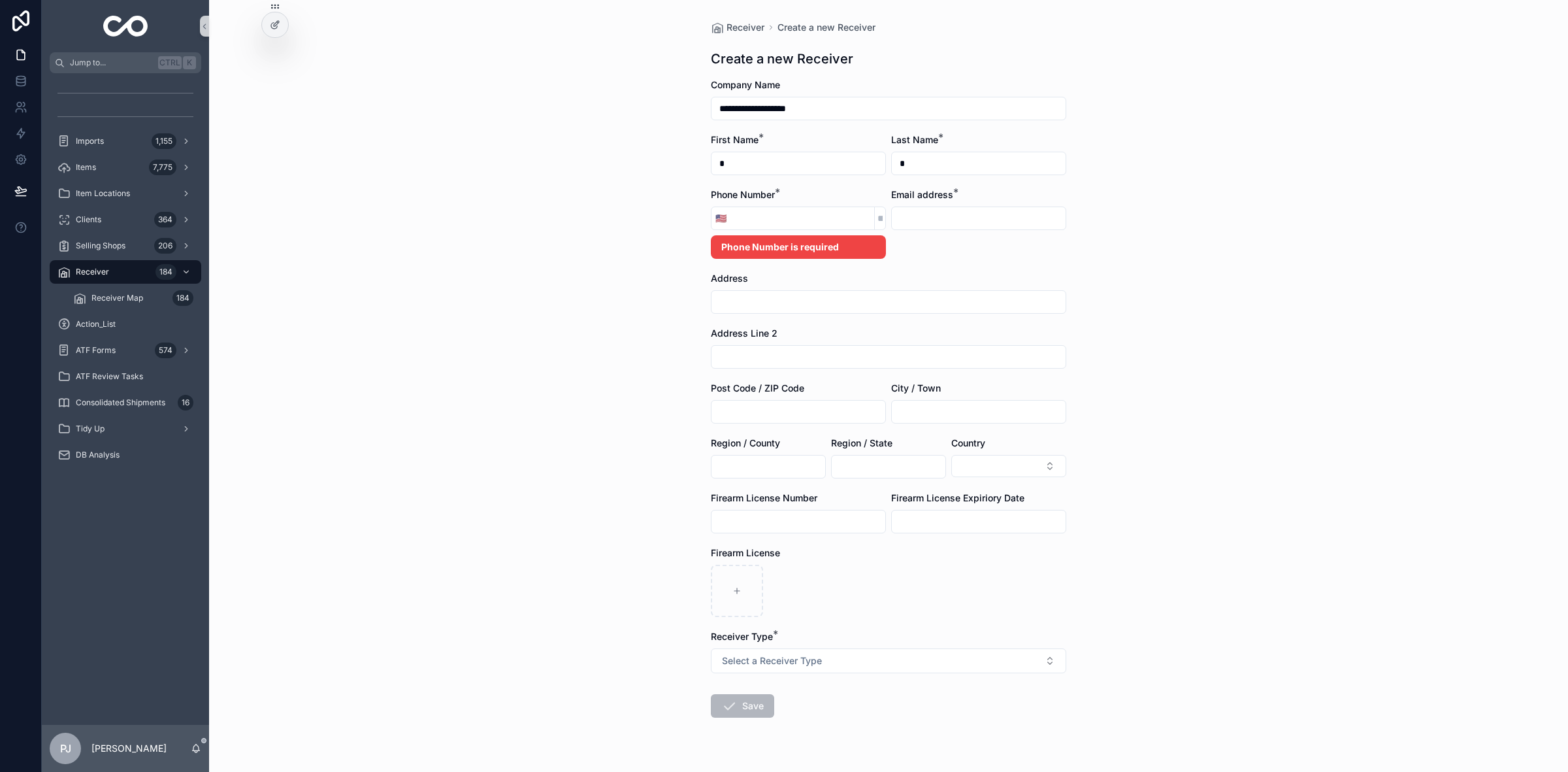
click at [788, 213] on input "scrollable content" at bounding box center [803, 218] width 144 height 19
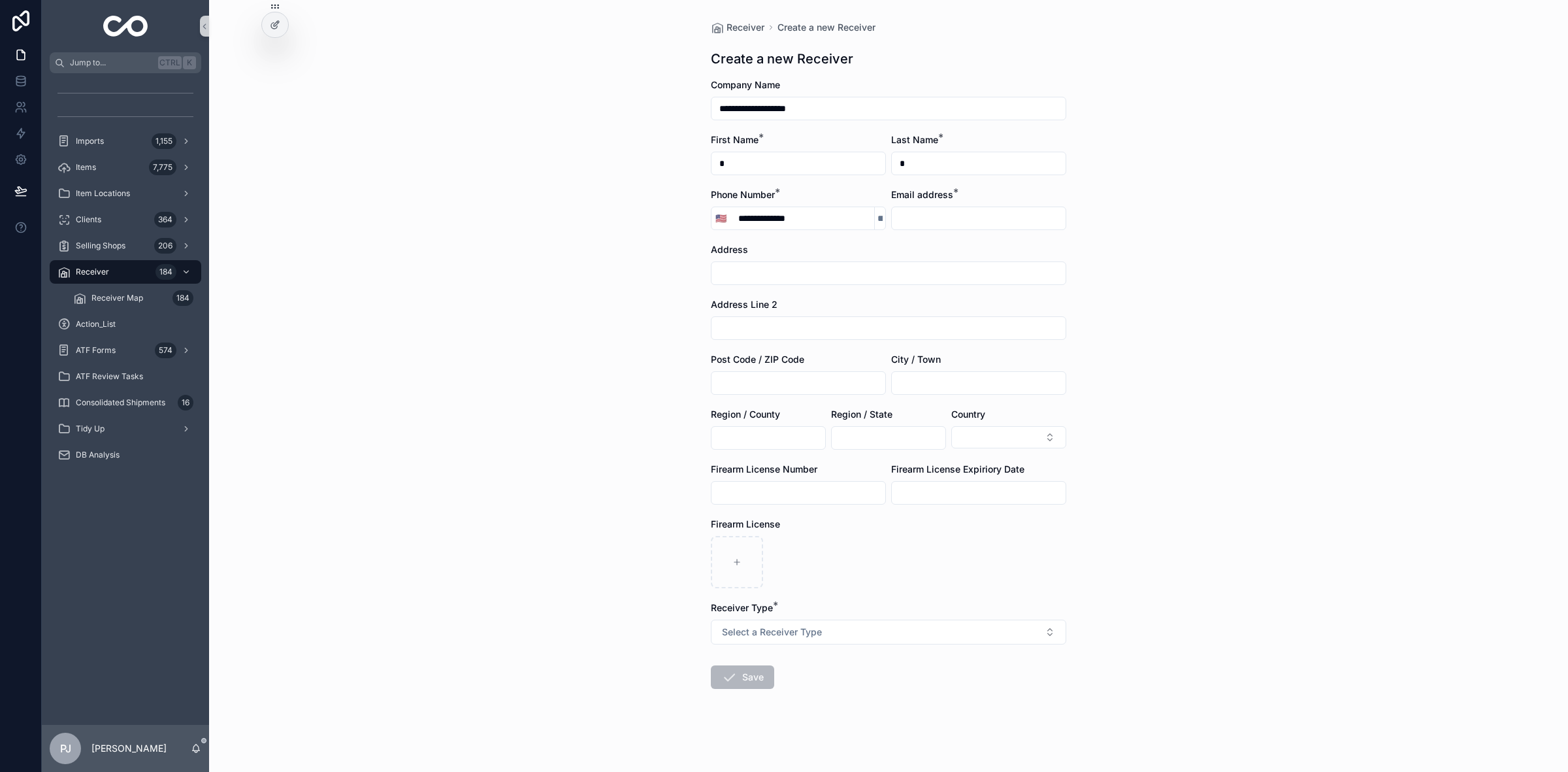
type input "**********"
click at [964, 215] on input "scrollable content" at bounding box center [979, 218] width 174 height 19
paste input "**********"
type input "**********"
click at [599, 322] on div "**********" at bounding box center [888, 386] width 1359 height 772
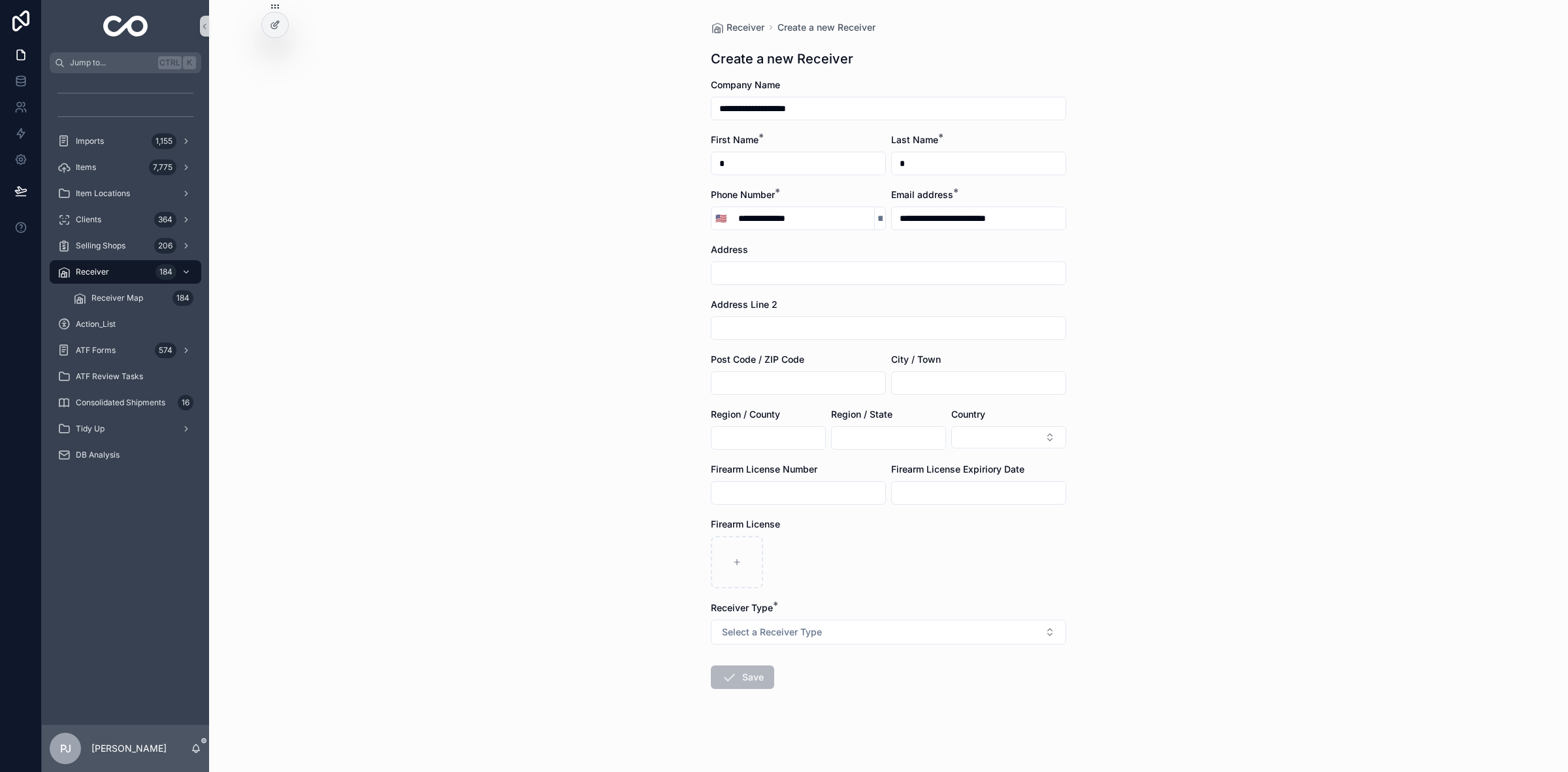
click at [791, 266] on input "scrollable content" at bounding box center [888, 273] width 354 height 19
click at [735, 269] on input "**********" at bounding box center [888, 273] width 354 height 19
click at [775, 273] on input "**********" at bounding box center [888, 273] width 354 height 19
type input "**********"
type input "*****"
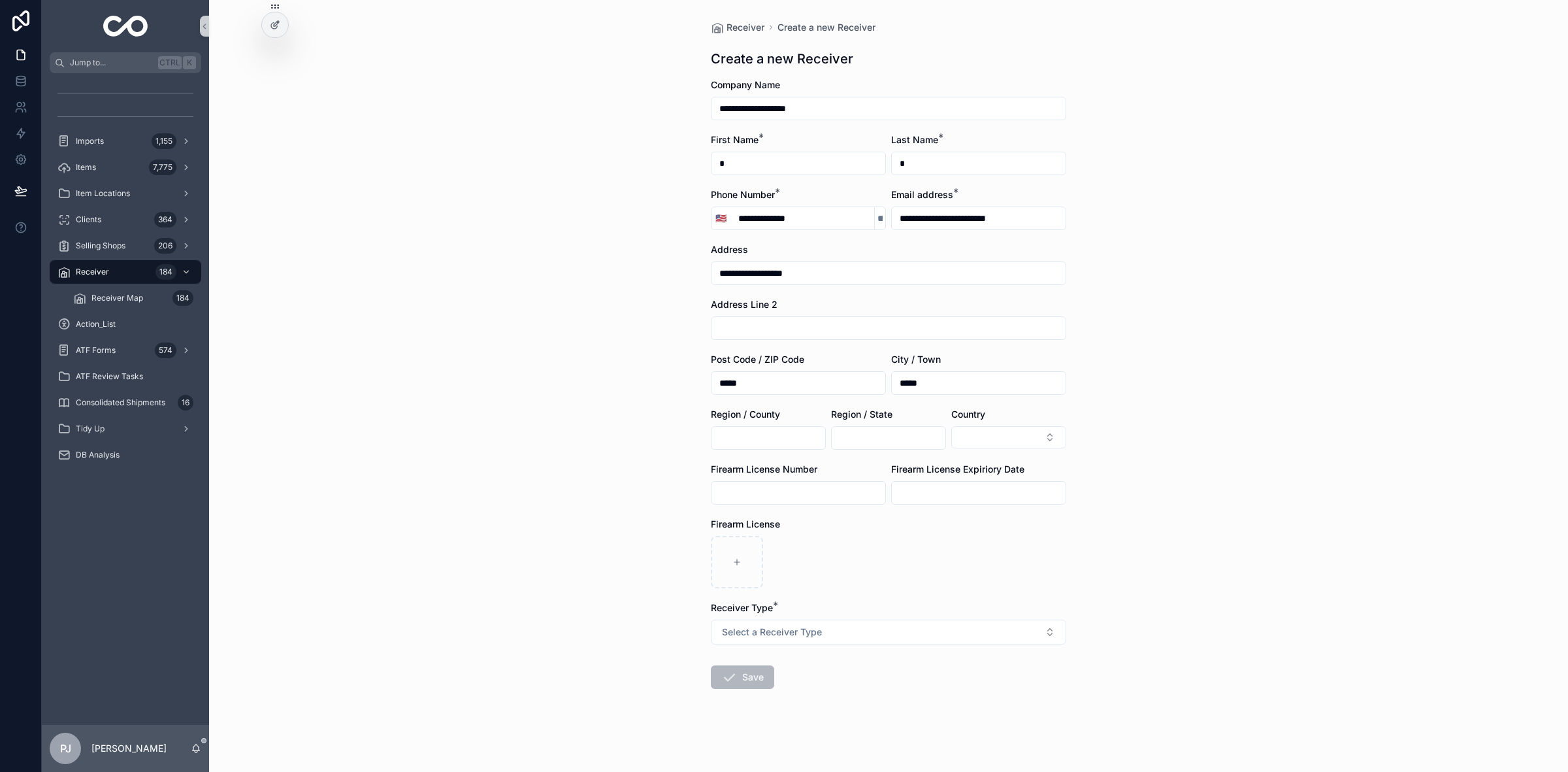
type input "*********"
click at [740, 446] on input "scrollable content" at bounding box center [768, 438] width 113 height 19
type input "**"
click at [952, 426] on button "Select Button" at bounding box center [1009, 437] width 115 height 22
type input "******"
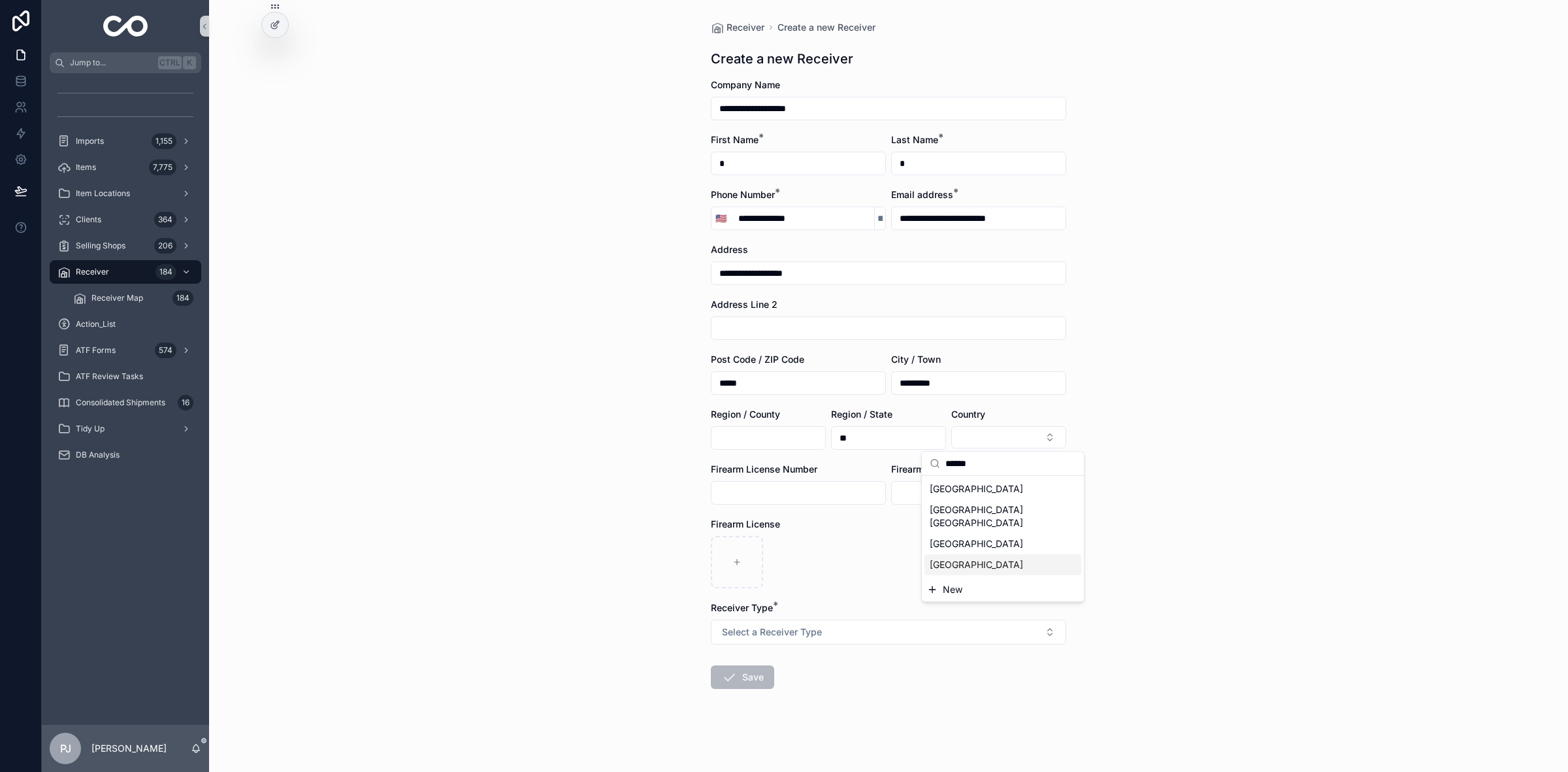
click at [985, 562] on span "[GEOGRAPHIC_DATA]" at bounding box center [976, 564] width 93 height 13
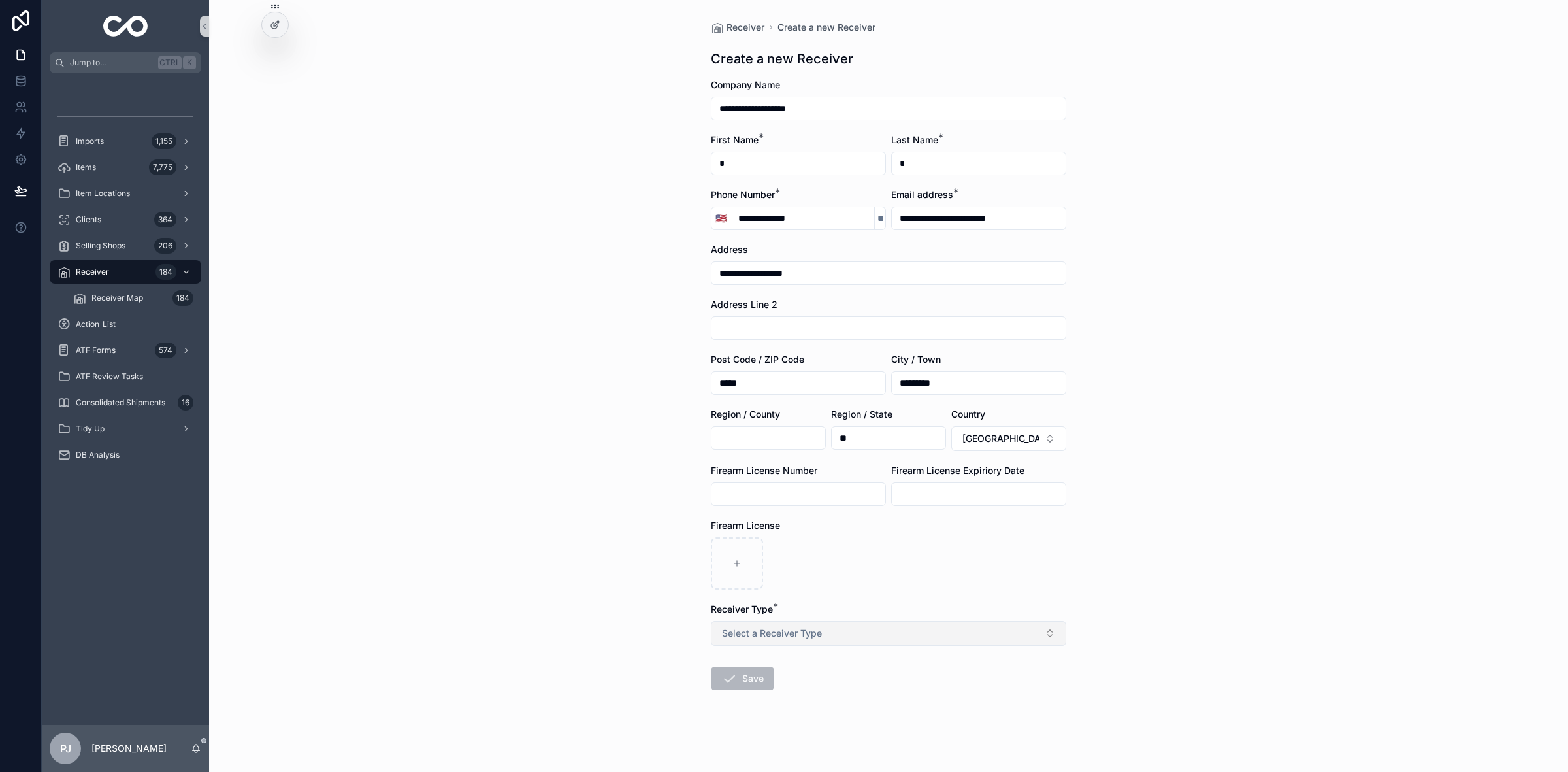
click at [804, 644] on button "Select a Receiver Type" at bounding box center [889, 633] width 355 height 25
click at [721, 690] on div "FFL" at bounding box center [728, 686] width 14 height 11
click at [724, 675] on icon "scrollable content" at bounding box center [729, 679] width 16 height 16
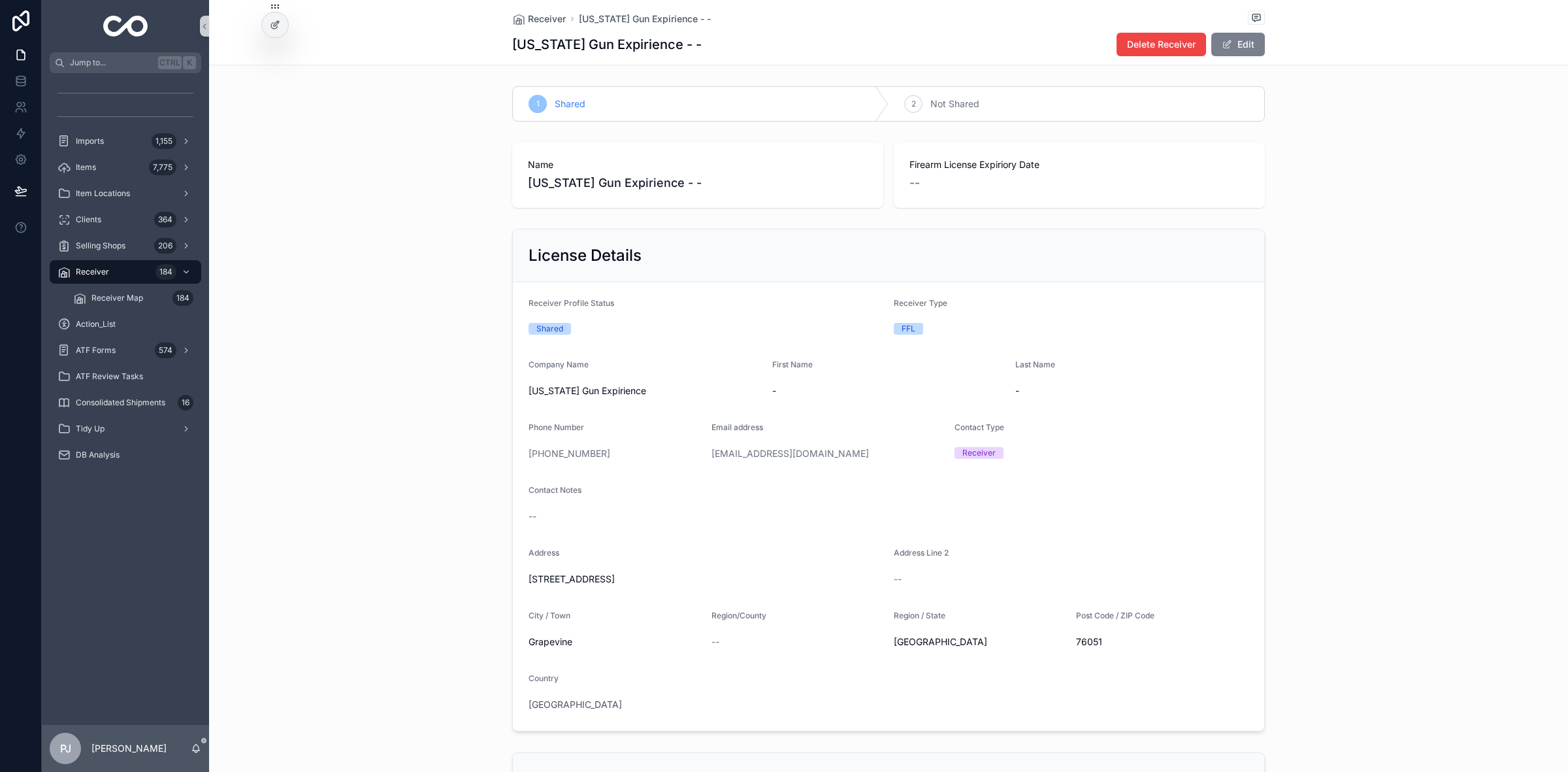
click at [1232, 44] on button "Edit" at bounding box center [1238, 44] width 54 height 24
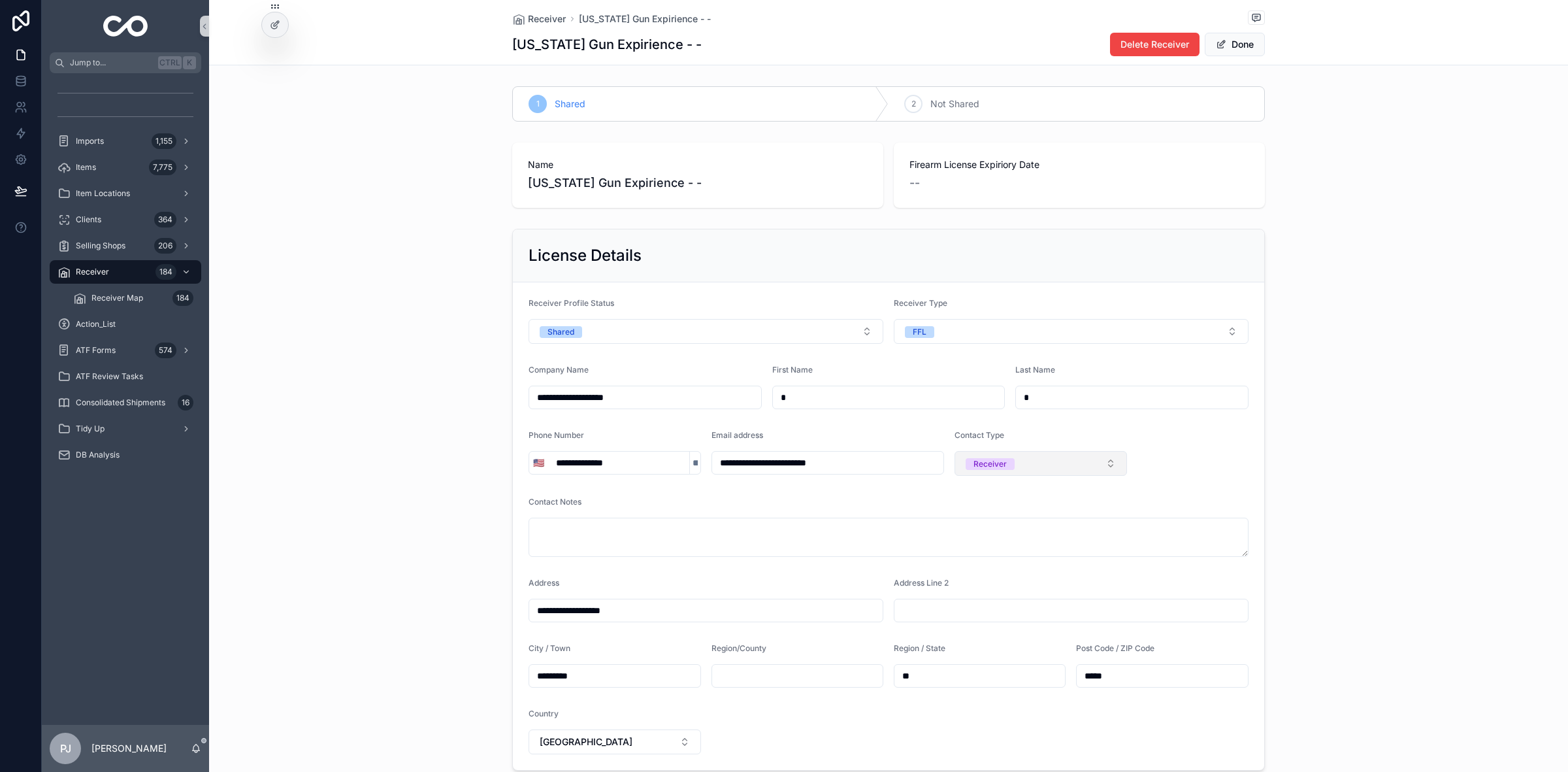
click at [1037, 472] on button "Receiver" at bounding box center [1041, 463] width 173 height 25
click at [982, 559] on span "FFL" at bounding box center [971, 557] width 29 height 11
click at [1227, 46] on button "Done" at bounding box center [1235, 44] width 60 height 24
